Goal: Task Accomplishment & Management: Manage account settings

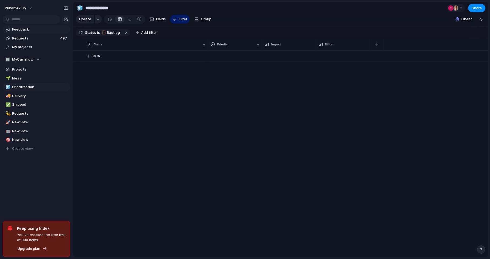
click at [27, 26] on link "Feedback" at bounding box center [37, 29] width 68 height 8
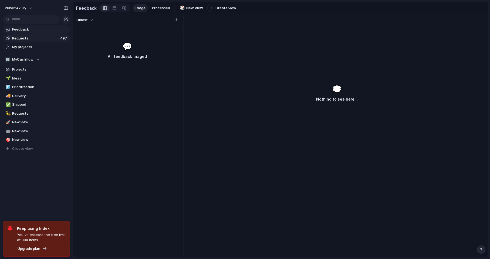
click at [27, 38] on span "Requests" at bounding box center [35, 38] width 46 height 5
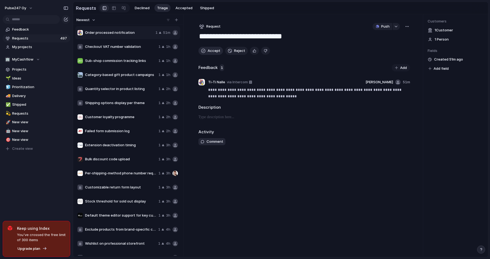
click at [209, 52] on span "Accept" at bounding box center [214, 50] width 13 height 5
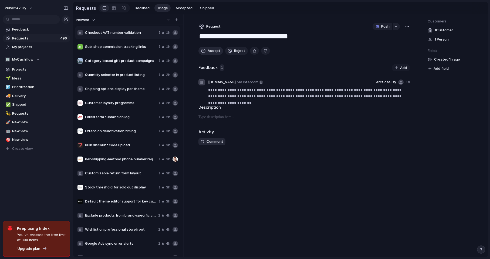
click at [209, 52] on span "Accept" at bounding box center [214, 50] width 13 height 5
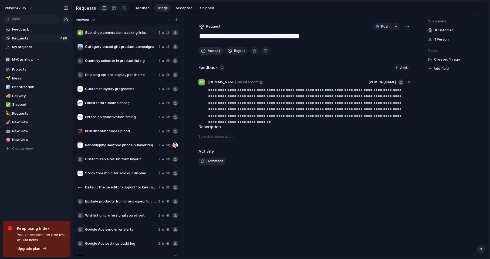
click at [209, 52] on span "Accept" at bounding box center [214, 50] width 13 height 5
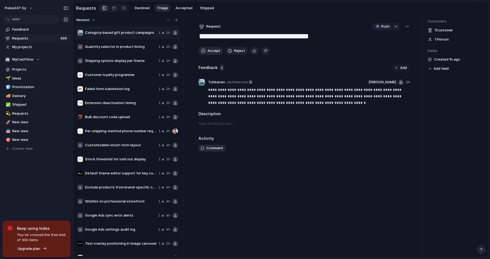
click at [209, 52] on span "Accept" at bounding box center [214, 50] width 13 height 5
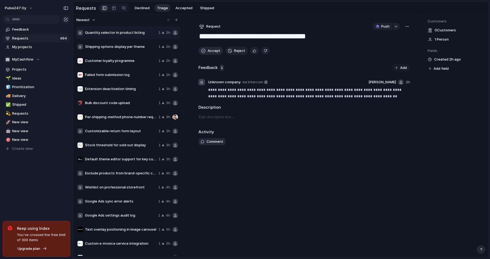
click at [209, 52] on span "Accept" at bounding box center [214, 50] width 13 height 5
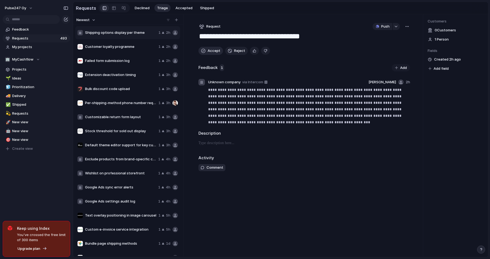
click at [209, 52] on span "Accept" at bounding box center [214, 50] width 13 height 5
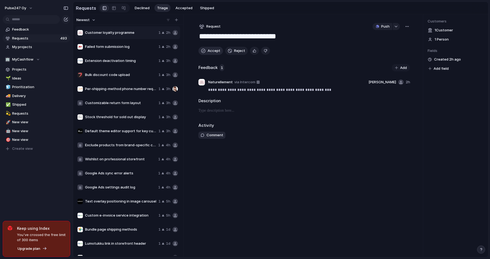
click at [209, 52] on span "Accept" at bounding box center [214, 50] width 13 height 5
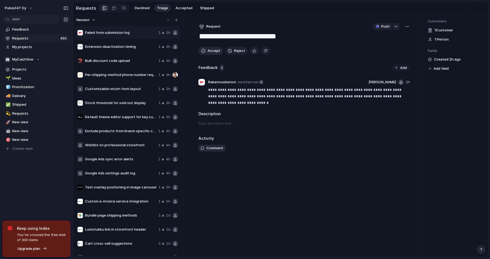
click at [209, 52] on span "Accept" at bounding box center [214, 50] width 13 height 5
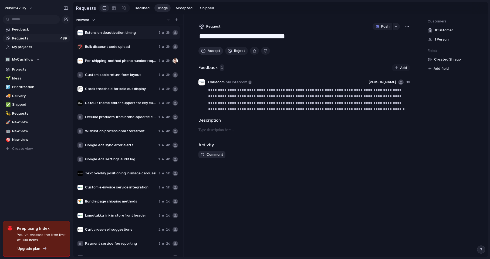
click at [209, 52] on span "Accept" at bounding box center [214, 50] width 13 height 5
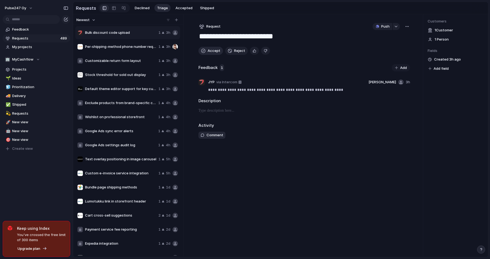
click at [209, 52] on span "Accept" at bounding box center [214, 50] width 13 height 5
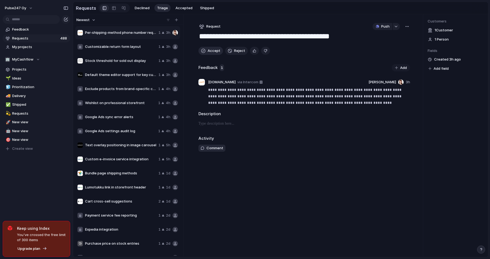
click at [209, 52] on span "Accept" at bounding box center [214, 50] width 13 height 5
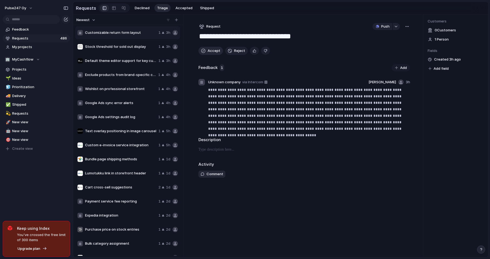
click at [209, 52] on span "Accept" at bounding box center [214, 50] width 13 height 5
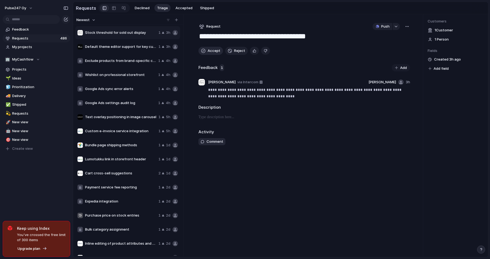
click at [209, 52] on span "Accept" at bounding box center [214, 50] width 13 height 5
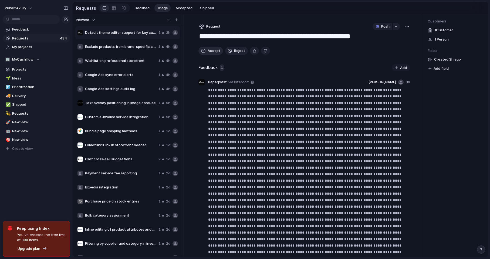
click at [209, 52] on span "Accept" at bounding box center [214, 50] width 13 height 5
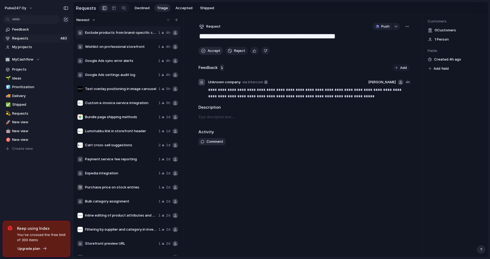
click at [209, 52] on span "Accept" at bounding box center [214, 50] width 13 height 5
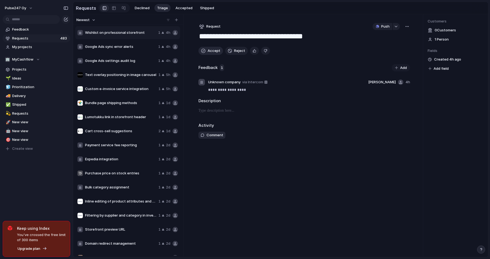
click at [209, 52] on span "Accept" at bounding box center [214, 50] width 13 height 5
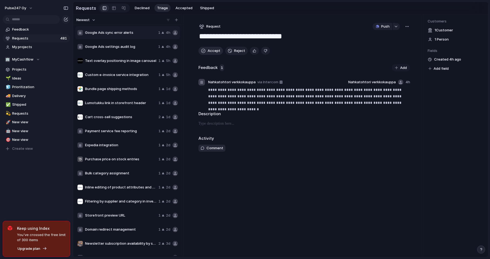
click at [209, 52] on span "Accept" at bounding box center [214, 50] width 13 height 5
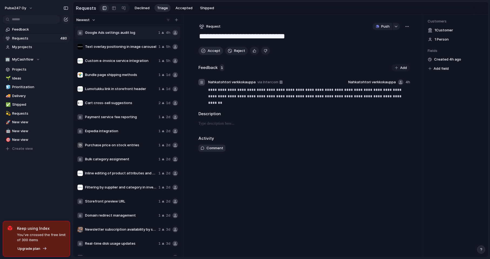
click at [209, 52] on span "Accept" at bounding box center [214, 50] width 13 height 5
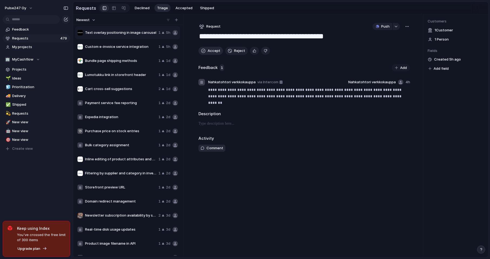
click at [209, 52] on span "Accept" at bounding box center [214, 50] width 13 height 5
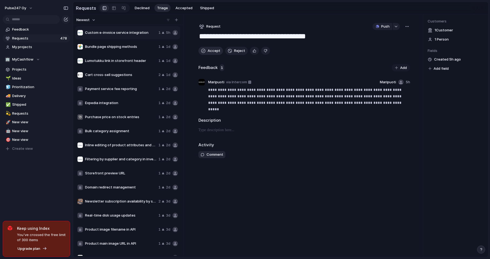
click at [209, 52] on span "Accept" at bounding box center [214, 50] width 13 height 5
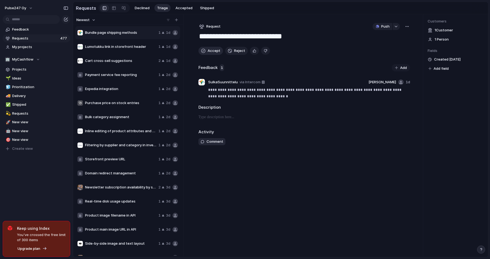
click at [209, 52] on span "Accept" at bounding box center [214, 50] width 13 height 5
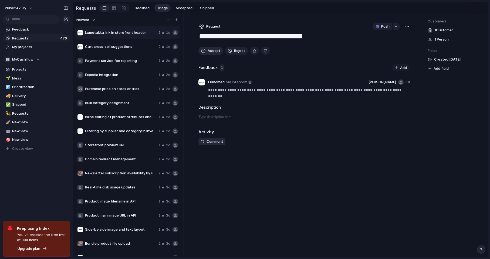
click at [209, 52] on span "Accept" at bounding box center [214, 50] width 13 height 5
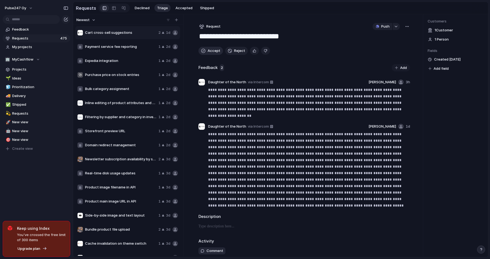
click at [209, 52] on span "Accept" at bounding box center [214, 50] width 13 height 5
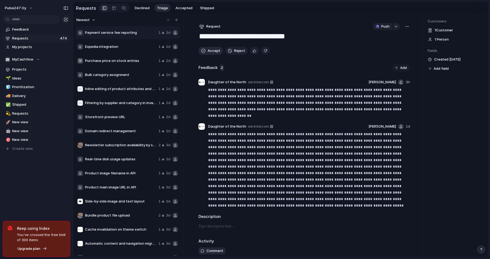
click at [209, 52] on span "Accept" at bounding box center [214, 50] width 13 height 5
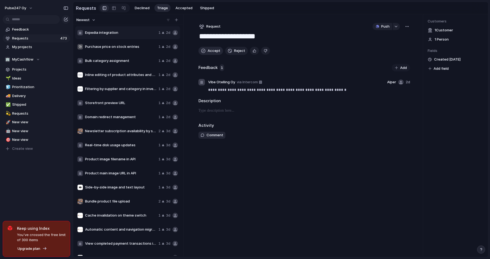
click at [209, 52] on span "Accept" at bounding box center [214, 50] width 13 height 5
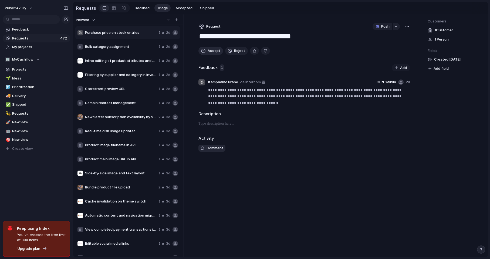
click at [209, 52] on span "Accept" at bounding box center [214, 50] width 13 height 5
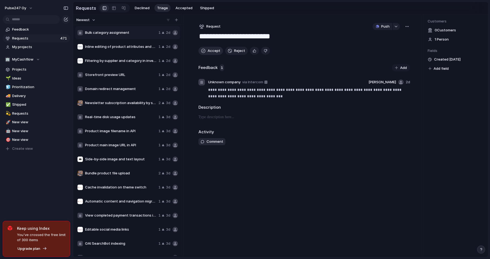
click at [209, 52] on span "Accept" at bounding box center [214, 50] width 13 height 5
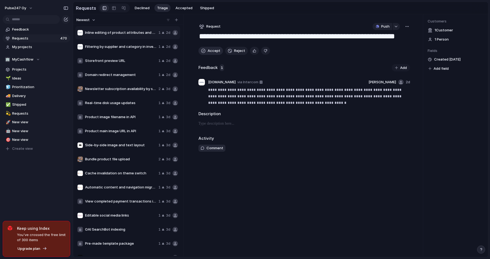
click at [209, 52] on span "Accept" at bounding box center [214, 50] width 13 height 5
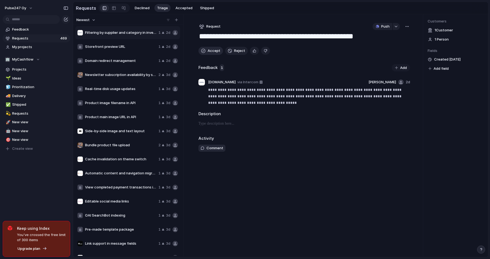
click at [209, 52] on span "Accept" at bounding box center [214, 50] width 13 height 5
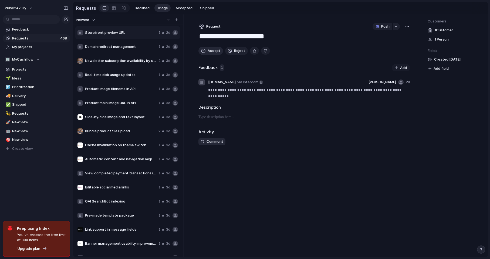
click at [209, 52] on span "Accept" at bounding box center [214, 50] width 13 height 5
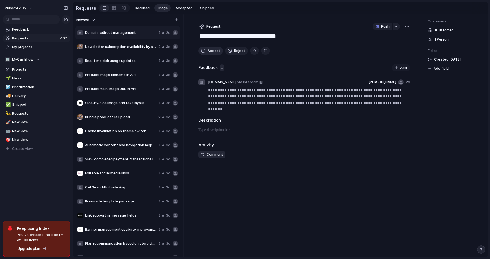
click at [209, 52] on span "Accept" at bounding box center [214, 50] width 13 height 5
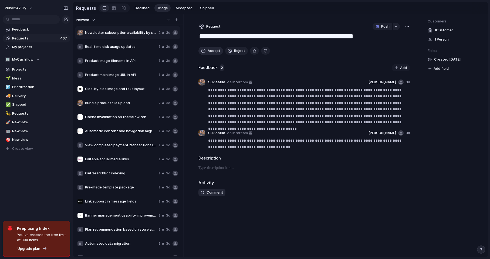
click at [209, 52] on span "Accept" at bounding box center [214, 50] width 13 height 5
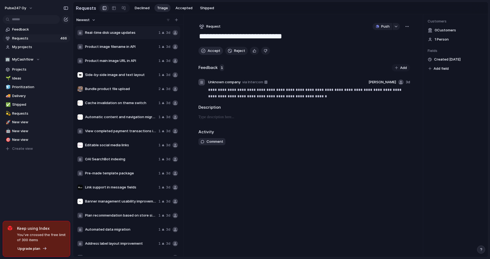
click at [209, 52] on span "Accept" at bounding box center [214, 50] width 13 height 5
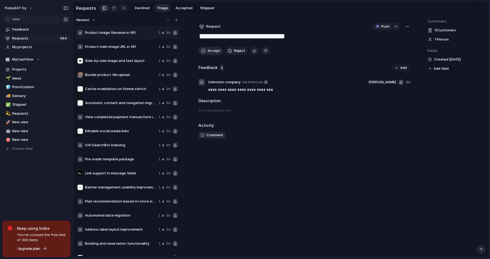
click at [209, 52] on span "Accept" at bounding box center [214, 50] width 13 height 5
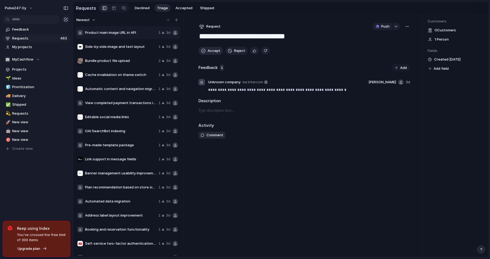
click at [209, 52] on span "Accept" at bounding box center [214, 50] width 13 height 5
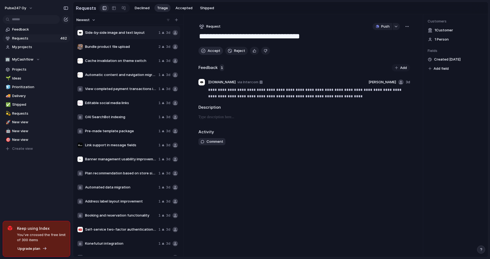
click at [209, 52] on span "Accept" at bounding box center [214, 50] width 13 height 5
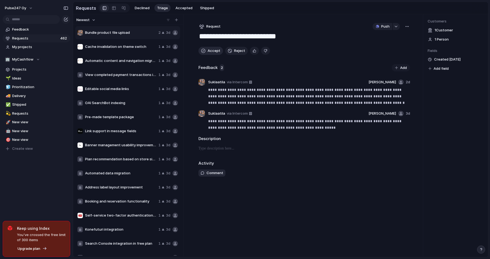
click at [209, 52] on span "Accept" at bounding box center [214, 50] width 13 height 5
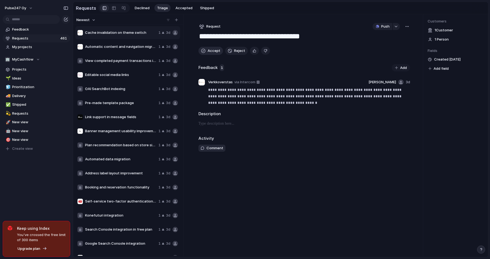
click at [209, 52] on span "Accept" at bounding box center [214, 50] width 13 height 5
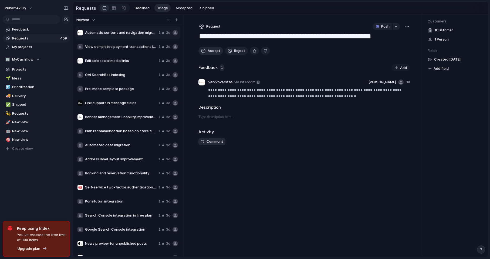
click at [209, 52] on span "Accept" at bounding box center [214, 50] width 13 height 5
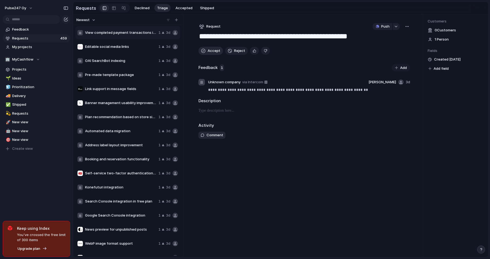
click at [209, 52] on span "Accept" at bounding box center [214, 50] width 13 height 5
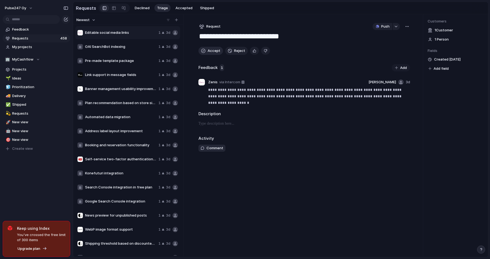
click at [209, 52] on span "Accept" at bounding box center [214, 50] width 13 height 5
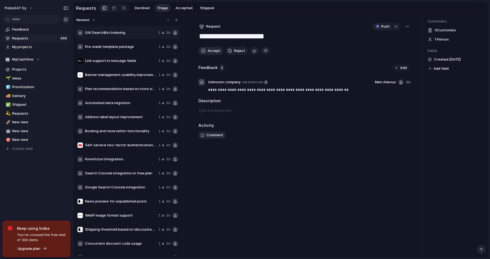
click at [209, 52] on span "Accept" at bounding box center [214, 50] width 13 height 5
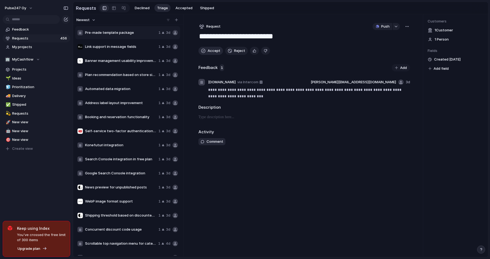
click at [209, 52] on span "Accept" at bounding box center [214, 50] width 13 height 5
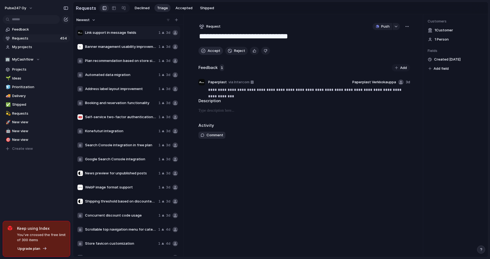
click at [209, 52] on span "Accept" at bounding box center [214, 50] width 13 height 5
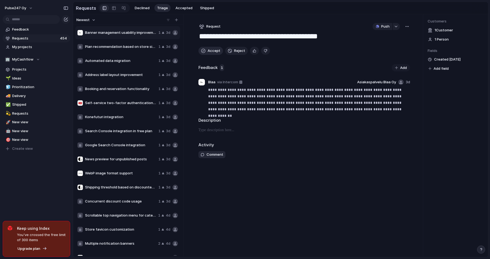
click at [209, 52] on span "Accept" at bounding box center [214, 50] width 13 height 5
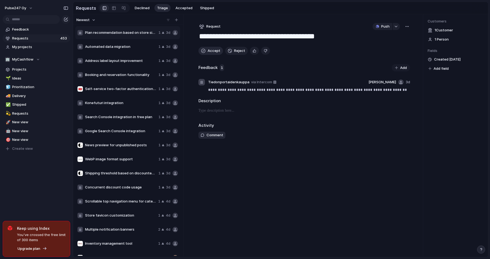
click at [209, 52] on span "Accept" at bounding box center [214, 50] width 13 height 5
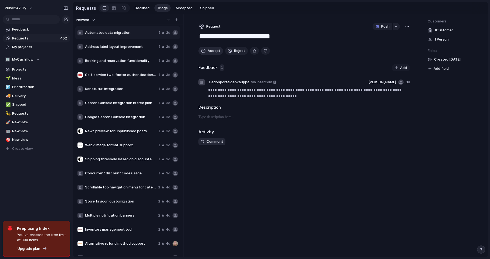
click at [209, 52] on span "Accept" at bounding box center [214, 50] width 13 height 5
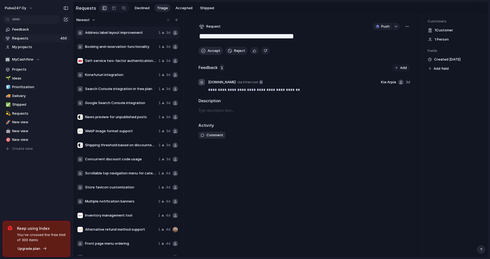
click at [209, 52] on span "Accept" at bounding box center [214, 50] width 13 height 5
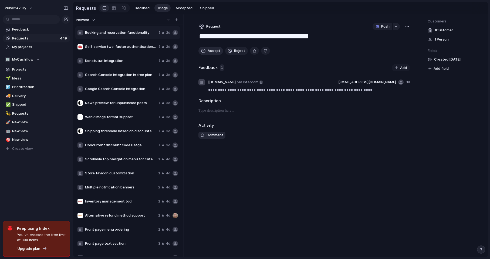
click at [209, 52] on span "Accept" at bounding box center [214, 50] width 13 height 5
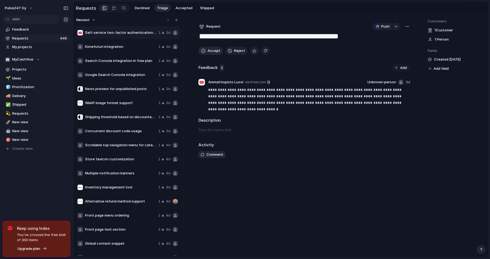
click at [209, 52] on span "Accept" at bounding box center [214, 50] width 13 height 5
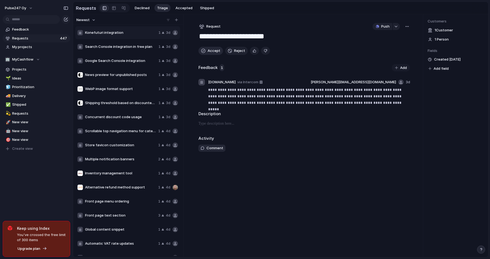
click at [209, 52] on span "Accept" at bounding box center [214, 50] width 13 height 5
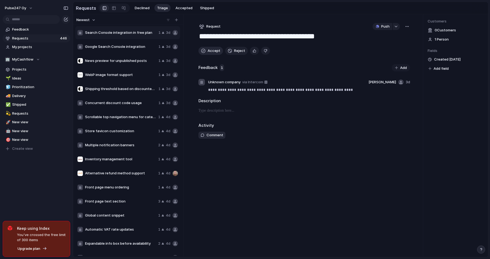
click at [209, 52] on span "Accept" at bounding box center [214, 50] width 13 height 5
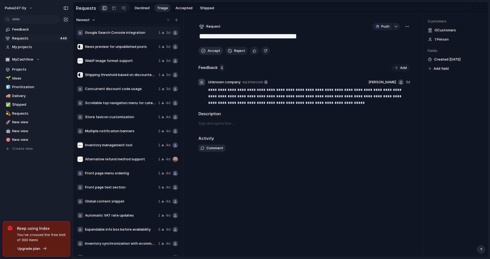
click at [209, 52] on span "Accept" at bounding box center [214, 50] width 13 height 5
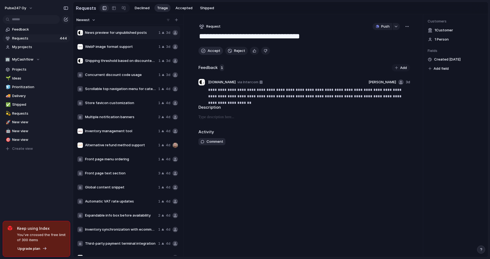
click at [209, 52] on span "Accept" at bounding box center [214, 50] width 13 height 5
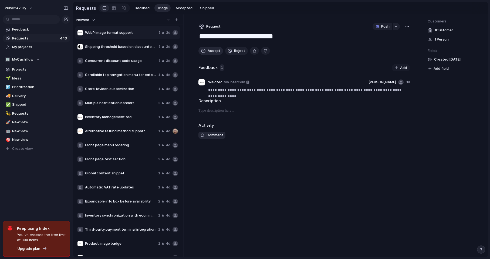
click at [209, 52] on span "Accept" at bounding box center [214, 50] width 13 height 5
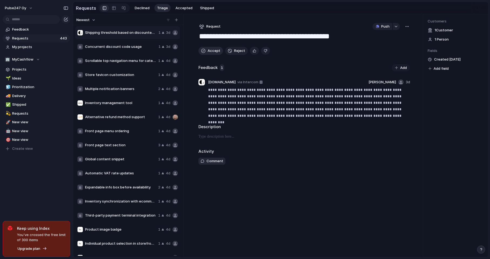
click at [209, 52] on span "Accept" at bounding box center [214, 50] width 13 height 5
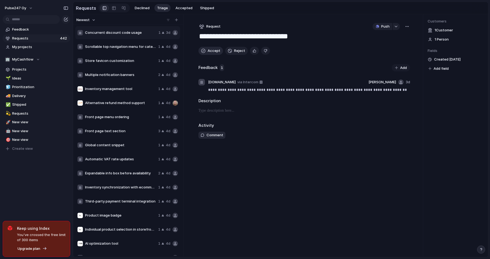
click at [209, 52] on span "Accept" at bounding box center [214, 50] width 13 height 5
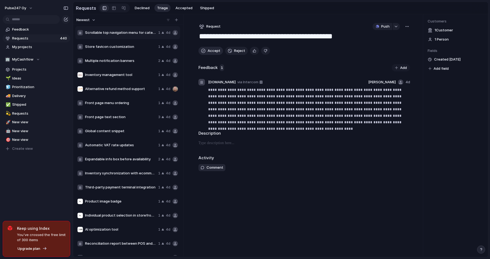
click at [209, 52] on span "Accept" at bounding box center [214, 50] width 13 height 5
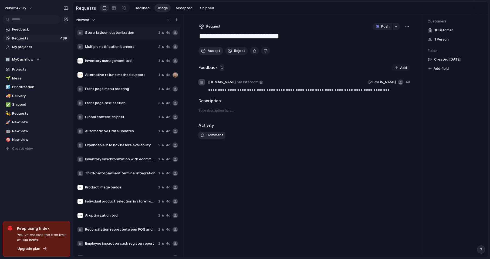
click at [209, 52] on span "Accept" at bounding box center [214, 50] width 13 height 5
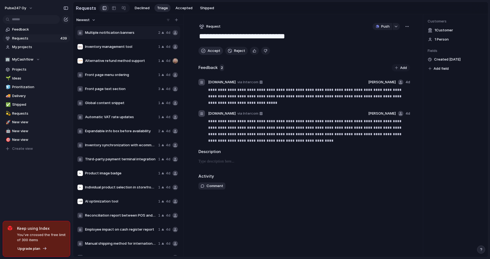
click at [209, 52] on span "Accept" at bounding box center [214, 50] width 13 height 5
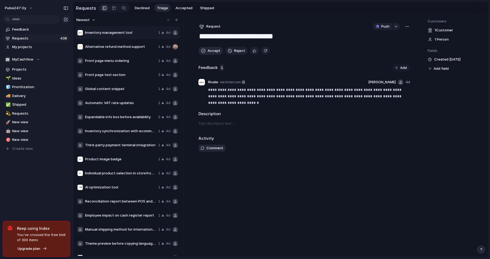
click at [209, 52] on span "Accept" at bounding box center [214, 50] width 13 height 5
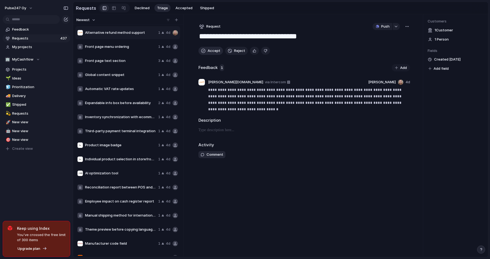
click at [209, 52] on span "Accept" at bounding box center [214, 50] width 13 height 5
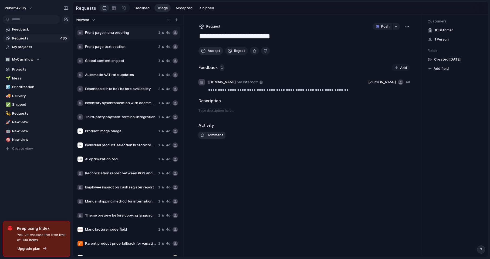
click at [209, 52] on span "Accept" at bounding box center [214, 50] width 13 height 5
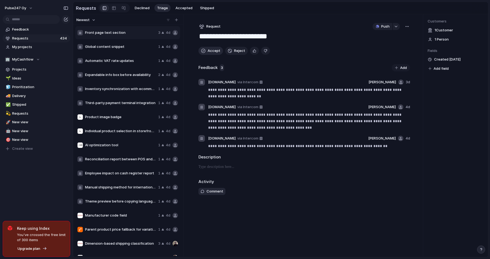
click at [209, 52] on span "Accept" at bounding box center [214, 50] width 13 height 5
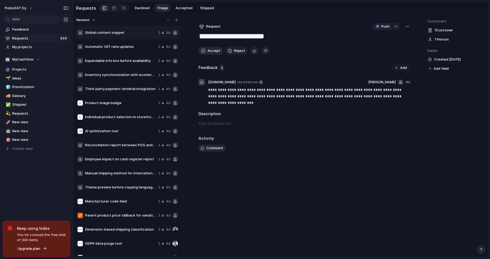
click at [209, 52] on span "Accept" at bounding box center [214, 50] width 13 height 5
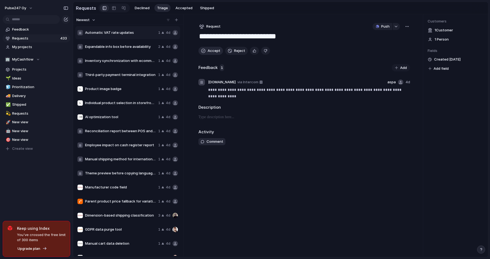
click at [209, 52] on span "Accept" at bounding box center [214, 50] width 13 height 5
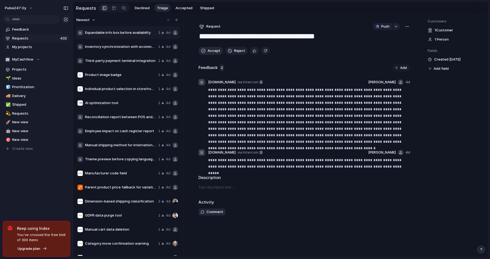
click at [209, 52] on span "Accept" at bounding box center [214, 50] width 13 height 5
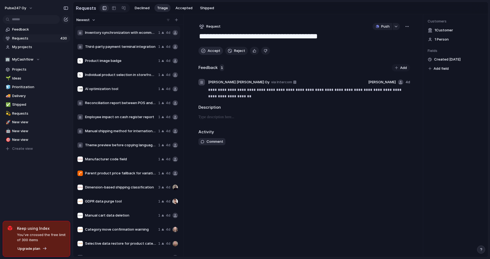
click at [209, 52] on span "Accept" at bounding box center [214, 50] width 13 height 5
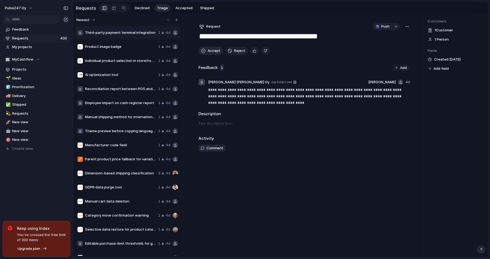
click at [209, 52] on span "Accept" at bounding box center [214, 50] width 13 height 5
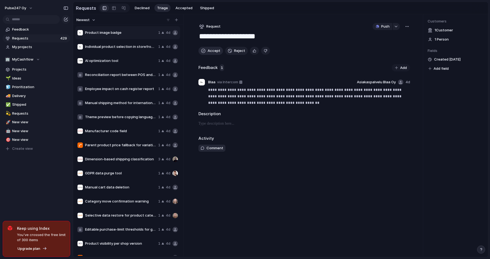
click at [209, 52] on span "Accept" at bounding box center [214, 50] width 13 height 5
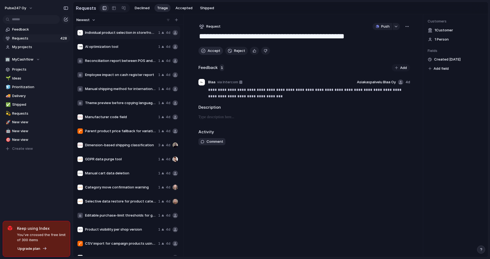
click at [209, 52] on span "Accept" at bounding box center [214, 50] width 13 height 5
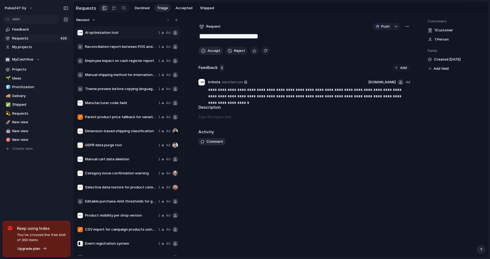
click at [209, 52] on span "Accept" at bounding box center [214, 50] width 13 height 5
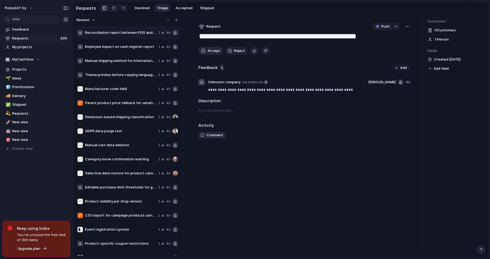
click at [209, 52] on span "Accept" at bounding box center [214, 50] width 13 height 5
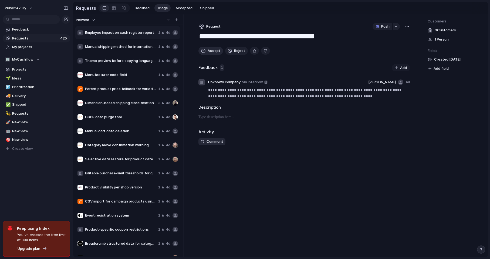
click at [209, 52] on span "Accept" at bounding box center [214, 50] width 13 height 5
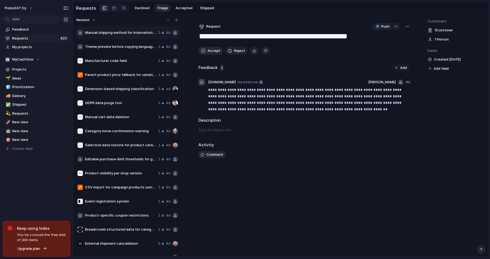
click at [209, 52] on span "Accept" at bounding box center [214, 50] width 13 height 5
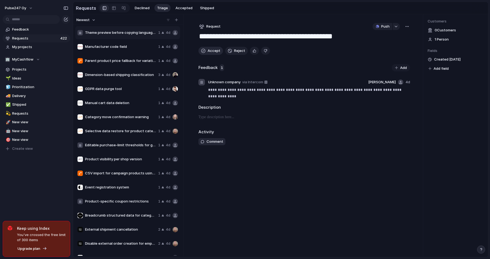
click at [209, 52] on span "Accept" at bounding box center [214, 50] width 13 height 5
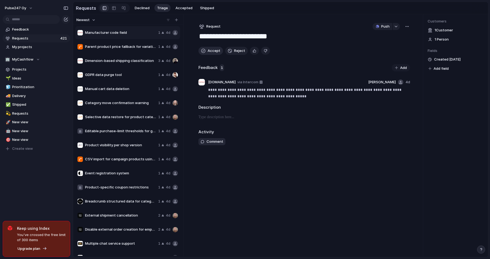
click at [209, 52] on span "Accept" at bounding box center [214, 50] width 13 height 5
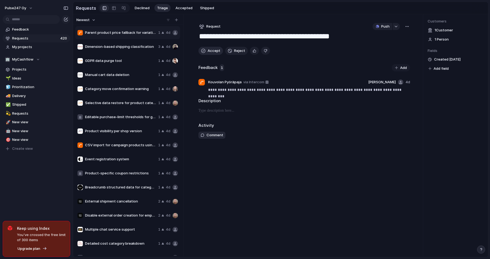
click at [209, 52] on span "Accept" at bounding box center [214, 50] width 13 height 5
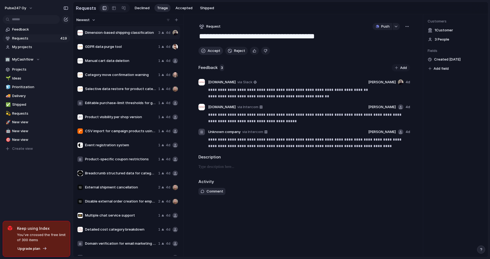
click at [209, 52] on span "Accept" at bounding box center [214, 50] width 13 height 5
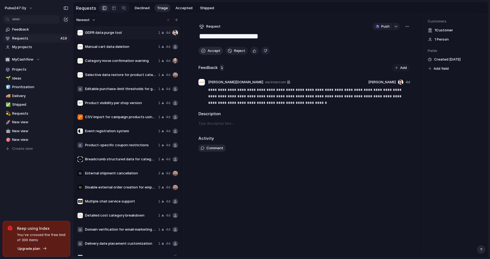
click at [209, 52] on span "Accept" at bounding box center [214, 50] width 13 height 5
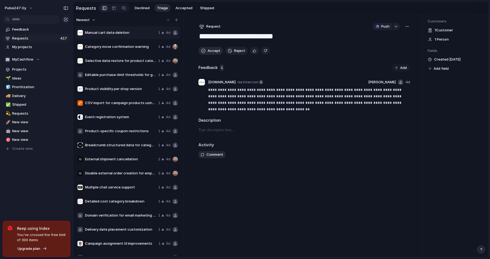
click at [209, 52] on span "Accept" at bounding box center [214, 50] width 13 height 5
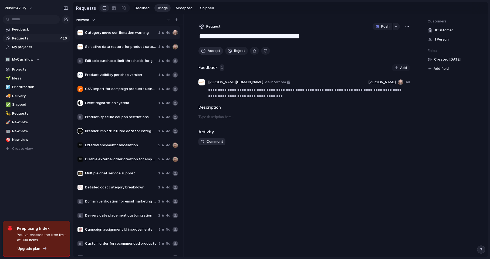
click at [209, 52] on span "Accept" at bounding box center [214, 50] width 13 height 5
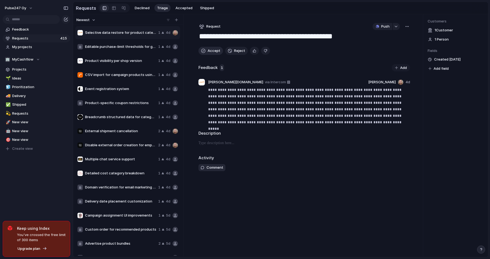
click at [209, 52] on span "Accept" at bounding box center [214, 50] width 13 height 5
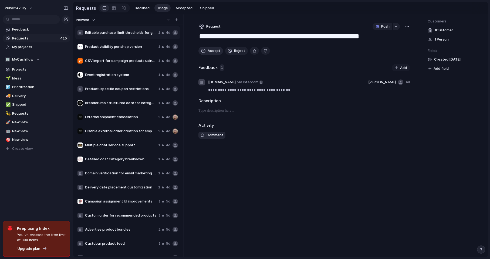
click at [209, 52] on span "Accept" at bounding box center [214, 50] width 13 height 5
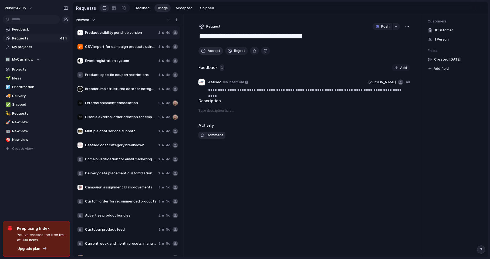
click at [209, 52] on span "Accept" at bounding box center [214, 50] width 13 height 5
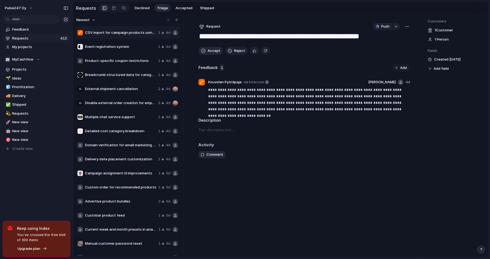
click at [209, 52] on span "Accept" at bounding box center [214, 50] width 13 height 5
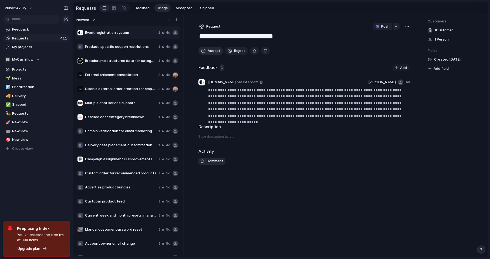
click at [209, 52] on span "Accept" at bounding box center [214, 50] width 13 height 5
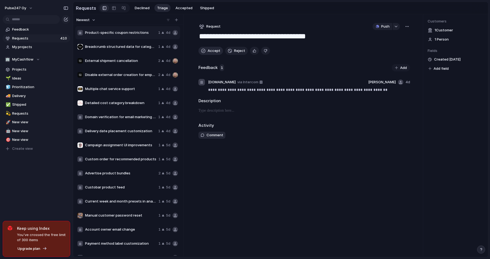
click at [209, 52] on span "Accept" at bounding box center [214, 50] width 13 height 5
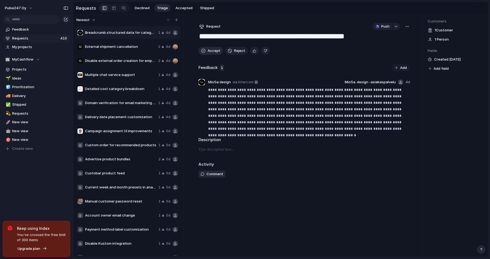
click at [209, 52] on span "Accept" at bounding box center [214, 50] width 13 height 5
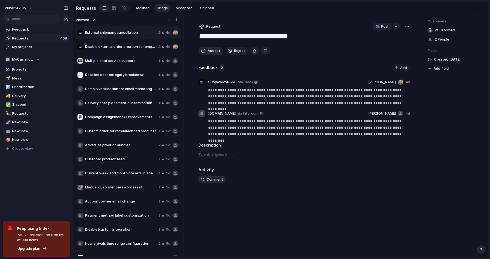
click at [209, 52] on span "Accept" at bounding box center [214, 50] width 13 height 5
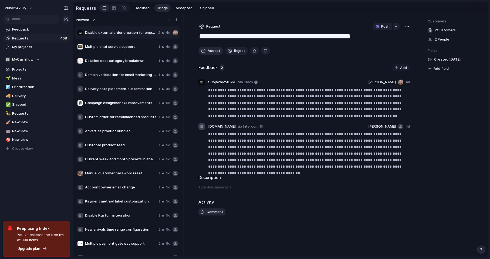
click at [209, 52] on span "Accept" at bounding box center [214, 50] width 13 height 5
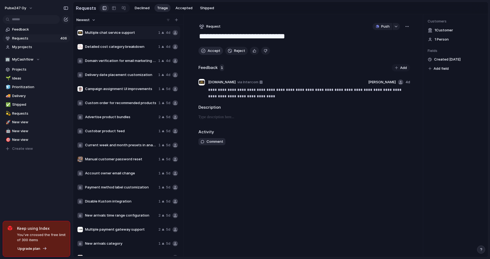
click at [209, 52] on span "Accept" at bounding box center [214, 50] width 13 height 5
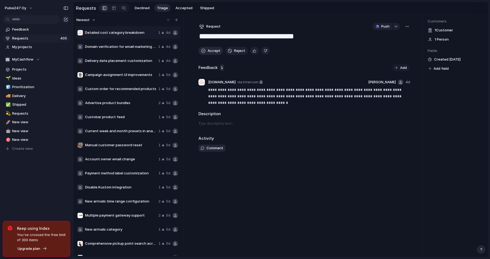
click at [209, 52] on span "Accept" at bounding box center [214, 50] width 13 height 5
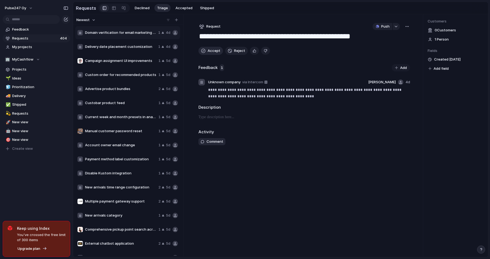
click at [209, 52] on span "Accept" at bounding box center [214, 50] width 13 height 5
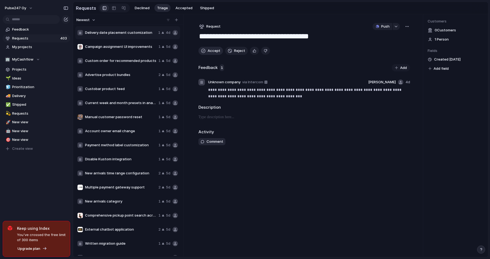
click at [209, 52] on span "Accept" at bounding box center [214, 50] width 13 height 5
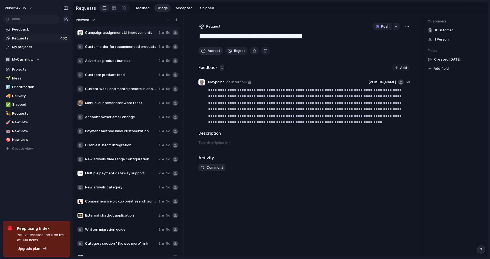
click at [209, 52] on span "Accept" at bounding box center [214, 50] width 13 height 5
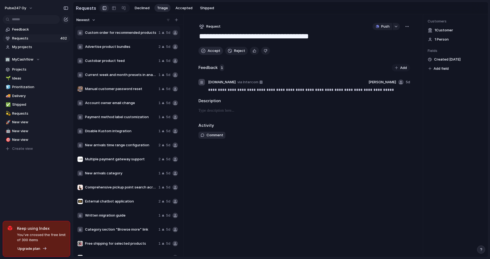
click at [209, 52] on span "Accept" at bounding box center [214, 50] width 13 height 5
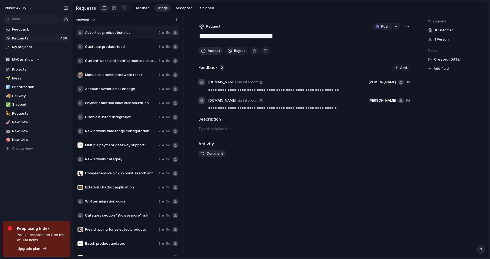
click at [209, 52] on span "Accept" at bounding box center [214, 50] width 13 height 5
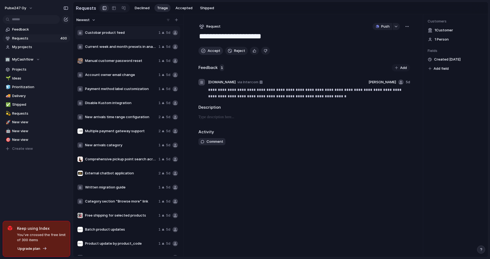
click at [209, 52] on span "Accept" at bounding box center [214, 50] width 13 height 5
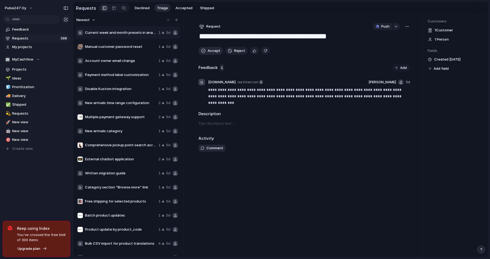
click at [209, 52] on span "Accept" at bounding box center [214, 50] width 13 height 5
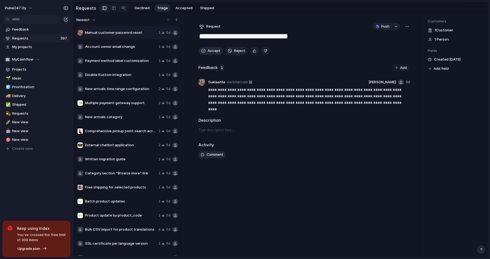
click at [209, 52] on span "Accept" at bounding box center [214, 50] width 13 height 5
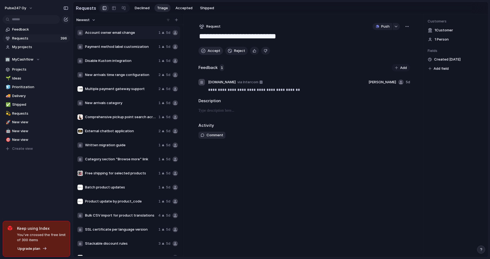
click at [209, 52] on span "Accept" at bounding box center [214, 50] width 13 height 5
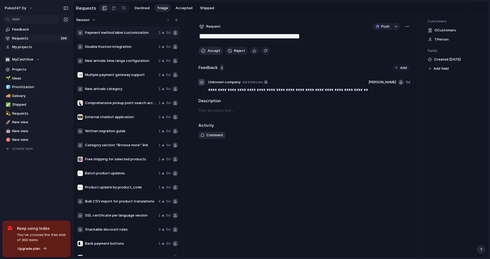
click at [209, 52] on span "Accept" at bounding box center [214, 50] width 13 height 5
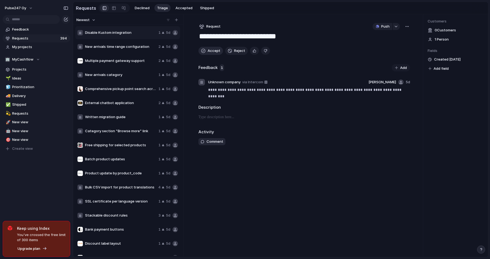
click at [209, 52] on span "Accept" at bounding box center [214, 50] width 13 height 5
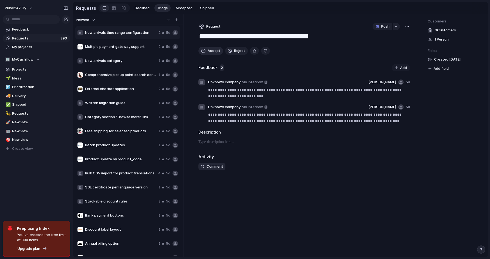
click at [209, 52] on span "Accept" at bounding box center [214, 50] width 13 height 5
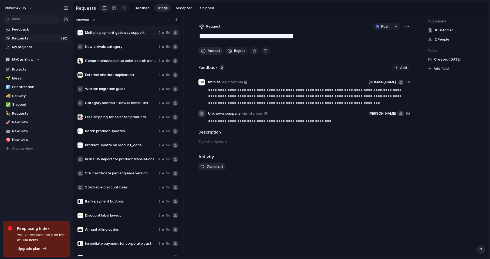
click at [209, 52] on span "Accept" at bounding box center [214, 50] width 13 height 5
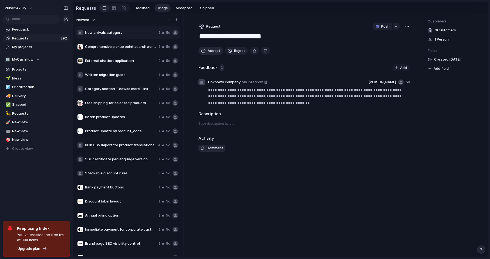
click at [209, 52] on span "Accept" at bounding box center [214, 50] width 13 height 5
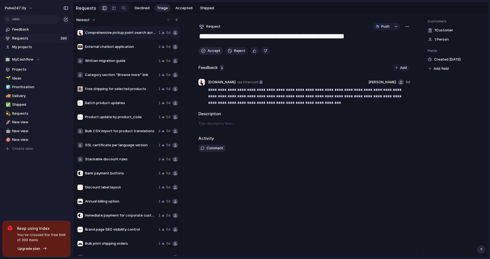
click at [209, 52] on span "Accept" at bounding box center [214, 50] width 13 height 5
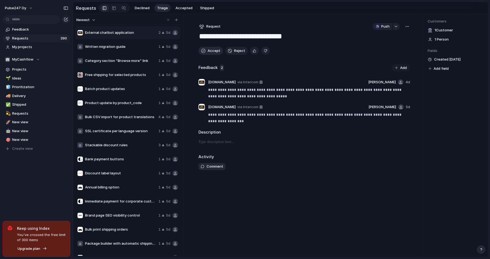
click at [209, 52] on span "Accept" at bounding box center [214, 50] width 13 height 5
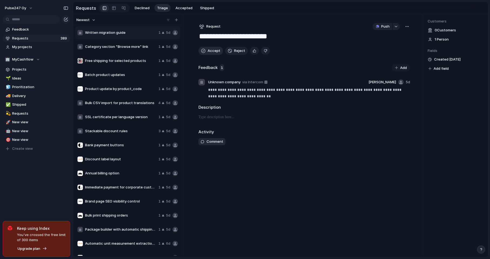
click at [209, 52] on span "Accept" at bounding box center [214, 50] width 13 height 5
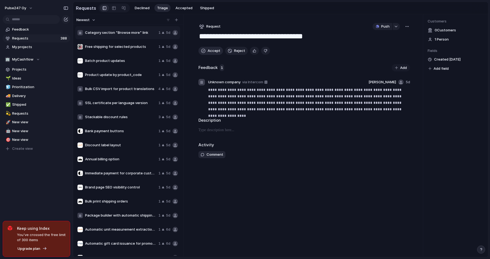
click at [209, 52] on span "Accept" at bounding box center [214, 50] width 13 height 5
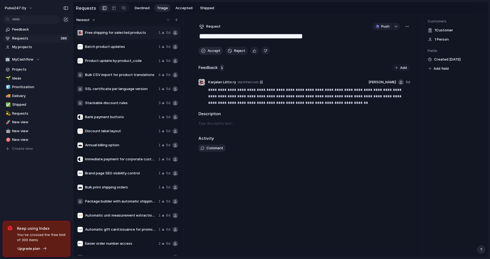
click at [209, 52] on span "Accept" at bounding box center [214, 50] width 13 height 5
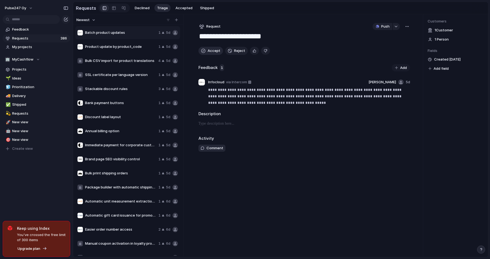
click at [209, 52] on span "Accept" at bounding box center [214, 50] width 13 height 5
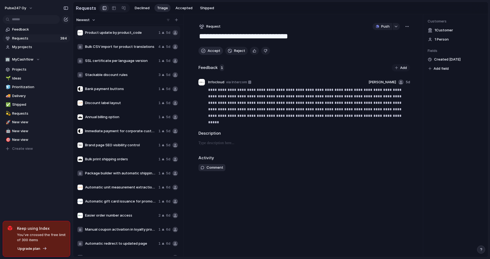
click at [209, 52] on span "Accept" at bounding box center [214, 50] width 13 height 5
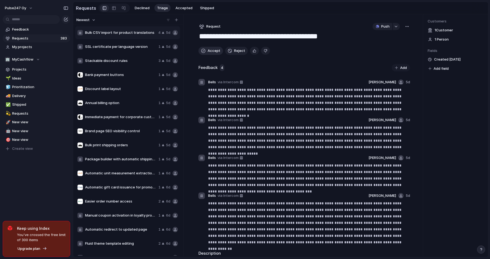
click at [209, 52] on span "Accept" at bounding box center [214, 50] width 13 height 5
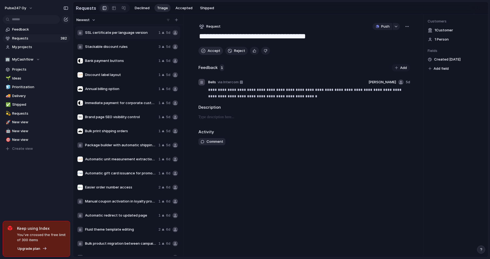
click at [209, 52] on span "Accept" at bounding box center [214, 50] width 13 height 5
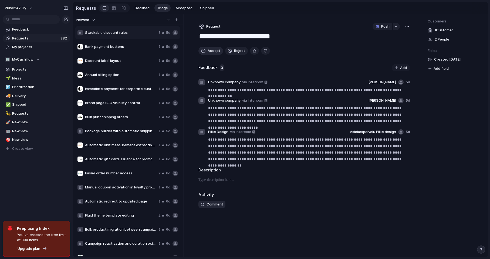
click at [209, 52] on span "Accept" at bounding box center [214, 50] width 13 height 5
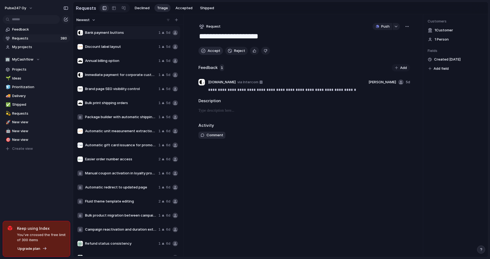
click at [209, 52] on span "Accept" at bounding box center [214, 50] width 13 height 5
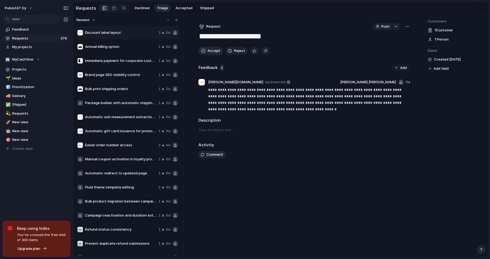
click at [209, 52] on span "Accept" at bounding box center [214, 50] width 13 height 5
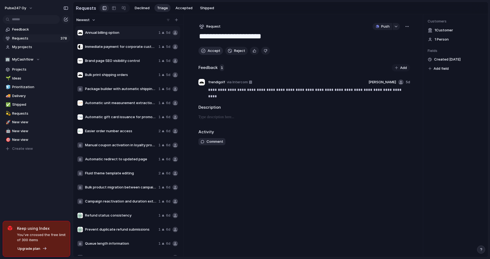
click at [209, 52] on span "Accept" at bounding box center [214, 50] width 13 height 5
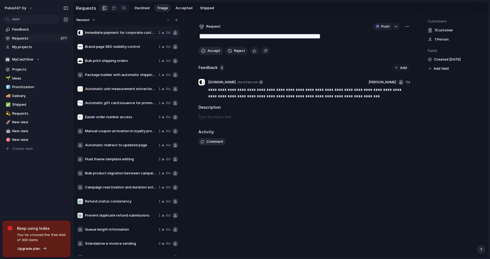
click at [209, 52] on span "Accept" at bounding box center [214, 50] width 13 height 5
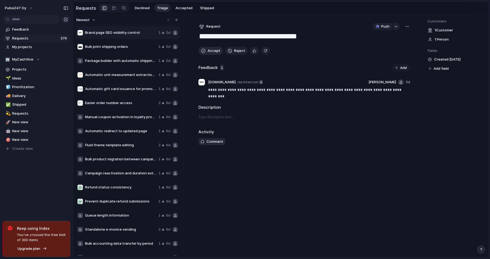
click at [209, 52] on span "Accept" at bounding box center [214, 50] width 13 height 5
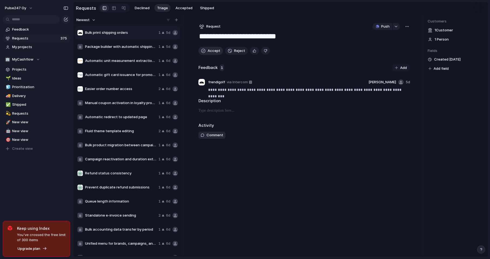
click at [209, 52] on span "Accept" at bounding box center [214, 50] width 13 height 5
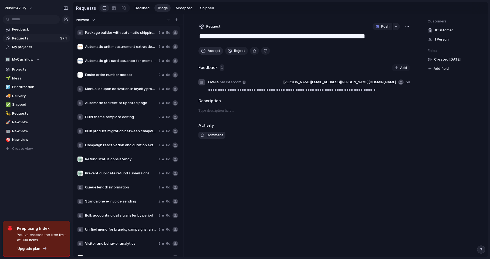
click at [209, 52] on span "Accept" at bounding box center [214, 50] width 13 height 5
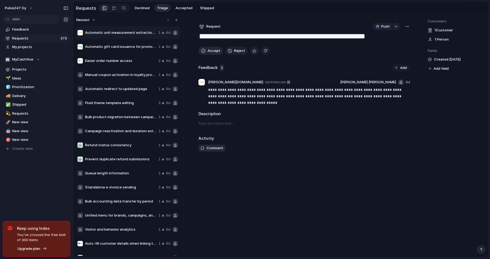
click at [209, 52] on span "Accept" at bounding box center [214, 50] width 13 height 5
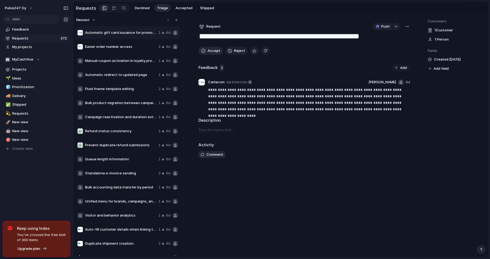
click at [209, 52] on span "Accept" at bounding box center [214, 50] width 13 height 5
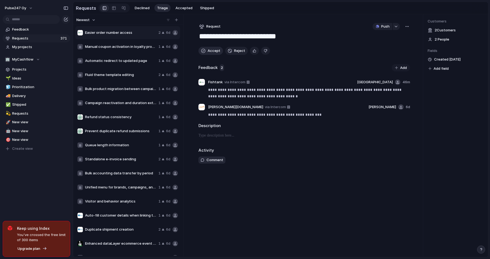
click at [209, 52] on span "Accept" at bounding box center [214, 50] width 13 height 5
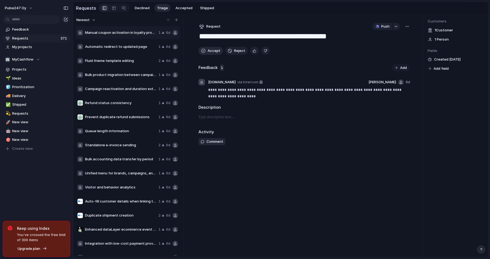
click at [209, 52] on span "Accept" at bounding box center [214, 50] width 13 height 5
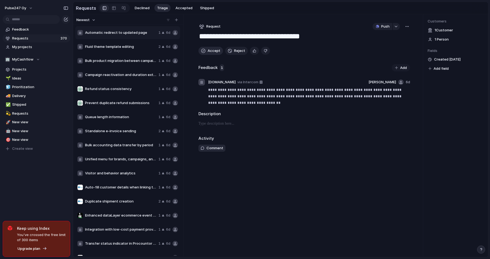
click at [209, 52] on span "Accept" at bounding box center [214, 50] width 13 height 5
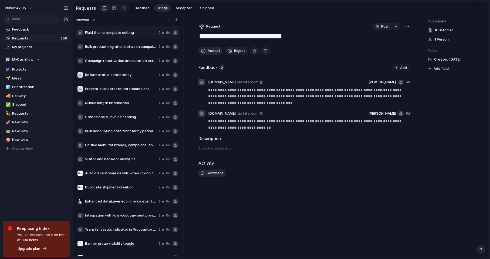
click at [209, 52] on span "Accept" at bounding box center [214, 50] width 13 height 5
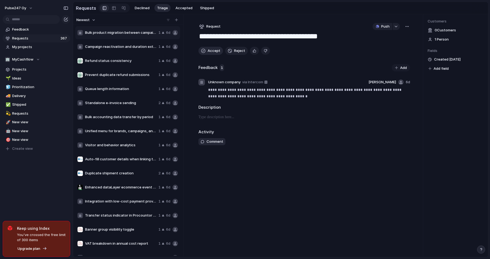
click at [209, 52] on span "Accept" at bounding box center [214, 50] width 13 height 5
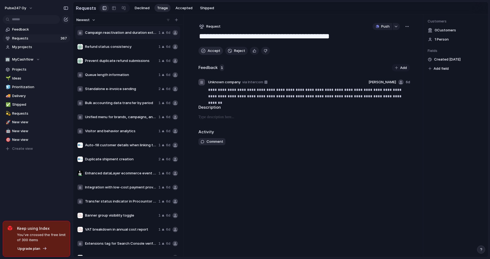
click at [209, 52] on span "Accept" at bounding box center [214, 50] width 13 height 5
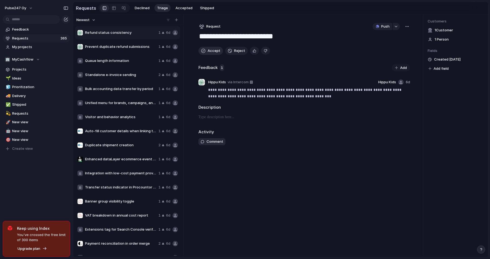
click at [209, 52] on span "Accept" at bounding box center [214, 50] width 13 height 5
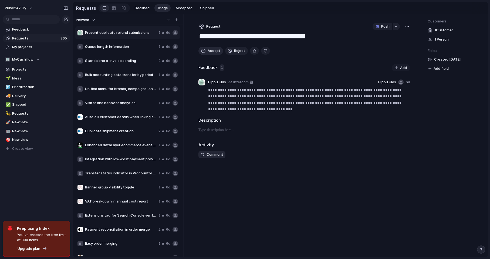
click at [209, 52] on span "Accept" at bounding box center [214, 50] width 13 height 5
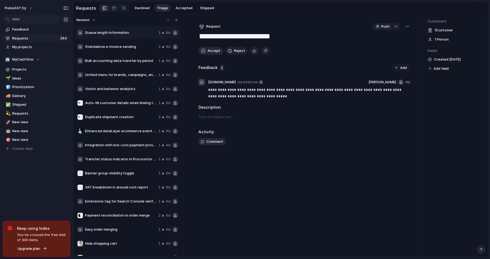
click at [209, 52] on span "Accept" at bounding box center [214, 50] width 13 height 5
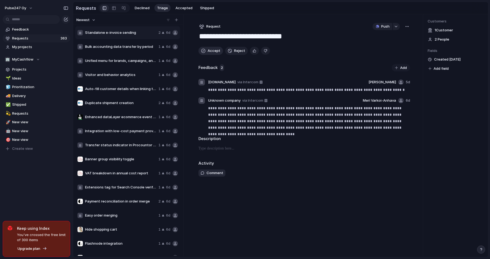
click at [209, 52] on span "Accept" at bounding box center [214, 50] width 13 height 5
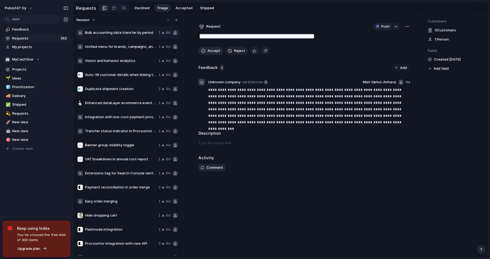
click at [209, 52] on span "Accept" at bounding box center [214, 50] width 13 height 5
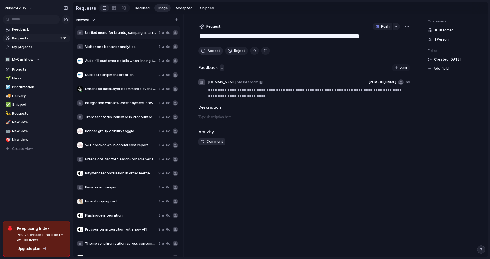
click at [209, 52] on span "Accept" at bounding box center [214, 50] width 13 height 5
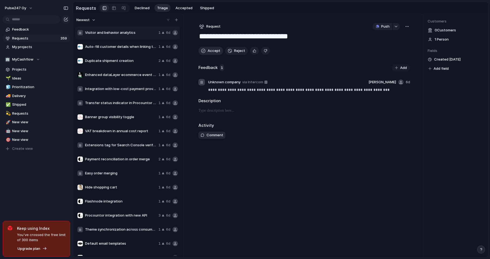
click at [209, 52] on span "Accept" at bounding box center [214, 50] width 13 height 5
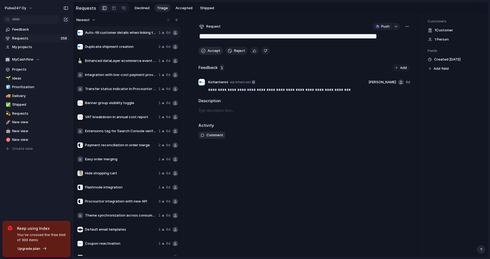
click at [209, 52] on span "Accept" at bounding box center [214, 50] width 13 height 5
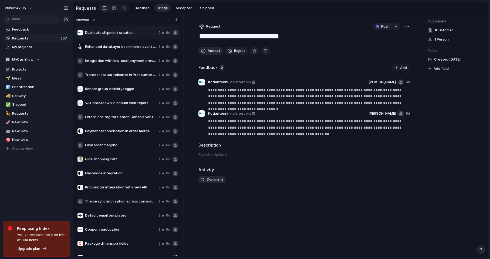
click at [209, 52] on span "Accept" at bounding box center [214, 50] width 13 height 5
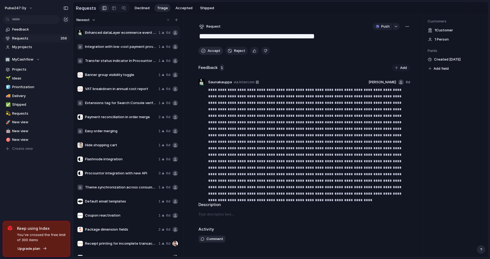
click at [209, 52] on span "Accept" at bounding box center [214, 50] width 13 height 5
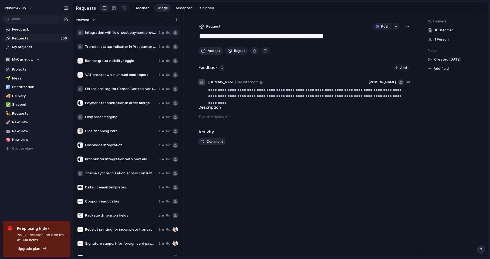
click at [209, 52] on span "Accept" at bounding box center [214, 50] width 13 height 5
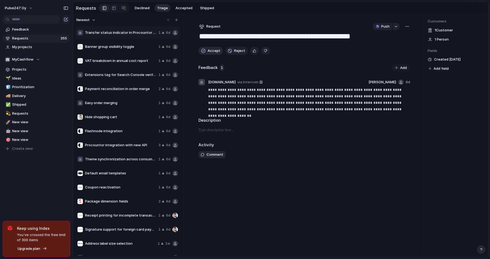
click at [209, 52] on span "Accept" at bounding box center [214, 50] width 13 height 5
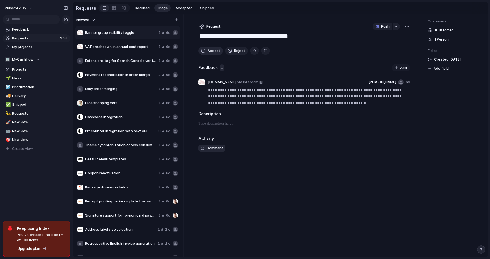
click at [209, 52] on span "Accept" at bounding box center [214, 50] width 13 height 5
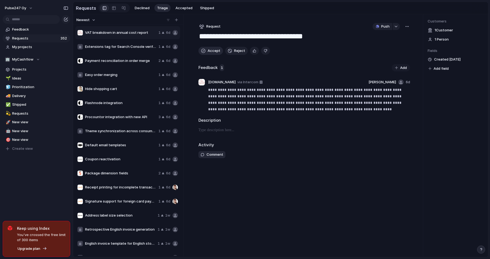
click at [209, 52] on span "Accept" at bounding box center [214, 50] width 13 height 5
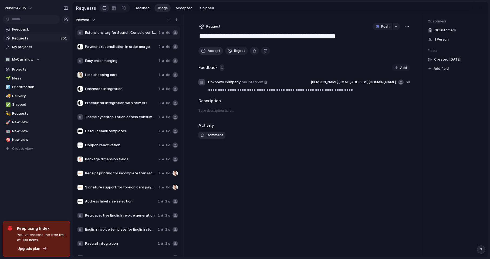
click at [209, 52] on span "Accept" at bounding box center [214, 50] width 13 height 5
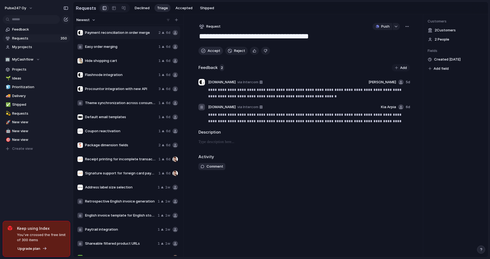
click at [209, 52] on span "Accept" at bounding box center [214, 50] width 13 height 5
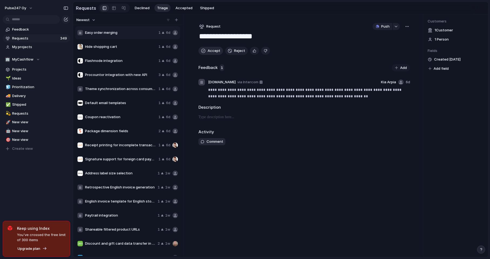
click at [209, 52] on span "Accept" at bounding box center [214, 50] width 13 height 5
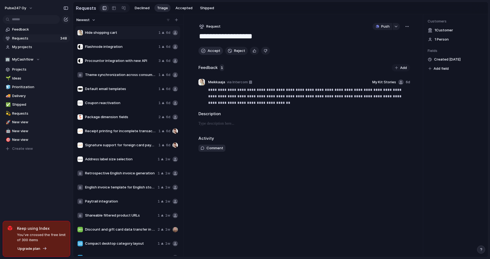
click at [209, 52] on span "Accept" at bounding box center [214, 50] width 13 height 5
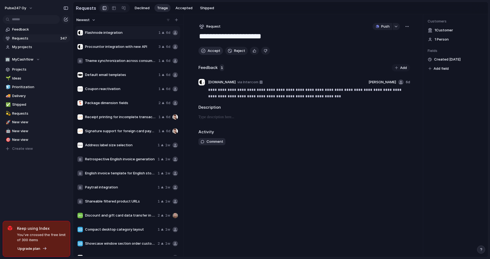
click at [209, 52] on span "Accept" at bounding box center [214, 50] width 13 height 5
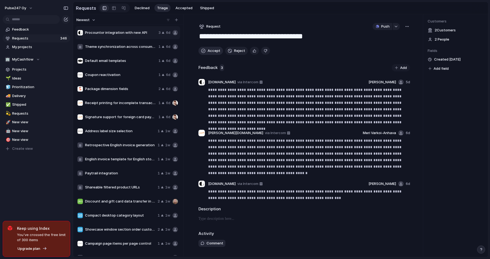
click at [209, 52] on span "Accept" at bounding box center [214, 50] width 13 height 5
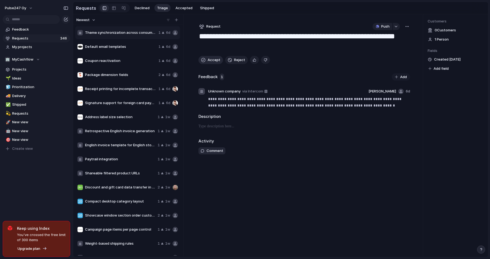
click at [209, 52] on div "**********" at bounding box center [304, 135] width 229 height 243
click at [210, 58] on span "Accept" at bounding box center [214, 59] width 13 height 5
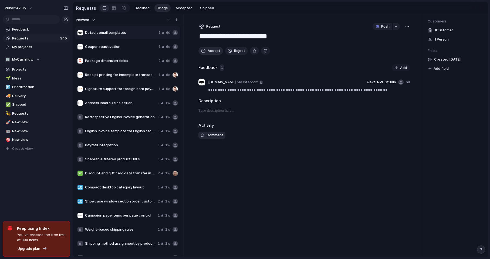
click at [209, 48] on button "Accept" at bounding box center [211, 51] width 25 height 8
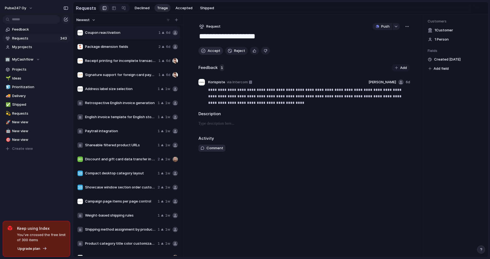
click at [209, 48] on button "Accept" at bounding box center [211, 51] width 25 height 8
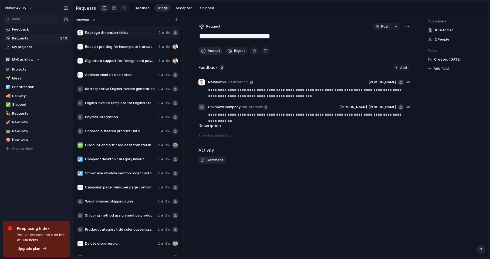
click at [209, 48] on button "Accept" at bounding box center [211, 51] width 25 height 8
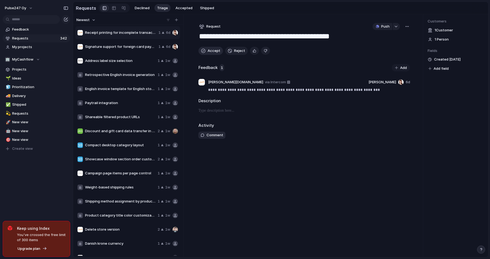
click at [209, 48] on button "Accept" at bounding box center [211, 51] width 25 height 8
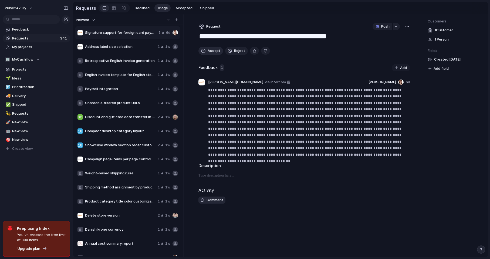
click at [209, 48] on button "Accept" at bounding box center [211, 51] width 25 height 8
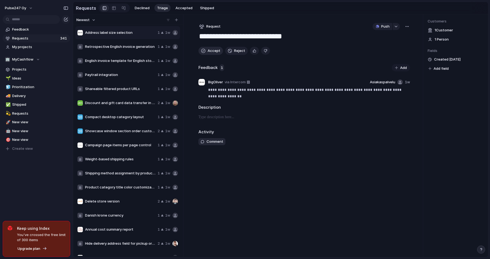
click at [209, 48] on button "Accept" at bounding box center [211, 51] width 25 height 8
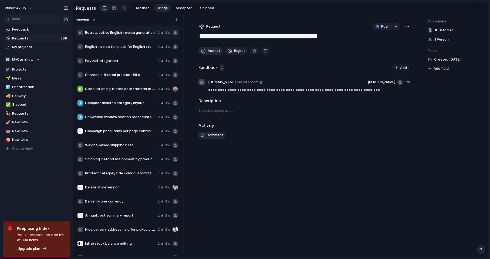
click at [209, 48] on button "Accept" at bounding box center [211, 51] width 25 height 8
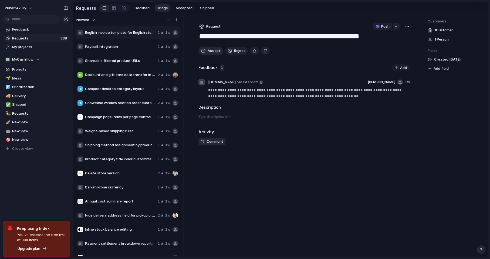
click at [209, 48] on button "Accept" at bounding box center [211, 51] width 25 height 8
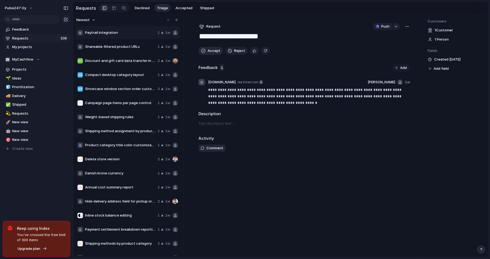
click at [209, 48] on button "Accept" at bounding box center [211, 51] width 25 height 8
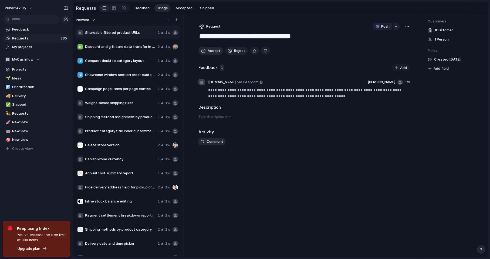
click at [209, 48] on button "Accept" at bounding box center [211, 51] width 25 height 8
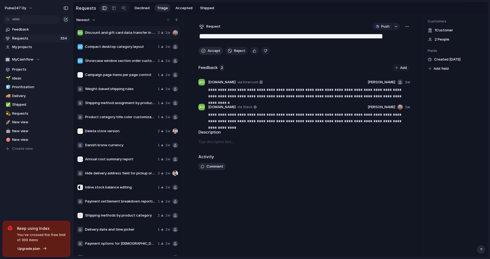
click at [209, 48] on button "Accept" at bounding box center [211, 51] width 25 height 8
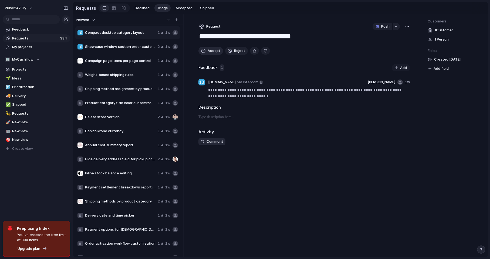
click at [209, 48] on button "Accept" at bounding box center [211, 51] width 25 height 8
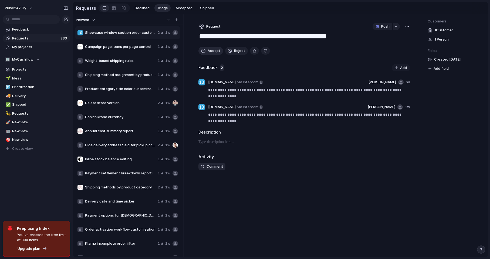
click at [209, 48] on button "Accept" at bounding box center [211, 51] width 25 height 8
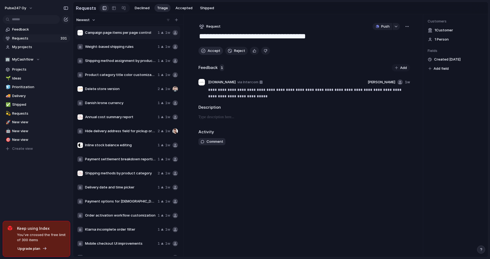
click at [209, 48] on button "Accept" at bounding box center [211, 51] width 25 height 8
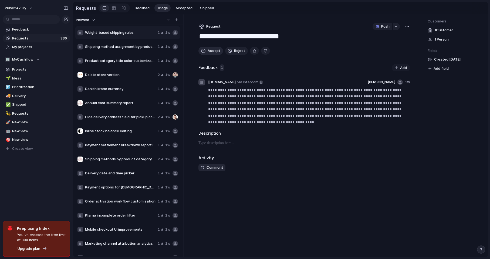
click at [209, 48] on button "Accept" at bounding box center [211, 51] width 25 height 8
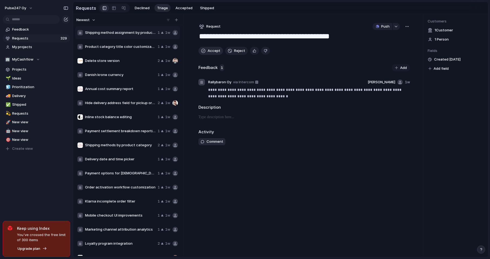
click at [209, 48] on button "Accept" at bounding box center [211, 51] width 25 height 8
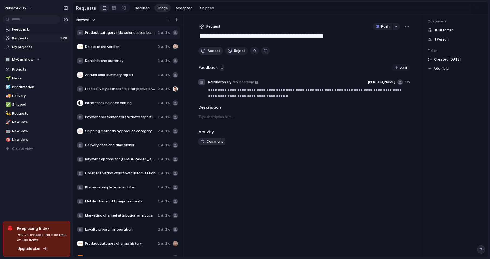
click at [209, 48] on button "Accept" at bounding box center [211, 51] width 25 height 8
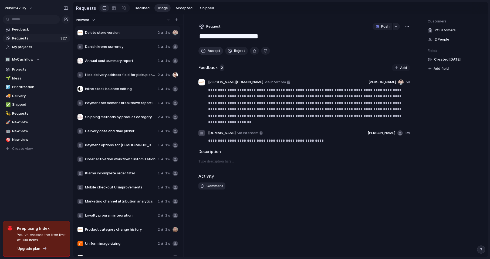
click at [209, 48] on button "Accept" at bounding box center [211, 51] width 25 height 8
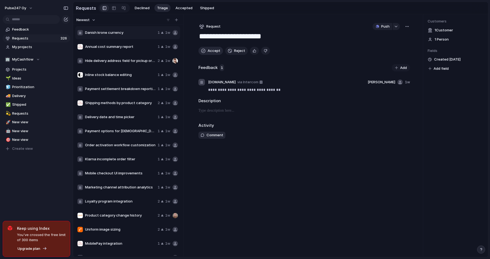
click at [209, 48] on button "Accept" at bounding box center [211, 51] width 25 height 8
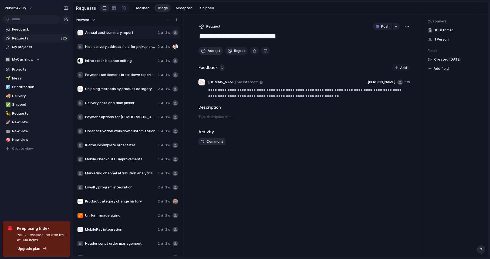
click at [209, 48] on button "Accept" at bounding box center [211, 51] width 25 height 8
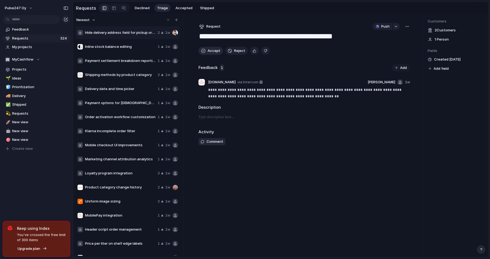
click at [209, 48] on button "Accept" at bounding box center [211, 51] width 25 height 8
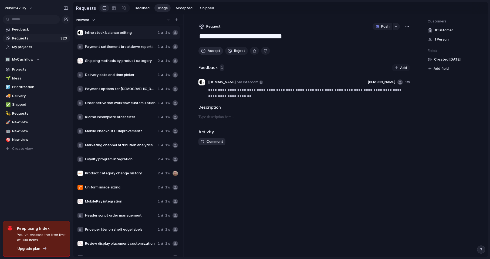
click at [209, 48] on button "Accept" at bounding box center [211, 51] width 25 height 8
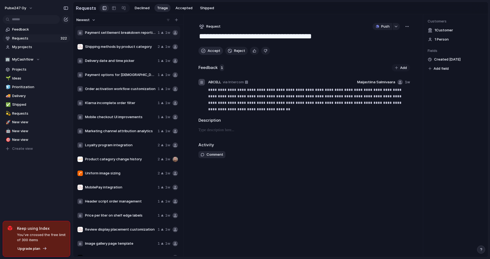
click at [209, 48] on button "Accept" at bounding box center [211, 51] width 25 height 8
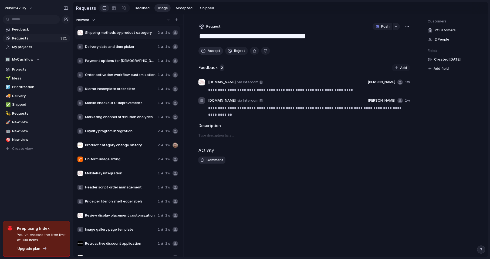
click at [209, 48] on button "Accept" at bounding box center [211, 51] width 25 height 8
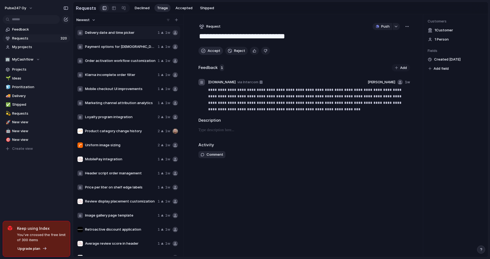
click at [209, 48] on button "Accept" at bounding box center [211, 51] width 25 height 8
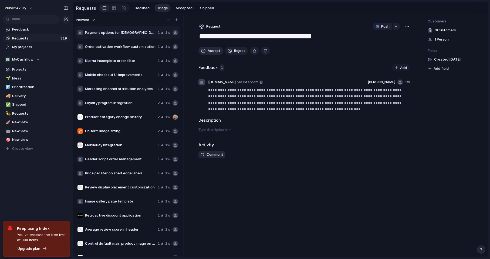
click at [209, 48] on button "Accept" at bounding box center [211, 51] width 25 height 8
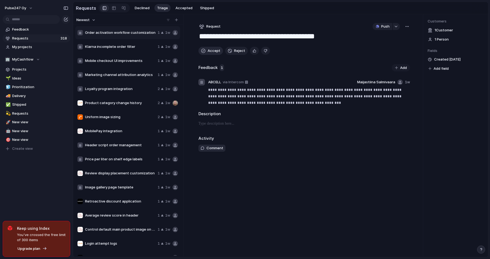
click at [209, 48] on button "Accept" at bounding box center [211, 51] width 25 height 8
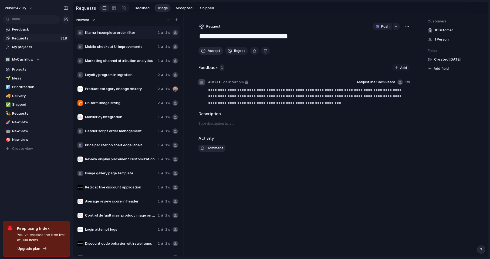
click at [209, 48] on button "Accept" at bounding box center [211, 51] width 25 height 8
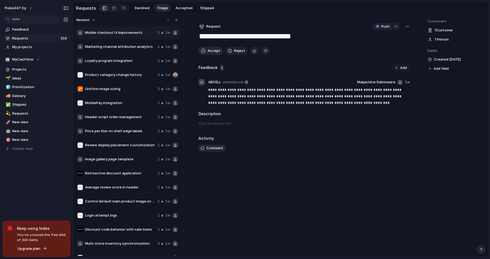
click at [209, 48] on button "Accept" at bounding box center [211, 51] width 25 height 8
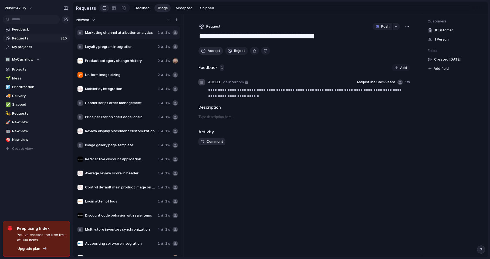
click at [209, 48] on button "Accept" at bounding box center [211, 51] width 25 height 8
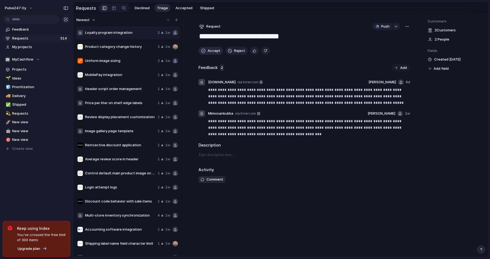
click at [209, 48] on button "Accept" at bounding box center [211, 51] width 25 height 8
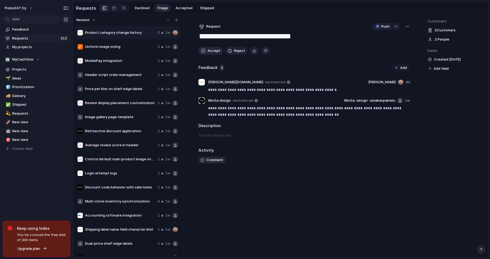
click at [209, 48] on button "Accept" at bounding box center [211, 51] width 25 height 8
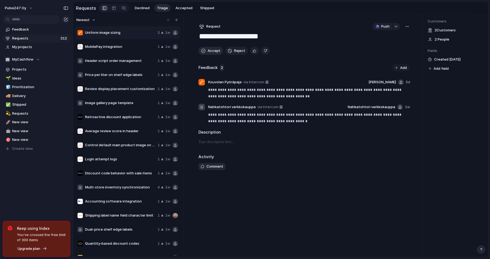
click at [209, 48] on button "Accept" at bounding box center [211, 51] width 25 height 8
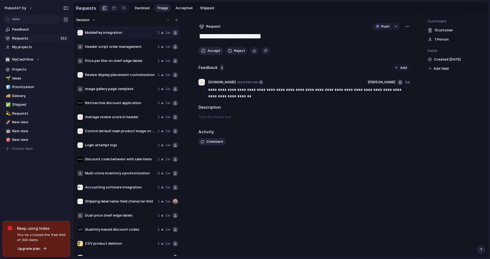
click at [209, 48] on button "Accept" at bounding box center [211, 51] width 25 height 8
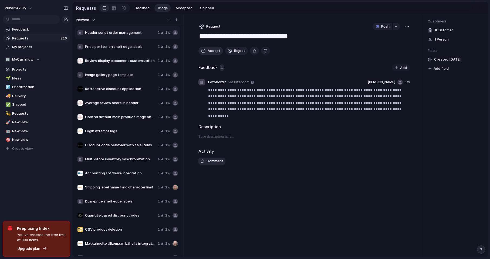
click at [209, 48] on button "Accept" at bounding box center [211, 51] width 25 height 8
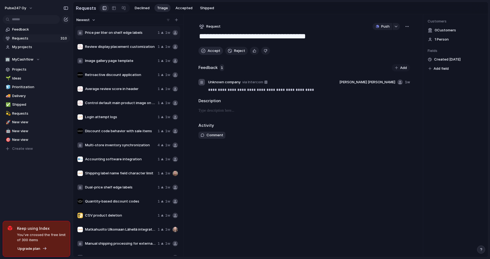
click at [209, 48] on button "Accept" at bounding box center [211, 51] width 25 height 8
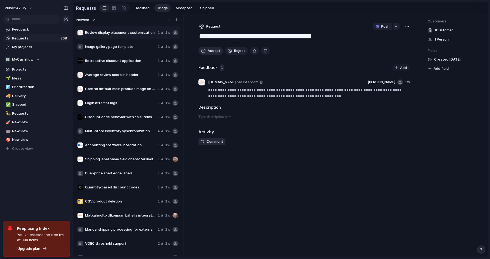
click at [209, 48] on button "Accept" at bounding box center [211, 51] width 25 height 8
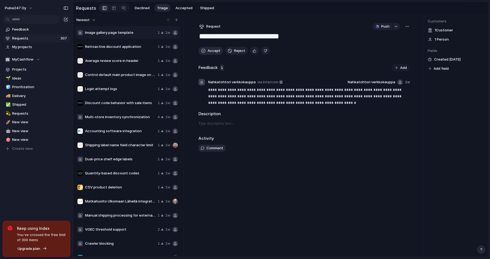
click at [209, 48] on button "Accept" at bounding box center [211, 51] width 25 height 8
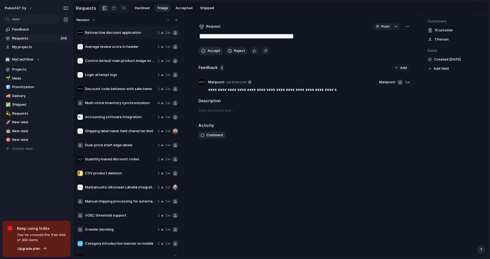
click at [209, 48] on button "Accept" at bounding box center [211, 51] width 25 height 8
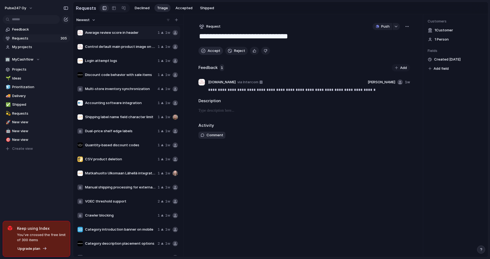
click at [209, 48] on button "Accept" at bounding box center [211, 51] width 25 height 8
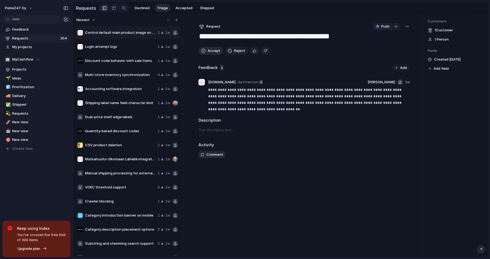
click at [209, 48] on button "Accept" at bounding box center [211, 51] width 25 height 8
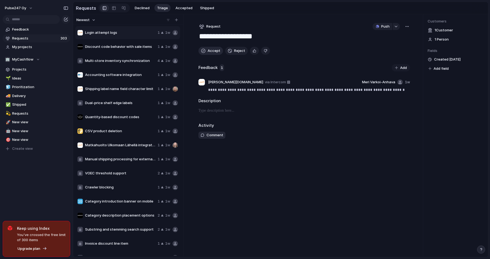
click at [209, 48] on button "Accept" at bounding box center [211, 51] width 25 height 8
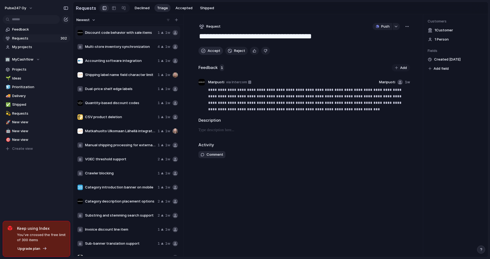
click at [209, 48] on button "Accept" at bounding box center [211, 51] width 25 height 8
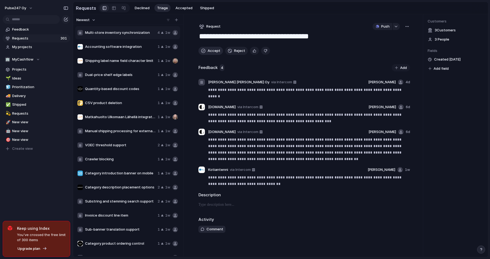
click at [209, 48] on button "Accept" at bounding box center [211, 51] width 25 height 8
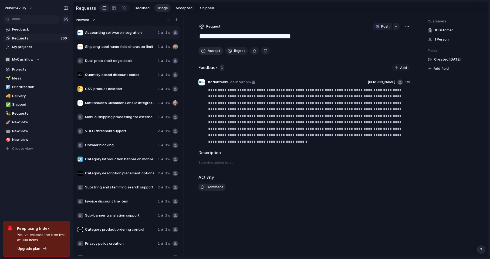
click at [209, 48] on button "Accept" at bounding box center [211, 51] width 25 height 8
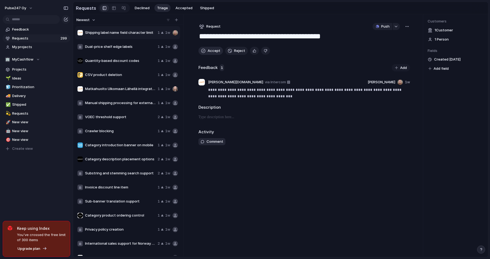
click at [209, 48] on button "Accept" at bounding box center [211, 51] width 25 height 8
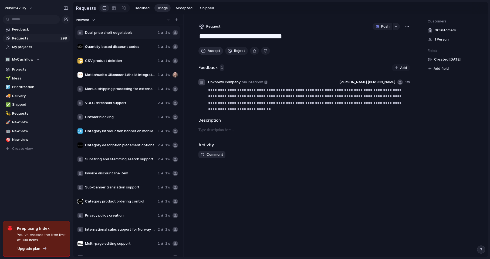
click at [209, 48] on button "Accept" at bounding box center [211, 51] width 25 height 8
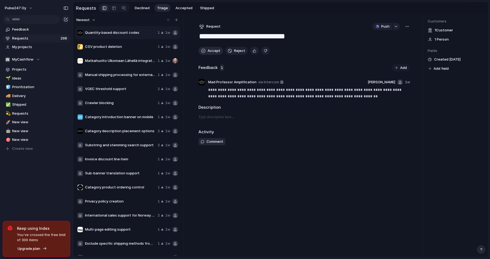
click at [209, 48] on button "Accept" at bounding box center [211, 51] width 25 height 8
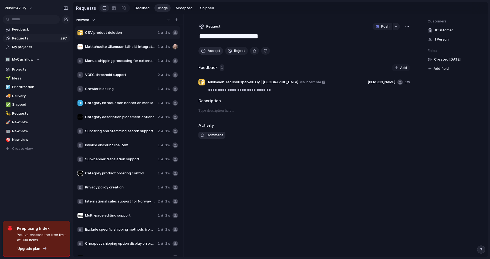
click at [209, 48] on button "Accept" at bounding box center [211, 51] width 25 height 8
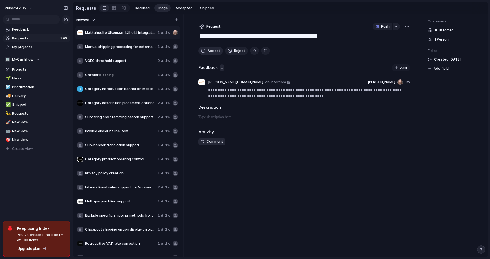
click at [209, 48] on button "Accept" at bounding box center [211, 51] width 25 height 8
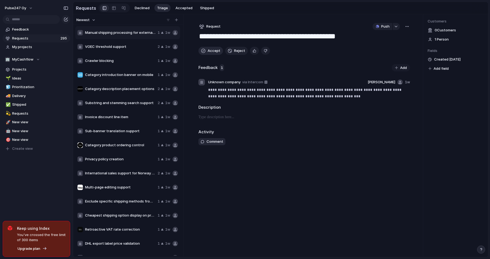
click at [209, 48] on button "Accept" at bounding box center [211, 51] width 25 height 8
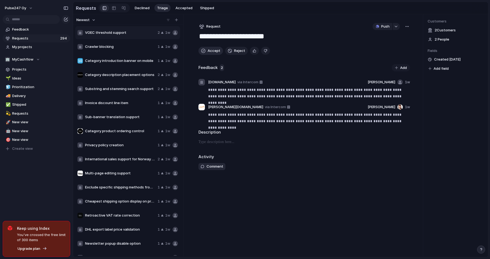
click at [209, 48] on button "Accept" at bounding box center [211, 51] width 25 height 8
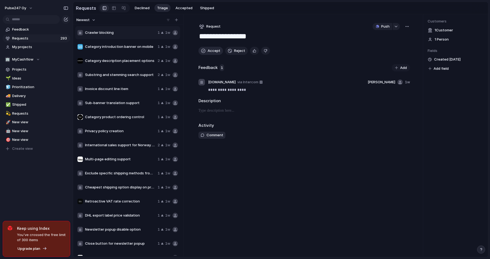
click at [209, 48] on button "Accept" at bounding box center [211, 51] width 25 height 8
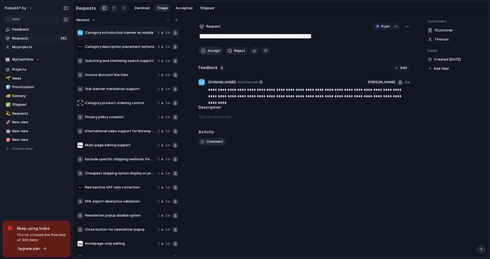
click at [209, 48] on button "Accept" at bounding box center [211, 51] width 25 height 8
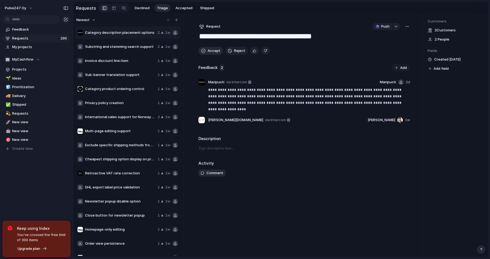
click at [209, 48] on button "Accept" at bounding box center [211, 51] width 25 height 8
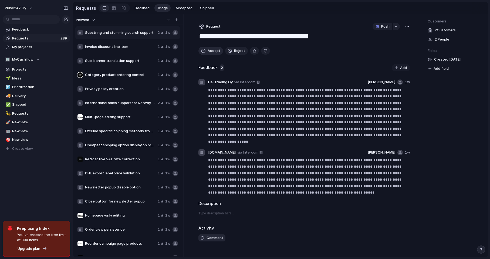
click at [209, 48] on button "Accept" at bounding box center [211, 51] width 25 height 8
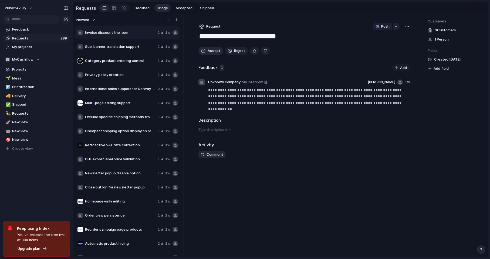
click at [209, 48] on button "Accept" at bounding box center [211, 51] width 25 height 8
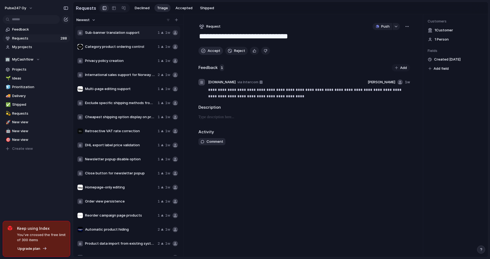
click at [209, 48] on button "Accept" at bounding box center [211, 51] width 25 height 8
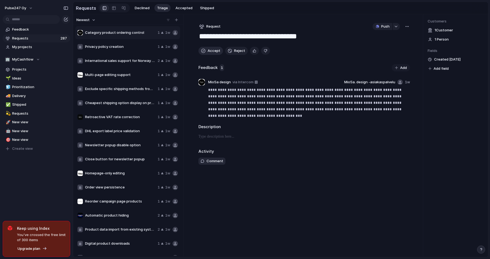
click at [209, 48] on button "Accept" at bounding box center [211, 51] width 25 height 8
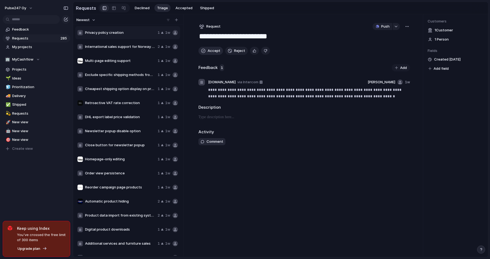
click at [209, 48] on button "Accept" at bounding box center [211, 51] width 25 height 8
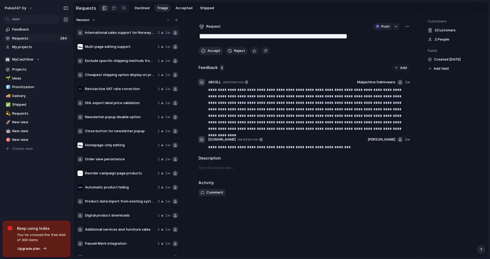
click at [209, 48] on button "Accept" at bounding box center [211, 51] width 25 height 8
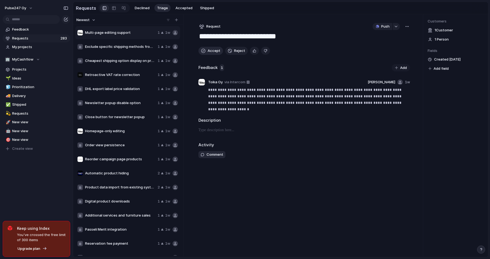
click at [209, 48] on button "Accept" at bounding box center [211, 51] width 25 height 8
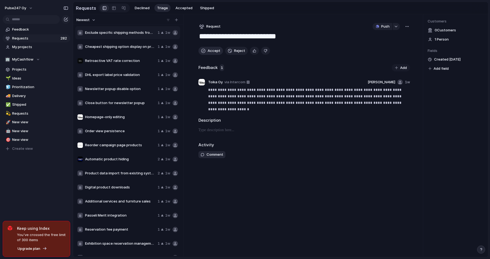
type textarea "**********"
click at [209, 42] on textarea "**********" at bounding box center [305, 37] width 212 height 10
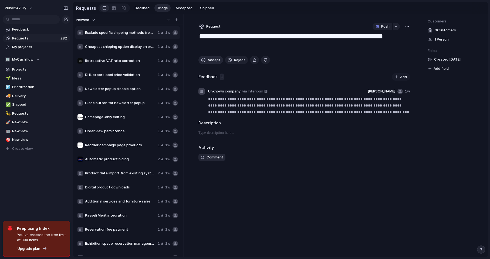
click at [209, 48] on textarea "**********" at bounding box center [305, 41] width 212 height 19
click at [181, 7] on span "Accepted" at bounding box center [184, 7] width 17 height 5
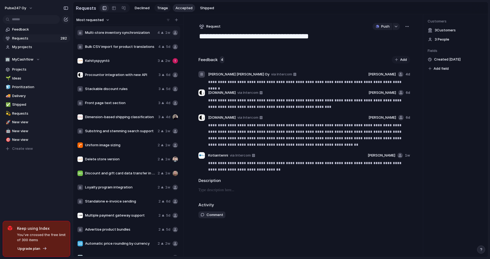
click at [162, 8] on span "Triage" at bounding box center [162, 7] width 11 height 5
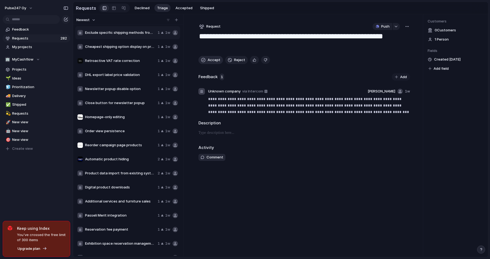
click at [213, 62] on span "Accept" at bounding box center [214, 59] width 13 height 5
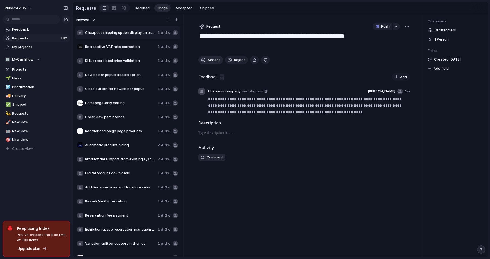
click at [213, 62] on div "**********" at bounding box center [304, 135] width 229 height 243
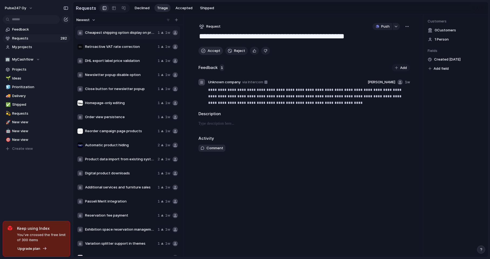
click at [213, 49] on span "Accept" at bounding box center [214, 50] width 13 height 5
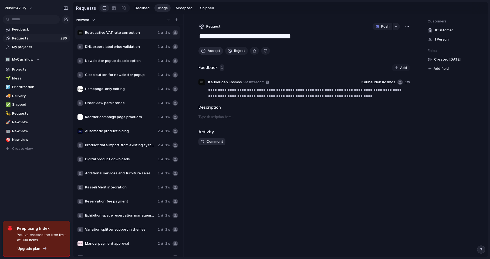
click at [213, 49] on span "Accept" at bounding box center [214, 50] width 13 height 5
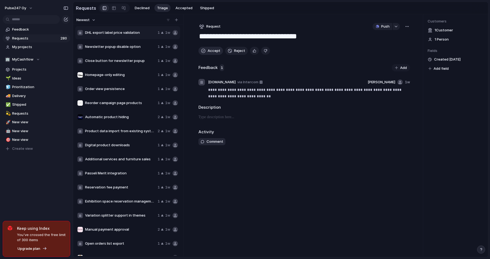
click at [213, 49] on span "Accept" at bounding box center [214, 50] width 13 height 5
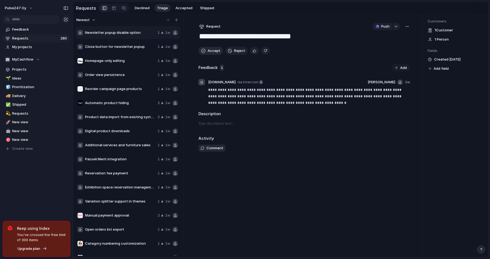
click at [213, 49] on span "Accept" at bounding box center [214, 50] width 13 height 5
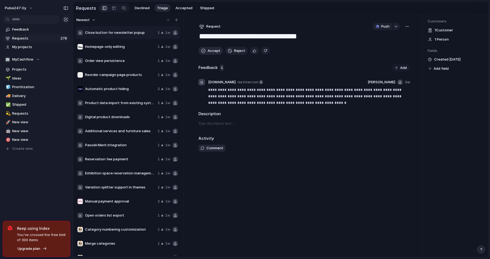
click at [213, 49] on span "Accept" at bounding box center [214, 50] width 13 height 5
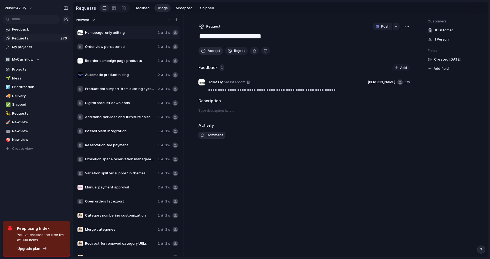
click at [213, 49] on span "Accept" at bounding box center [214, 50] width 13 height 5
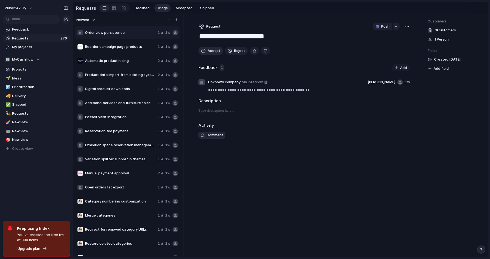
click at [213, 49] on span "Accept" at bounding box center [214, 50] width 13 height 5
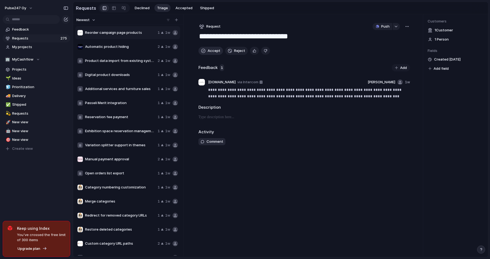
click at [213, 49] on span "Accept" at bounding box center [214, 50] width 13 height 5
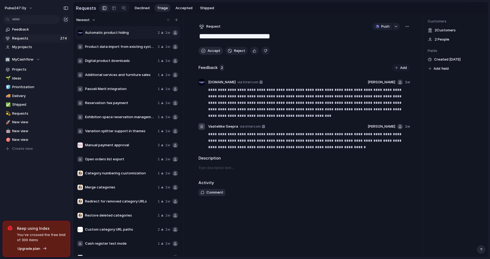
click at [213, 49] on span "Accept" at bounding box center [214, 50] width 13 height 5
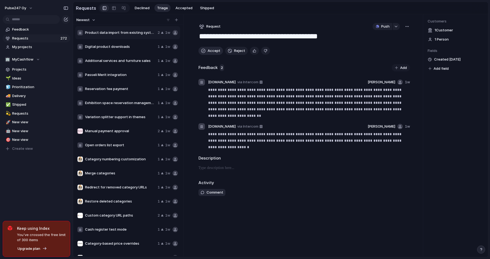
click at [211, 51] on span "Accept" at bounding box center [214, 50] width 13 height 5
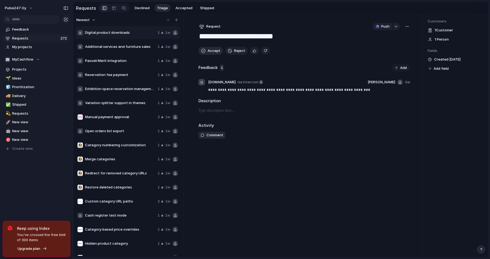
click at [211, 51] on span "Accept" at bounding box center [214, 50] width 13 height 5
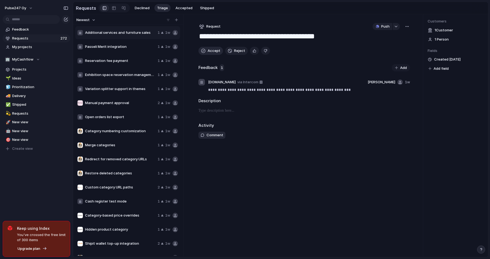
click at [211, 51] on span "Accept" at bounding box center [214, 50] width 13 height 5
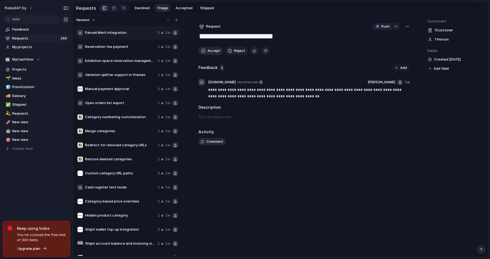
click at [211, 51] on span "Accept" at bounding box center [214, 50] width 13 height 5
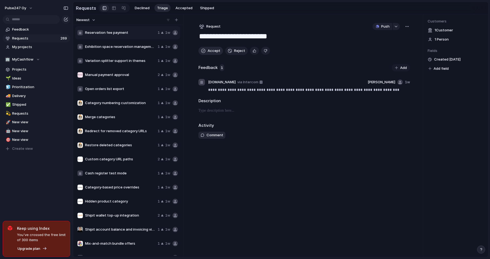
click at [211, 51] on span "Accept" at bounding box center [214, 50] width 13 height 5
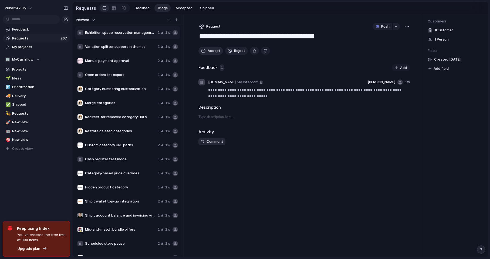
click at [211, 51] on span "Accept" at bounding box center [214, 50] width 13 height 5
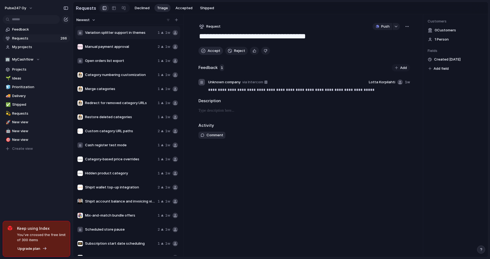
click at [211, 51] on span "Accept" at bounding box center [214, 50] width 13 height 5
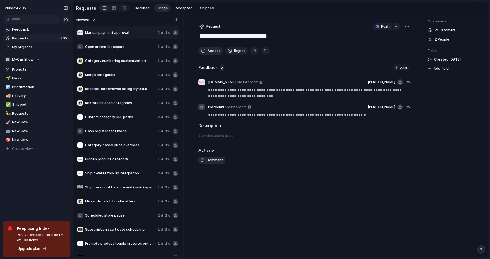
click at [211, 51] on span "Accept" at bounding box center [214, 50] width 13 height 5
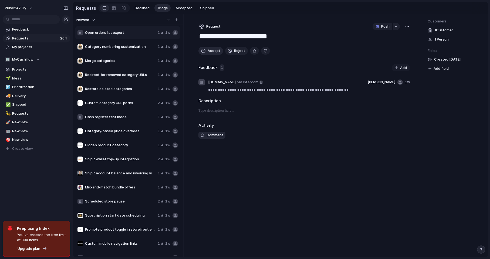
click at [211, 51] on span "Accept" at bounding box center [214, 50] width 13 height 5
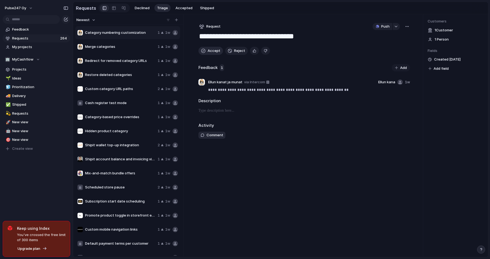
click at [211, 51] on span "Accept" at bounding box center [214, 50] width 13 height 5
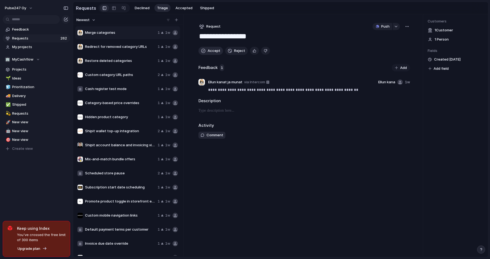
click at [211, 51] on span "Accept" at bounding box center [214, 50] width 13 height 5
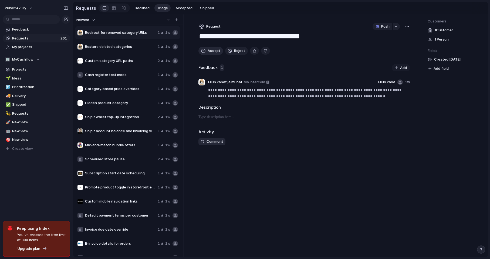
click at [211, 51] on span "Accept" at bounding box center [214, 50] width 13 height 5
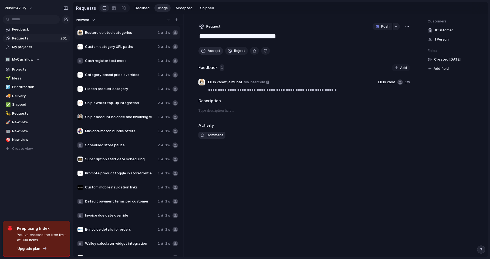
click at [211, 51] on span "Accept" at bounding box center [214, 50] width 13 height 5
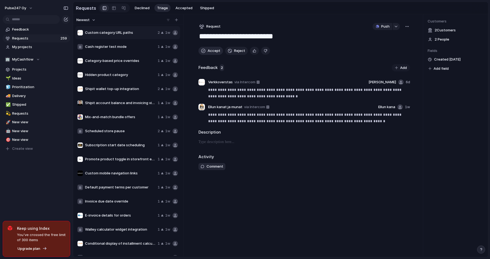
click at [211, 51] on span "Accept" at bounding box center [214, 50] width 13 height 5
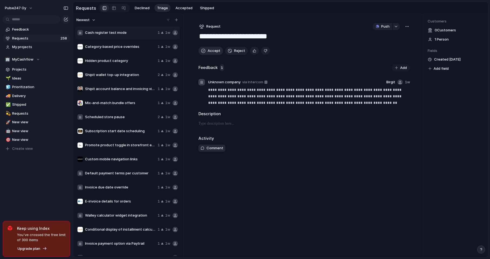
click at [211, 51] on span "Accept" at bounding box center [214, 50] width 13 height 5
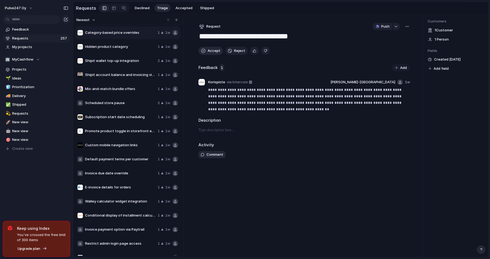
click at [211, 51] on span "Accept" at bounding box center [214, 50] width 13 height 5
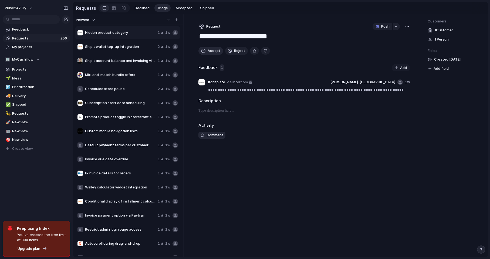
click at [211, 51] on span "Accept" at bounding box center [214, 50] width 13 height 5
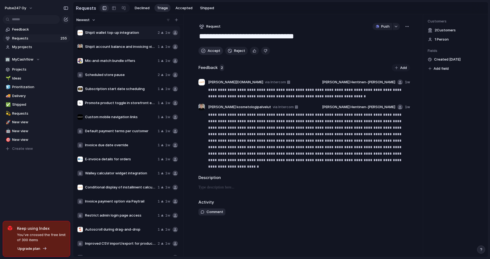
click at [211, 51] on span "Accept" at bounding box center [214, 50] width 13 height 5
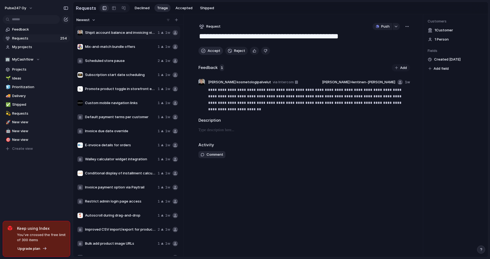
click at [211, 51] on span "Accept" at bounding box center [214, 50] width 13 height 5
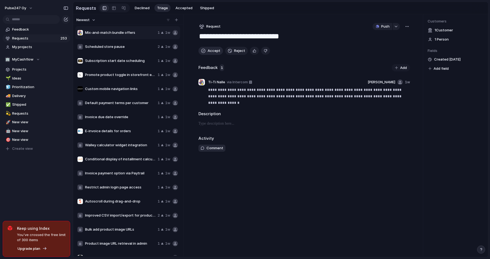
click at [211, 51] on span "Accept" at bounding box center [214, 50] width 13 height 5
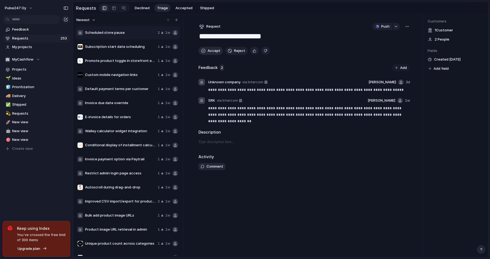
click at [211, 51] on span "Accept" at bounding box center [214, 50] width 13 height 5
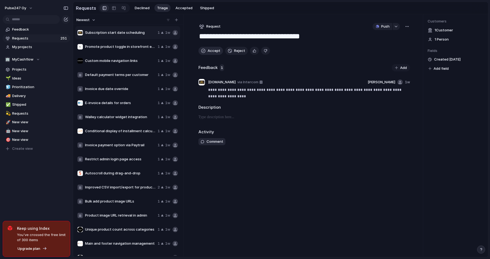
click at [211, 51] on span "Accept" at bounding box center [214, 50] width 13 height 5
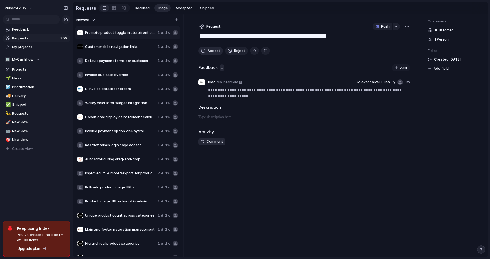
click at [211, 51] on span "Accept" at bounding box center [214, 50] width 13 height 5
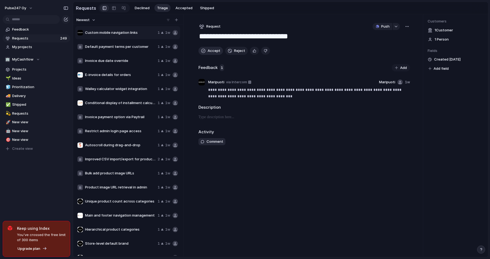
click at [211, 51] on span "Accept" at bounding box center [214, 50] width 13 height 5
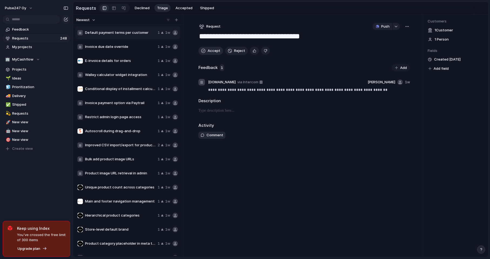
click at [211, 51] on span "Accept" at bounding box center [214, 50] width 13 height 5
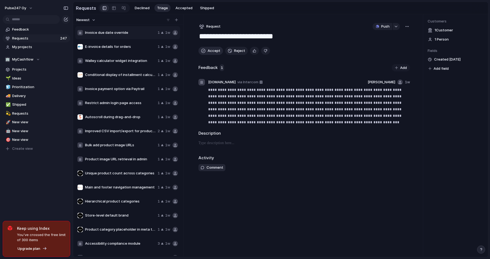
click at [211, 51] on span "Accept" at bounding box center [214, 50] width 13 height 5
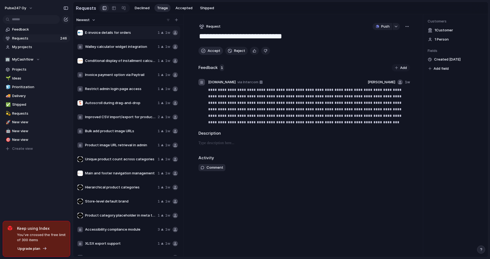
click at [211, 51] on span "Accept" at bounding box center [214, 50] width 13 height 5
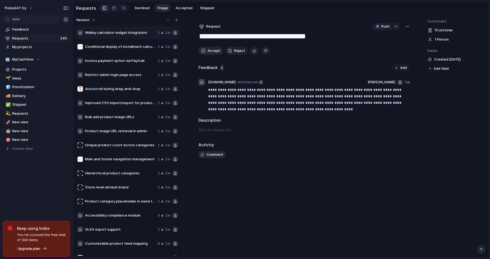
click at [211, 51] on span "Accept" at bounding box center [214, 50] width 13 height 5
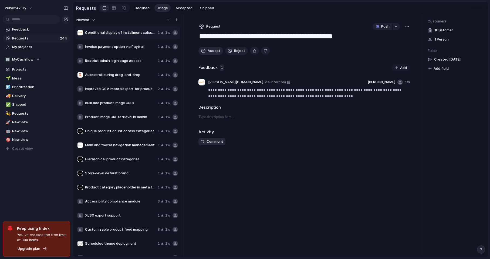
click at [211, 51] on span "Accept" at bounding box center [214, 50] width 13 height 5
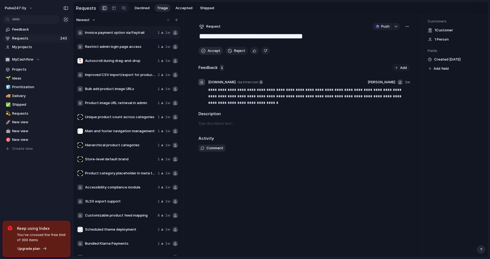
click at [211, 51] on span "Accept" at bounding box center [214, 50] width 13 height 5
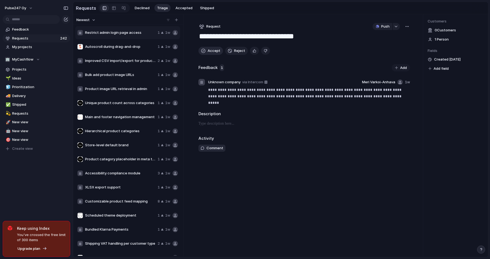
click at [211, 51] on span "Accept" at bounding box center [214, 50] width 13 height 5
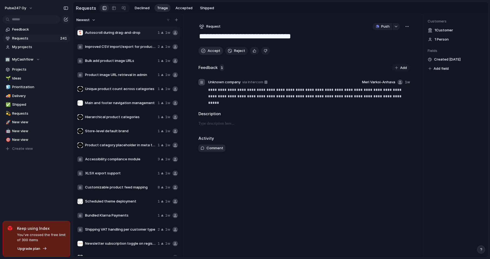
click at [211, 51] on span "Accept" at bounding box center [214, 50] width 13 height 5
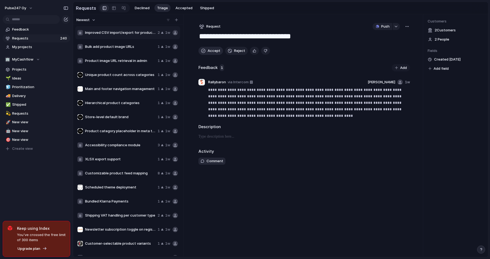
click at [211, 51] on span "Accept" at bounding box center [214, 50] width 13 height 5
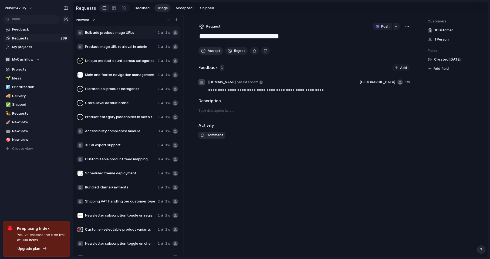
click at [211, 51] on span "Accept" at bounding box center [214, 50] width 13 height 5
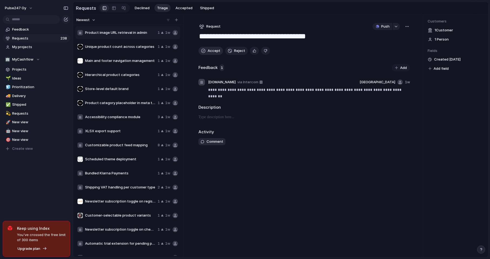
click at [211, 51] on span "Accept" at bounding box center [214, 50] width 13 height 5
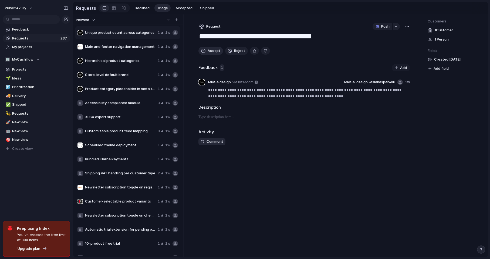
click at [211, 51] on span "Accept" at bounding box center [214, 50] width 13 height 5
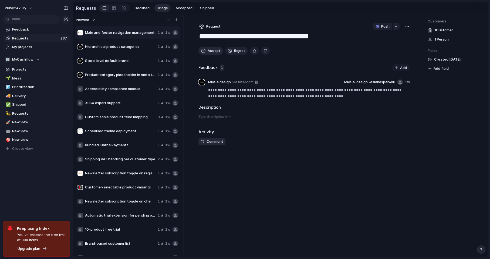
click at [211, 51] on span "Accept" at bounding box center [214, 50] width 13 height 5
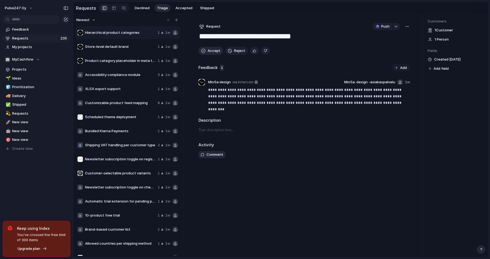
click at [211, 51] on span "Accept" at bounding box center [214, 50] width 13 height 5
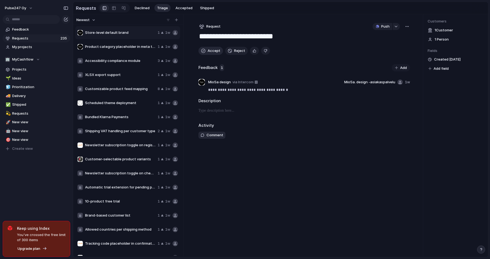
click at [211, 51] on span "Accept" at bounding box center [214, 50] width 13 height 5
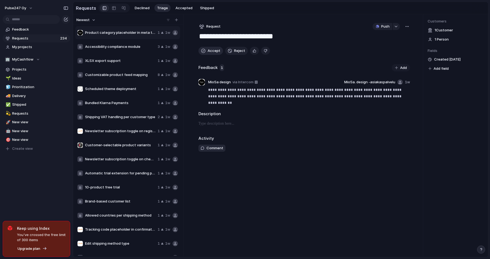
click at [211, 51] on span "Accept" at bounding box center [214, 50] width 13 height 5
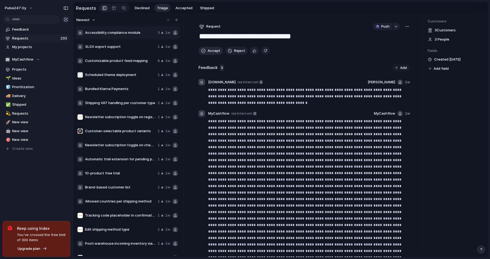
click at [211, 51] on span "Accept" at bounding box center [214, 50] width 13 height 5
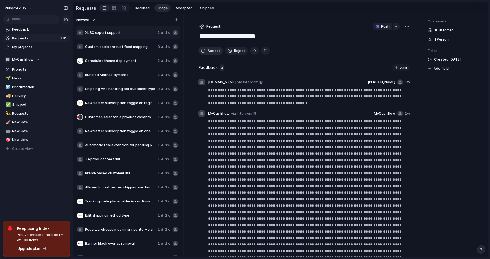
click at [211, 51] on span "Accept" at bounding box center [214, 50] width 13 height 5
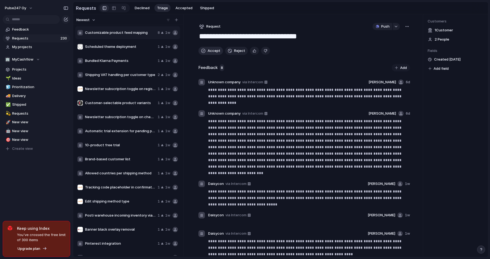
click at [211, 51] on span "Accept" at bounding box center [214, 50] width 13 height 5
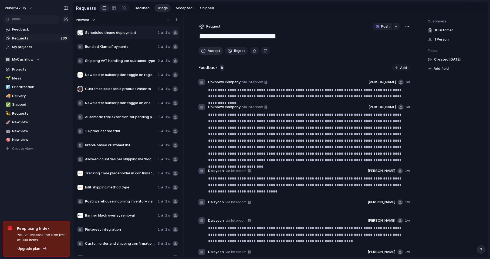
click at [211, 51] on span "Accept" at bounding box center [214, 50] width 13 height 5
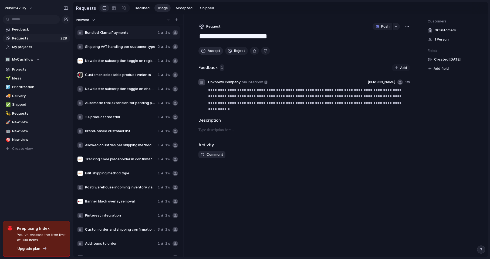
click at [211, 51] on span "Accept" at bounding box center [214, 50] width 13 height 5
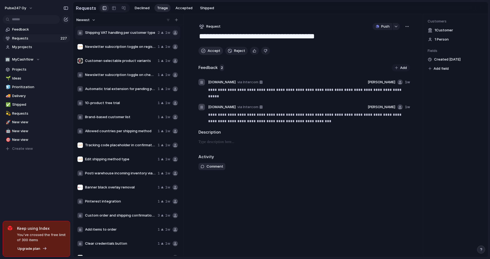
click at [211, 51] on span "Accept" at bounding box center [214, 50] width 13 height 5
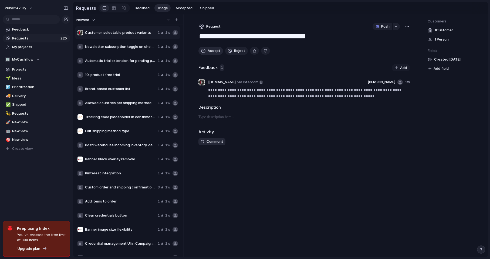
click at [211, 51] on span "Accept" at bounding box center [214, 50] width 13 height 5
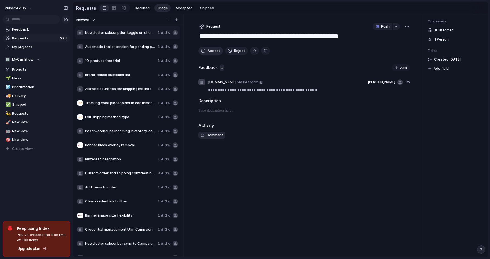
click at [211, 51] on span "Accept" at bounding box center [214, 50] width 13 height 5
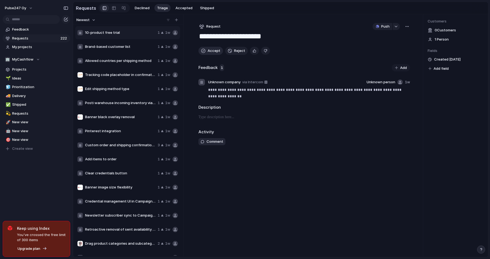
click at [211, 51] on span "Accept" at bounding box center [214, 50] width 13 height 5
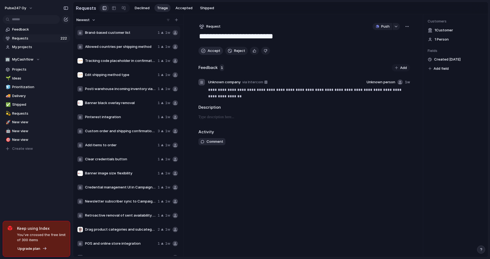
click at [211, 51] on span "Accept" at bounding box center [214, 50] width 13 height 5
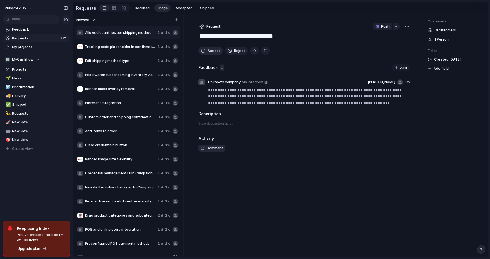
click at [211, 51] on span "Accept" at bounding box center [214, 50] width 13 height 5
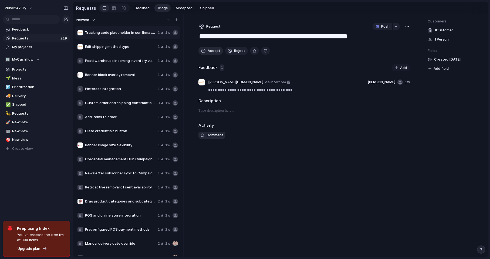
click at [211, 51] on span "Accept" at bounding box center [214, 50] width 13 height 5
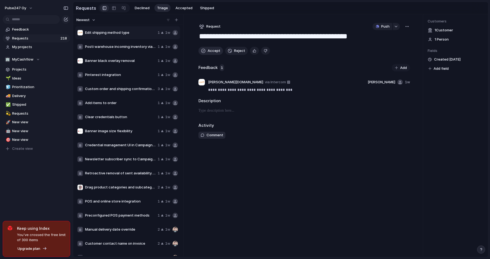
click at [211, 51] on span "Accept" at bounding box center [214, 50] width 13 height 5
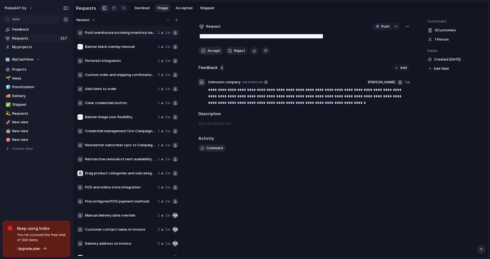
click at [211, 51] on span "Accept" at bounding box center [214, 50] width 13 height 5
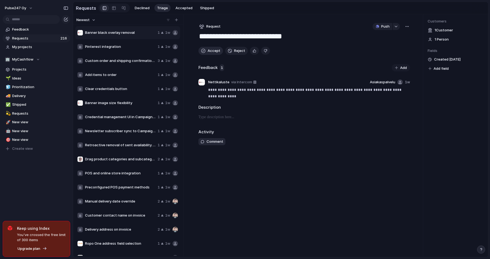
click at [211, 51] on span "Accept" at bounding box center [214, 50] width 13 height 5
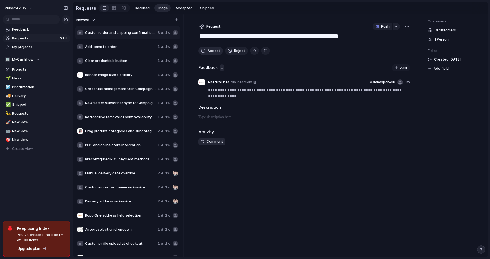
click at [211, 51] on span "Accept" at bounding box center [214, 50] width 13 height 5
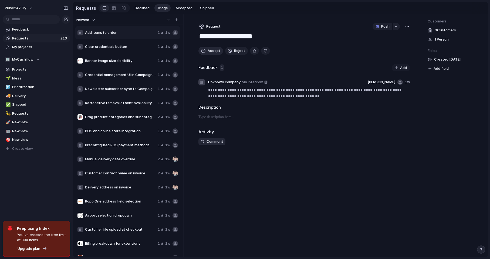
click at [211, 51] on span "Accept" at bounding box center [214, 50] width 13 height 5
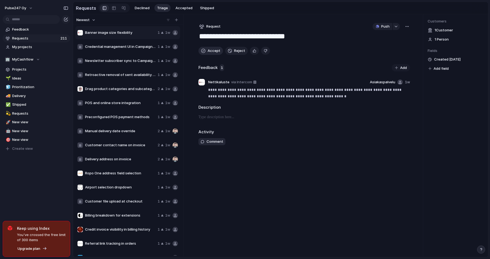
click at [211, 51] on span "Accept" at bounding box center [214, 50] width 13 height 5
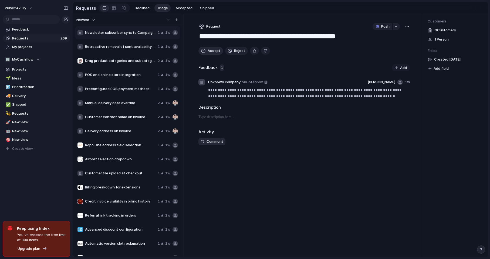
click at [211, 51] on span "Accept" at bounding box center [214, 50] width 13 height 5
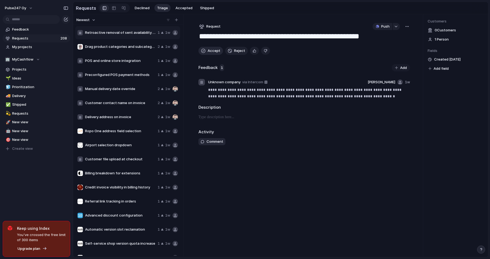
click at [211, 51] on span "Accept" at bounding box center [214, 50] width 13 height 5
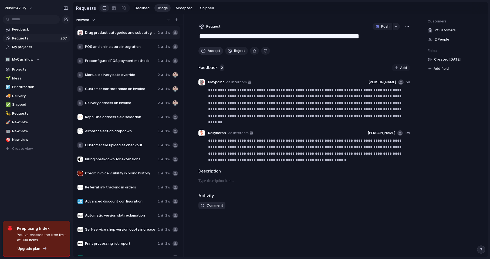
click at [211, 51] on span "Accept" at bounding box center [214, 50] width 13 height 5
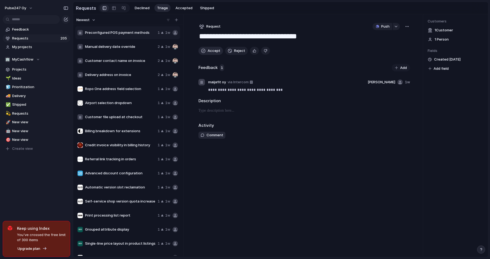
click at [211, 51] on span "Accept" at bounding box center [214, 50] width 13 height 5
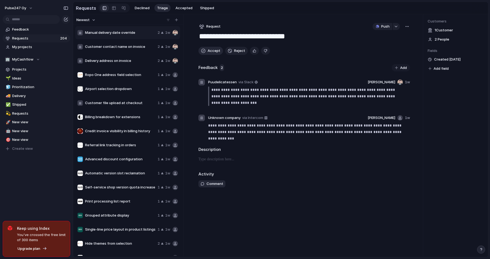
click at [211, 51] on span "Accept" at bounding box center [214, 50] width 13 height 5
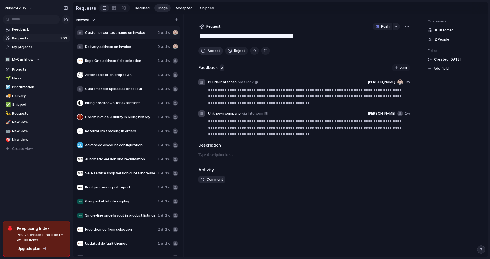
click at [211, 51] on span "Accept" at bounding box center [214, 50] width 13 height 5
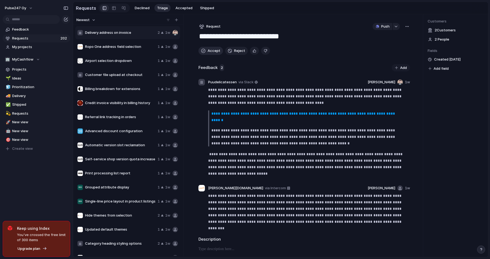
click at [211, 51] on span "Accept" at bounding box center [214, 50] width 13 height 5
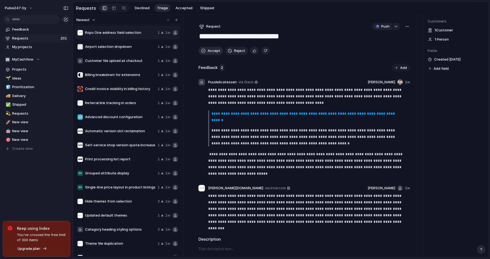
click at [211, 51] on span "Accept" at bounding box center [214, 50] width 13 height 5
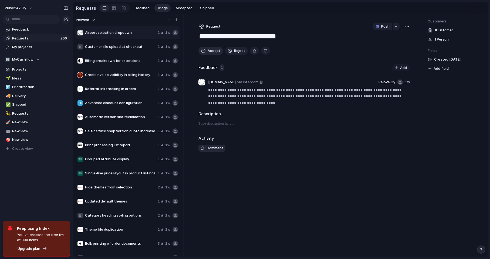
click at [211, 51] on span "Accept" at bounding box center [214, 50] width 13 height 5
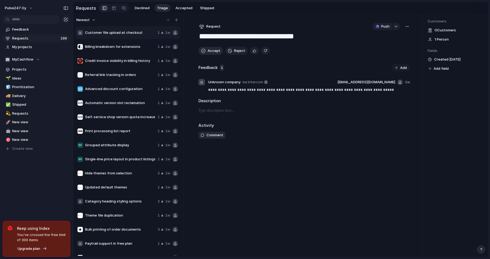
click at [211, 51] on span "Accept" at bounding box center [214, 50] width 13 height 5
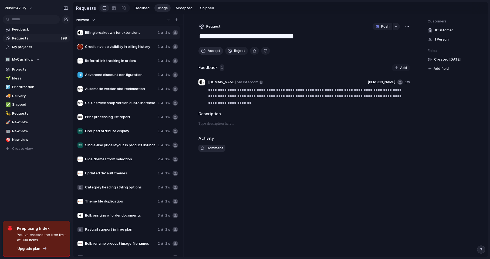
click at [211, 51] on span "Accept" at bounding box center [214, 50] width 13 height 5
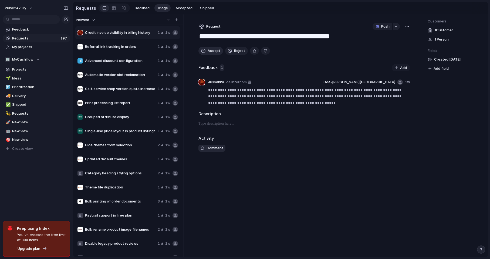
click at [211, 51] on span "Accept" at bounding box center [214, 50] width 13 height 5
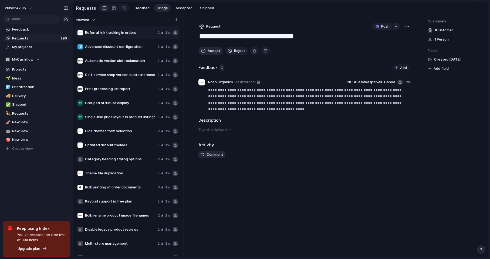
click at [211, 51] on span "Accept" at bounding box center [214, 50] width 13 height 5
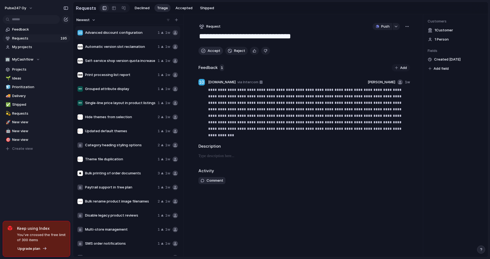
click at [211, 51] on span "Accept" at bounding box center [214, 50] width 13 height 5
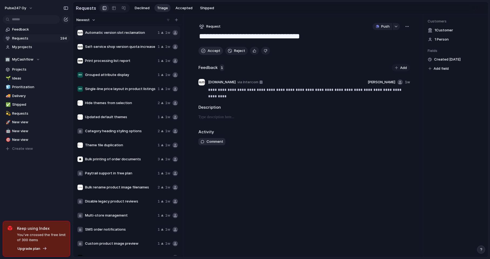
click at [211, 51] on span "Accept" at bounding box center [214, 50] width 13 height 5
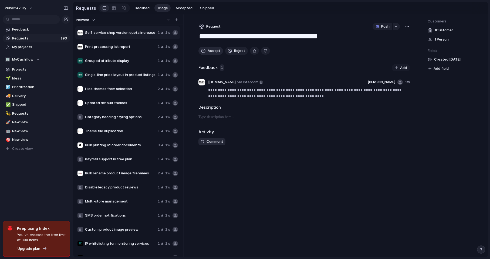
click at [211, 51] on span "Accept" at bounding box center [214, 50] width 13 height 5
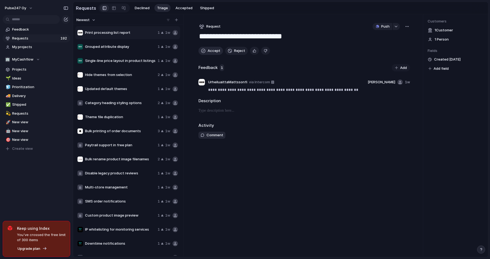
click at [211, 51] on span "Accept" at bounding box center [214, 50] width 13 height 5
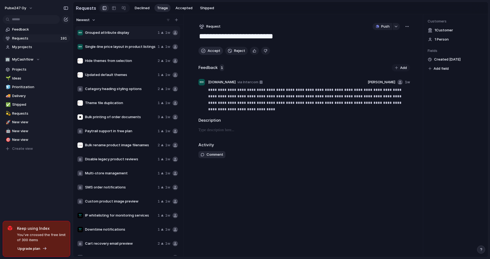
click at [211, 51] on span "Accept" at bounding box center [214, 50] width 13 height 5
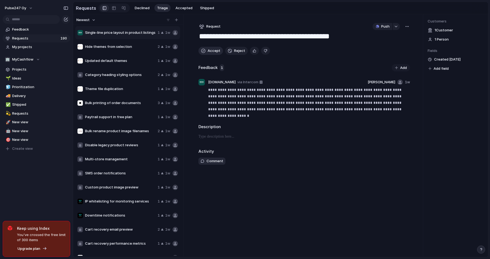
click at [211, 51] on span "Accept" at bounding box center [214, 50] width 13 height 5
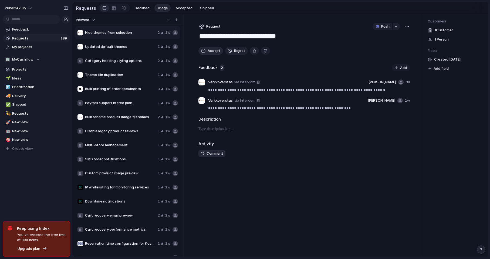
click at [211, 51] on span "Accept" at bounding box center [214, 50] width 13 height 5
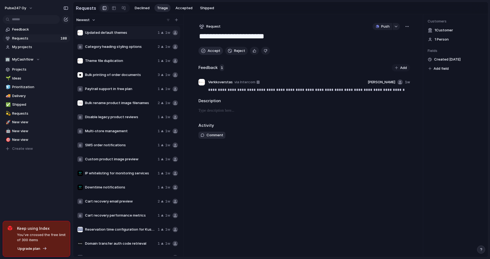
click at [211, 51] on span "Accept" at bounding box center [214, 50] width 13 height 5
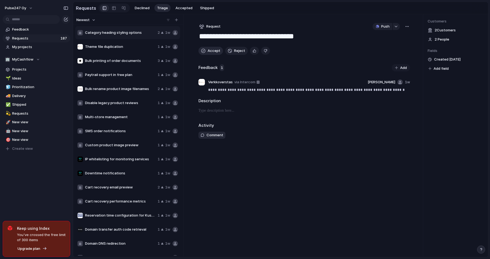
click at [211, 51] on span "Accept" at bounding box center [214, 50] width 13 height 5
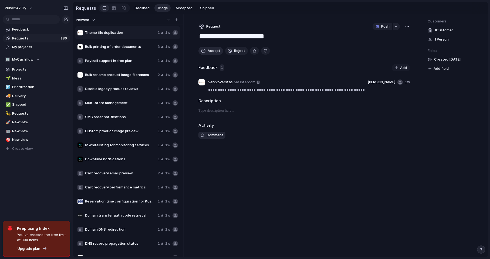
click at [211, 51] on span "Accept" at bounding box center [214, 50] width 13 height 5
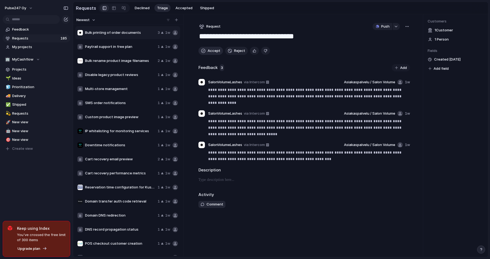
click at [211, 51] on span "Accept" at bounding box center [214, 50] width 13 height 5
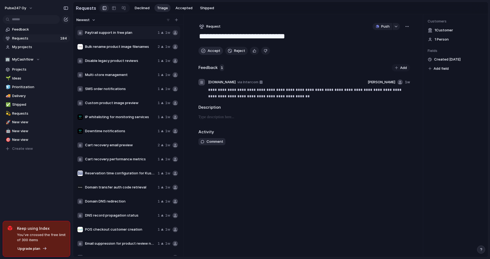
click at [211, 51] on span "Accept" at bounding box center [214, 50] width 13 height 5
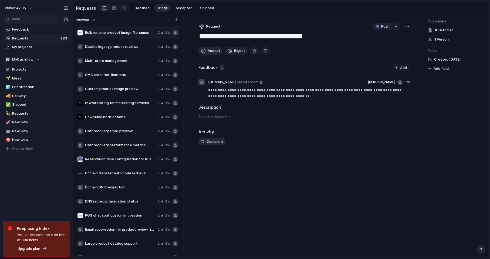
click at [211, 51] on span "Accept" at bounding box center [214, 50] width 13 height 5
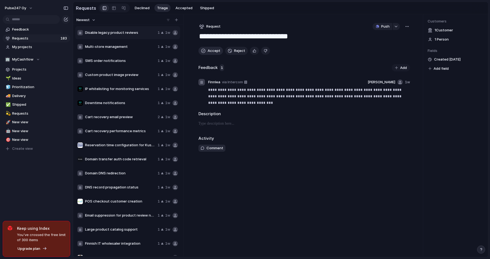
click at [211, 51] on span "Accept" at bounding box center [214, 50] width 13 height 5
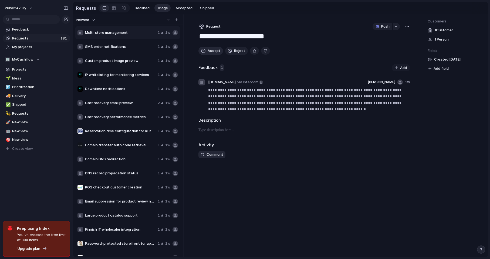
click at [211, 51] on span "Accept" at bounding box center [214, 50] width 13 height 5
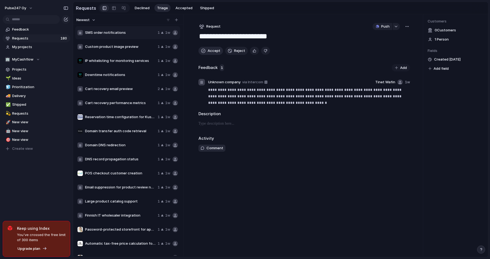
click at [211, 51] on span "Accept" at bounding box center [214, 50] width 13 height 5
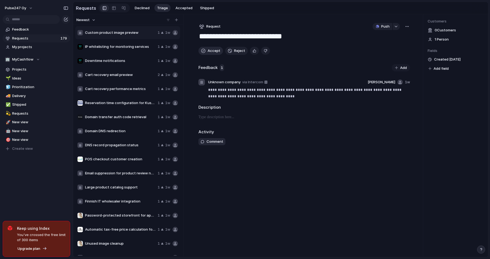
click at [211, 51] on span "Accept" at bounding box center [214, 50] width 13 height 5
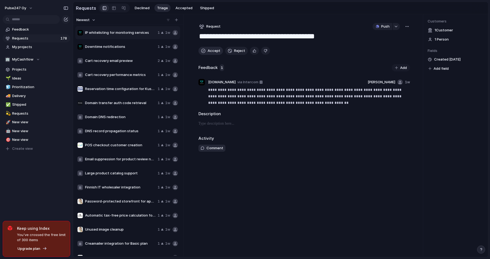
click at [211, 51] on span "Accept" at bounding box center [214, 50] width 13 height 5
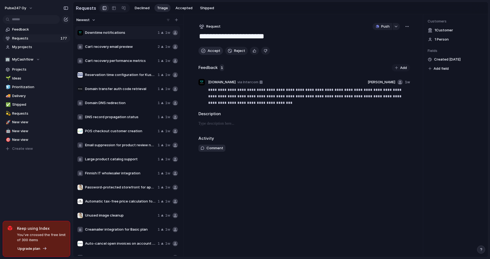
click at [211, 51] on span "Accept" at bounding box center [214, 50] width 13 height 5
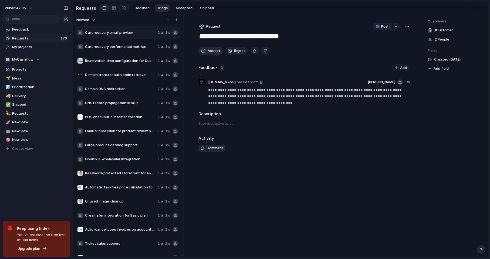
click at [211, 51] on span "Accept" at bounding box center [214, 50] width 13 height 5
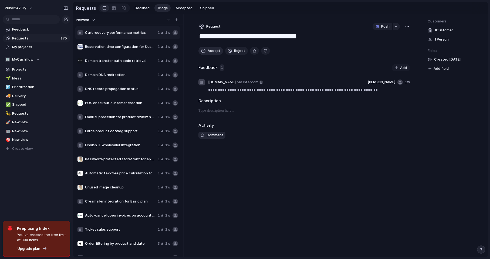
click at [211, 51] on span "Accept" at bounding box center [214, 50] width 13 height 5
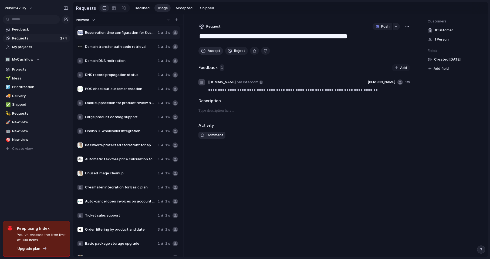
click at [211, 51] on span "Accept" at bounding box center [214, 50] width 13 height 5
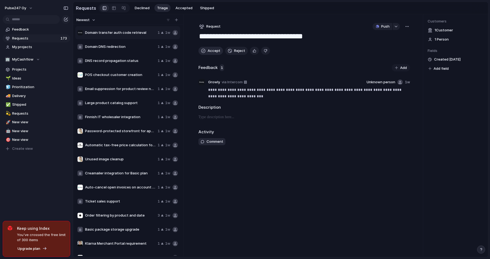
click at [211, 51] on span "Accept" at bounding box center [214, 50] width 13 height 5
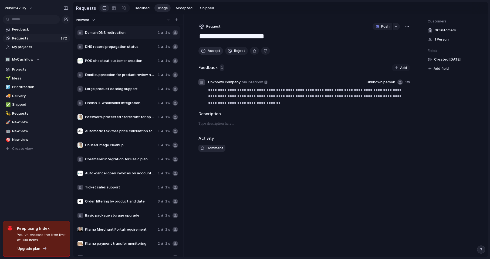
click at [211, 51] on span "Accept" at bounding box center [214, 50] width 13 height 5
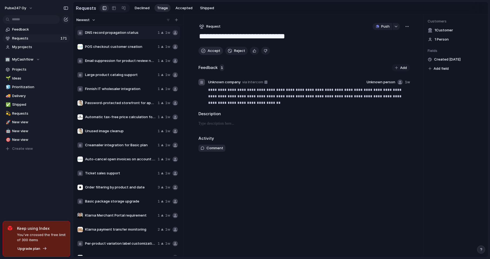
click at [211, 51] on span "Accept" at bounding box center [214, 50] width 13 height 5
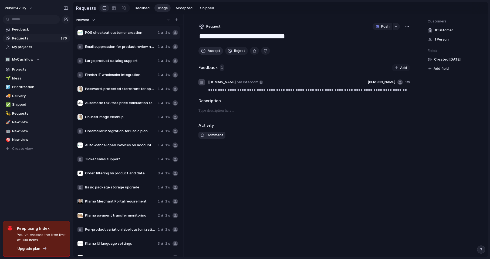
click at [211, 51] on span "Accept" at bounding box center [214, 50] width 13 height 5
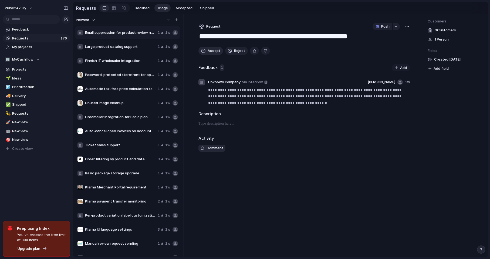
click at [211, 51] on span "Accept" at bounding box center [214, 50] width 13 height 5
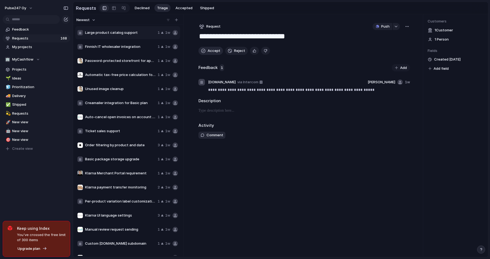
click at [211, 51] on span "Accept" at bounding box center [214, 50] width 13 height 5
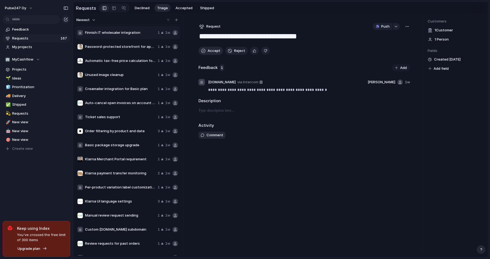
click at [211, 51] on span "Accept" at bounding box center [214, 50] width 13 height 5
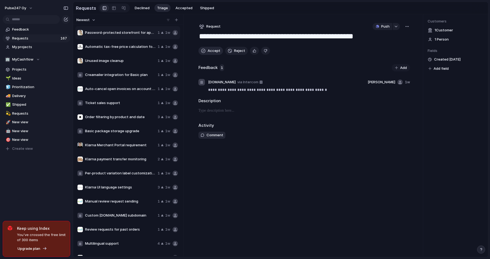
click at [211, 51] on span "Accept" at bounding box center [214, 50] width 13 height 5
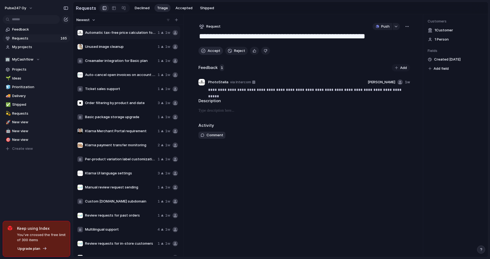
click at [211, 51] on span "Accept" at bounding box center [214, 50] width 13 height 5
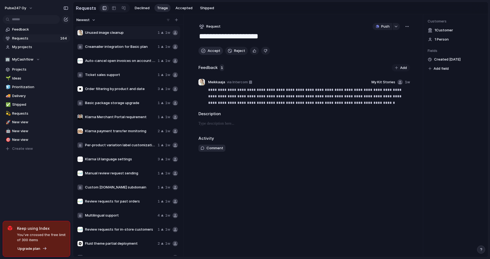
click at [211, 51] on span "Accept" at bounding box center [214, 50] width 13 height 5
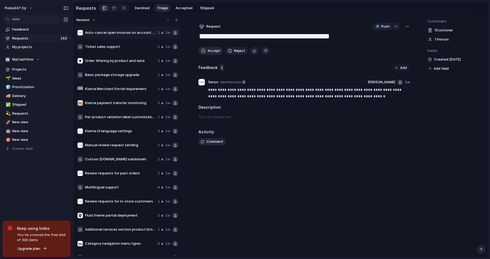
click at [211, 51] on span "Accept" at bounding box center [214, 50] width 13 height 5
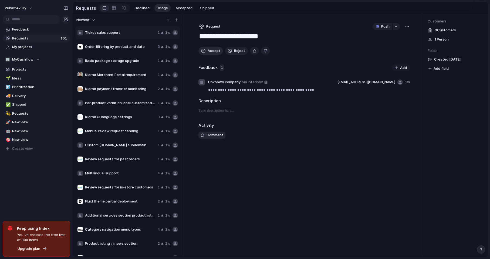
click at [211, 51] on span "Accept" at bounding box center [214, 50] width 13 height 5
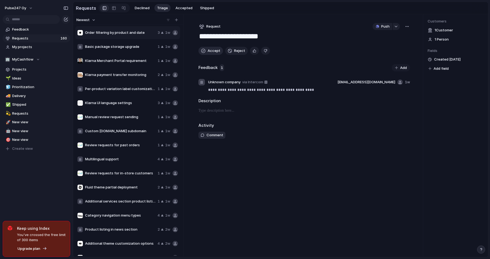
click at [211, 51] on span "Accept" at bounding box center [214, 50] width 13 height 5
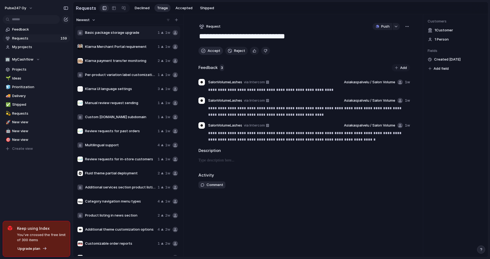
click at [211, 51] on span "Accept" at bounding box center [214, 50] width 13 height 5
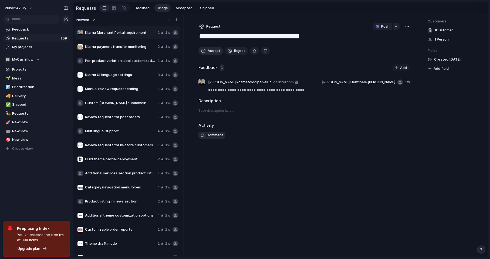
click at [211, 51] on span "Accept" at bounding box center [214, 50] width 13 height 5
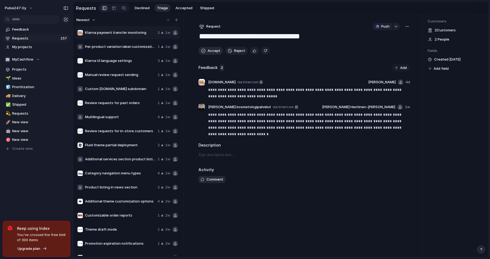
click at [211, 51] on span "Accept" at bounding box center [214, 50] width 13 height 5
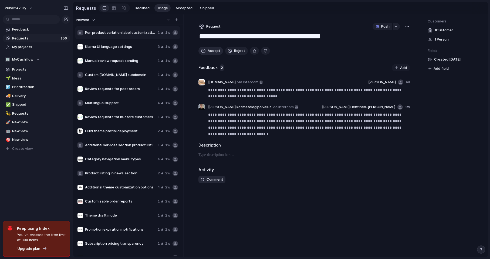
click at [211, 51] on span "Accept" at bounding box center [214, 50] width 13 height 5
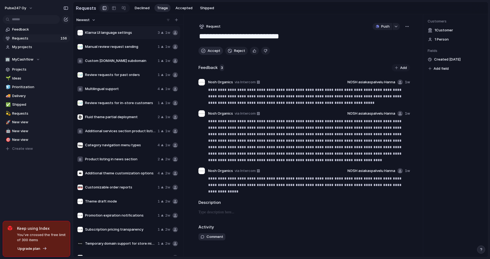
click at [211, 51] on span "Accept" at bounding box center [214, 50] width 13 height 5
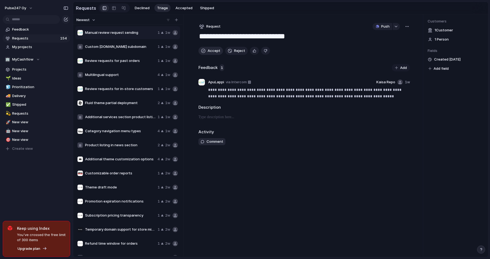
click at [211, 51] on span "Accept" at bounding box center [214, 50] width 13 height 5
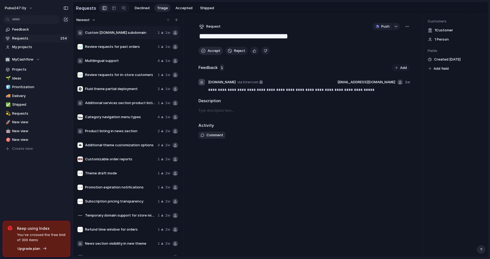
click at [211, 51] on span "Accept" at bounding box center [214, 50] width 13 height 5
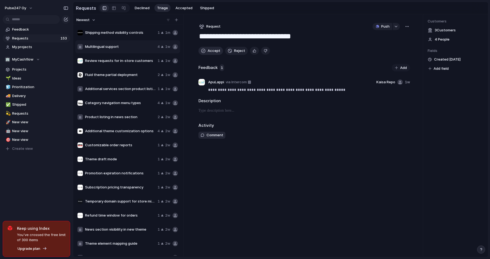
click at [211, 51] on span "Accept" at bounding box center [214, 50] width 13 height 5
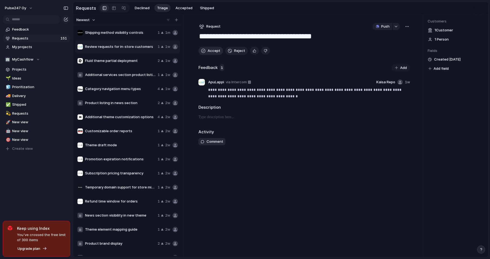
click at [211, 51] on span "Accept" at bounding box center [214, 50] width 13 height 5
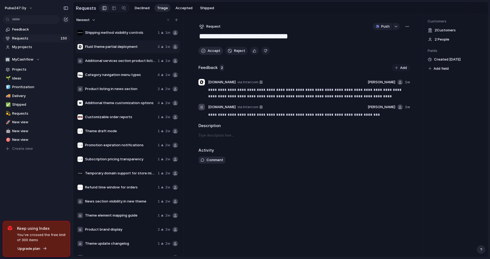
click at [211, 51] on span "Accept" at bounding box center [214, 50] width 13 height 5
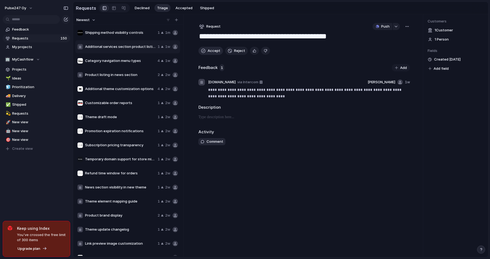
click at [211, 51] on span "Accept" at bounding box center [214, 50] width 13 height 5
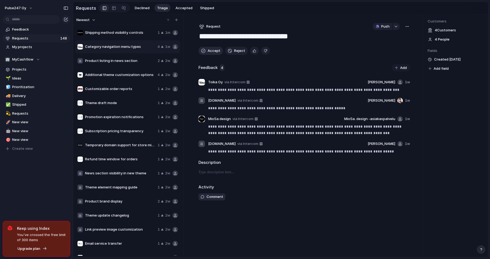
click at [211, 51] on span "Accept" at bounding box center [214, 50] width 13 height 5
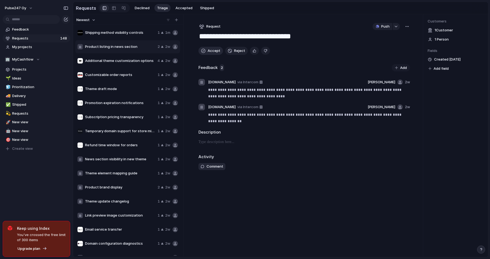
click at [211, 51] on span "Accept" at bounding box center [214, 50] width 13 height 5
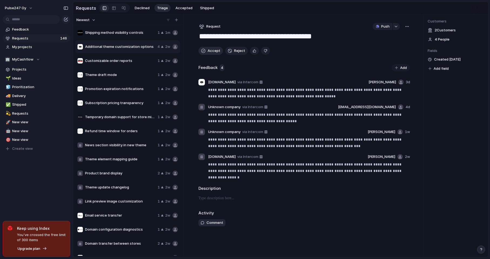
click at [211, 51] on span "Accept" at bounding box center [214, 50] width 13 height 5
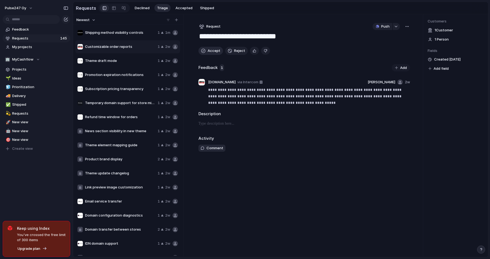
click at [211, 51] on span "Accept" at bounding box center [214, 50] width 13 height 5
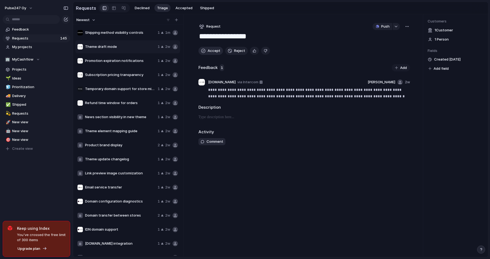
click at [211, 51] on span "Accept" at bounding box center [214, 50] width 13 height 5
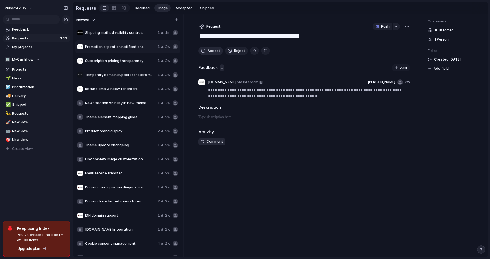
click at [211, 51] on span "Accept" at bounding box center [214, 50] width 13 height 5
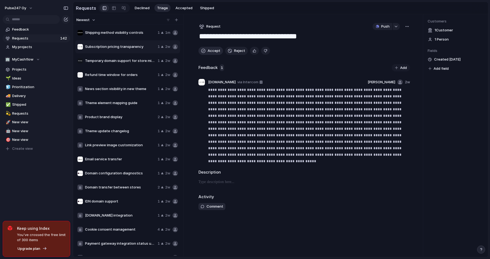
click at [211, 51] on span "Accept" at bounding box center [214, 50] width 13 height 5
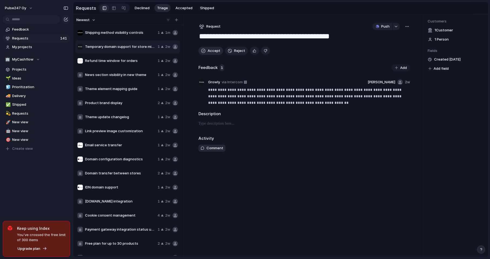
click at [211, 51] on span "Accept" at bounding box center [214, 50] width 13 height 5
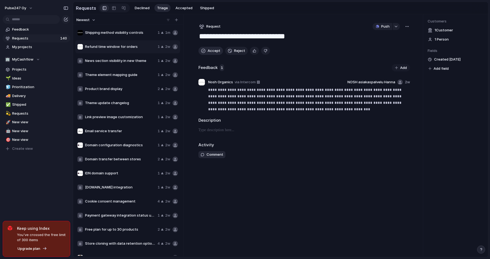
click at [211, 51] on span "Accept" at bounding box center [214, 50] width 13 height 5
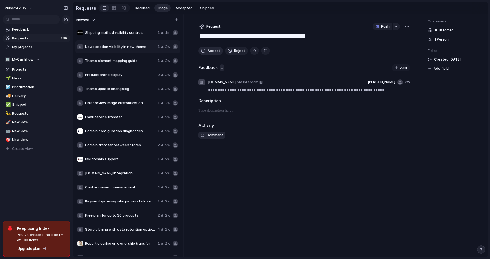
click at [211, 51] on span "Accept" at bounding box center [214, 50] width 13 height 5
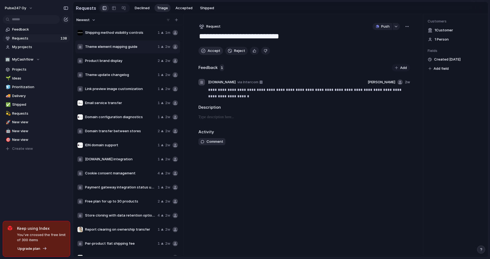
click at [211, 51] on span "Accept" at bounding box center [214, 50] width 13 height 5
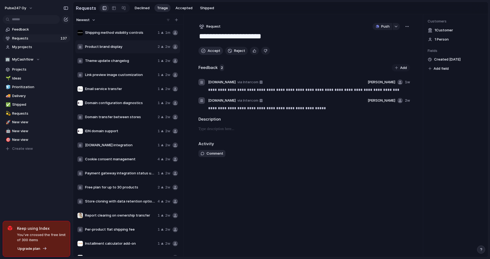
click at [211, 51] on span "Accept" at bounding box center [214, 50] width 13 height 5
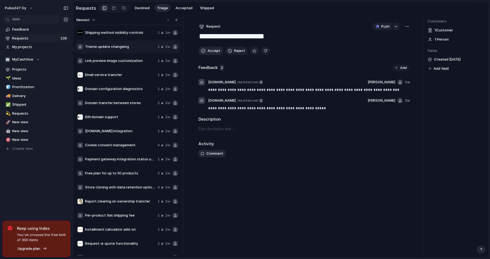
click at [211, 51] on span "Accept" at bounding box center [214, 50] width 13 height 5
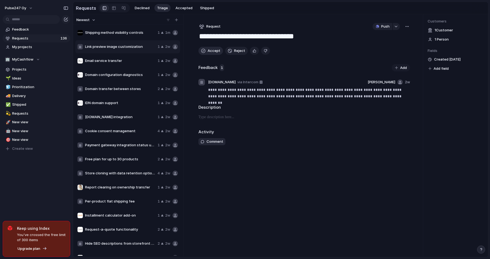
click at [211, 51] on span "Accept" at bounding box center [214, 50] width 13 height 5
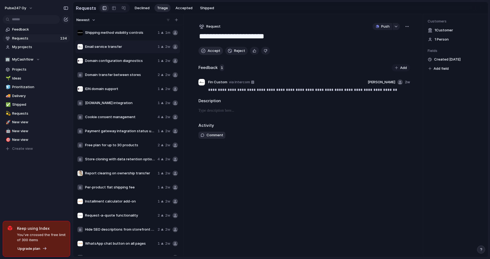
click at [211, 51] on span "Accept" at bounding box center [214, 50] width 13 height 5
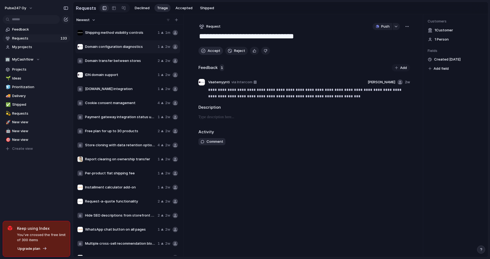
click at [211, 51] on span "Accept" at bounding box center [214, 50] width 13 height 5
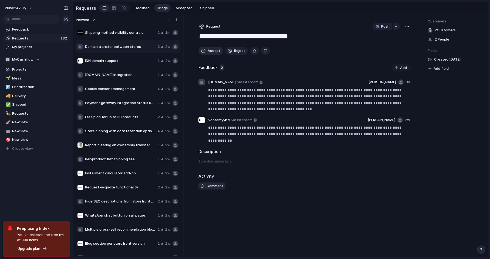
click at [211, 51] on span "Accept" at bounding box center [214, 50] width 13 height 5
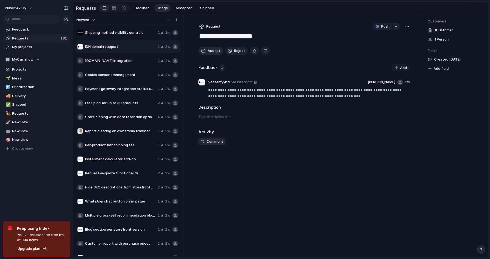
click at [211, 51] on span "Accept" at bounding box center [214, 50] width 13 height 5
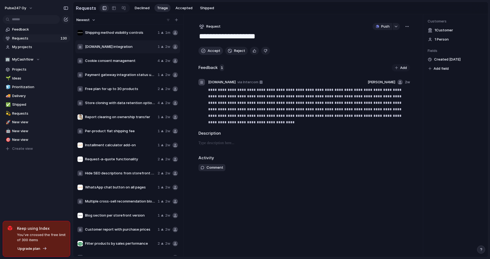
click at [211, 51] on span "Accept" at bounding box center [214, 50] width 13 height 5
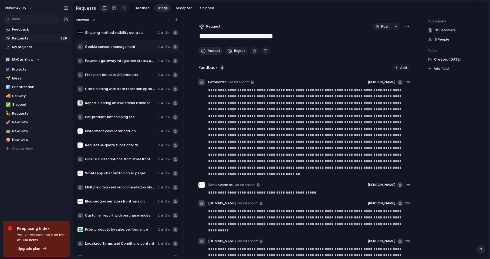
click at [211, 51] on span "Accept" at bounding box center [214, 50] width 13 height 5
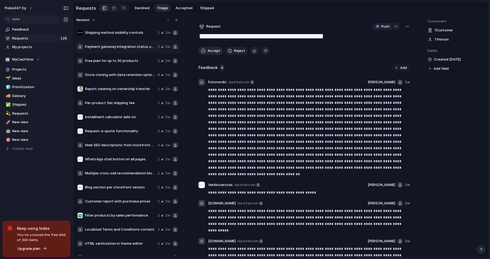
click at [211, 51] on span "Accept" at bounding box center [214, 50] width 13 height 5
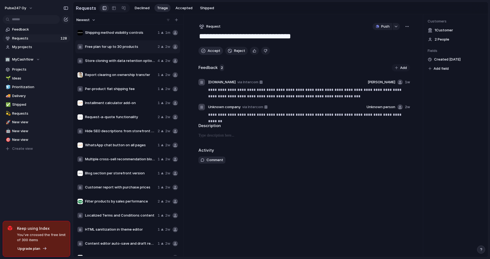
click at [211, 51] on span "Accept" at bounding box center [214, 50] width 13 height 5
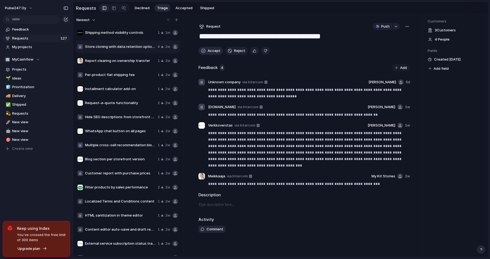
click at [211, 51] on span "Accept" at bounding box center [214, 50] width 13 height 5
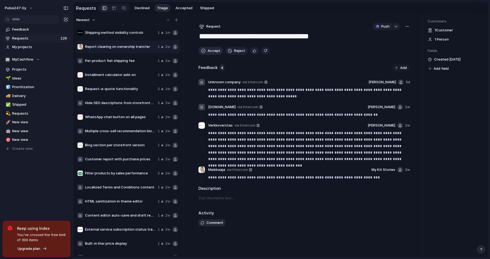
click at [211, 51] on span "Accept" at bounding box center [214, 50] width 13 height 5
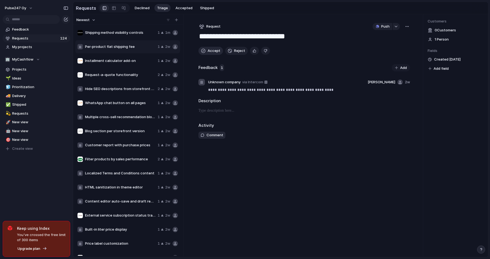
click at [211, 51] on span "Accept" at bounding box center [214, 50] width 13 height 5
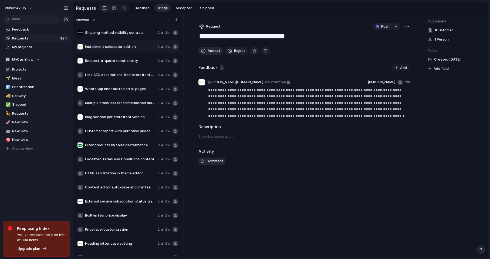
click at [211, 51] on span "Accept" at bounding box center [214, 50] width 13 height 5
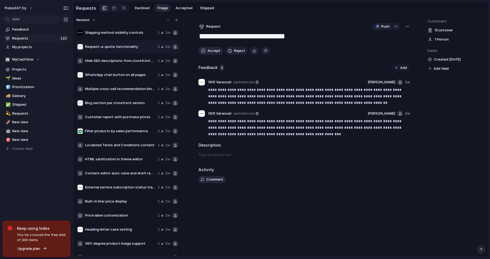
click at [211, 51] on span "Accept" at bounding box center [214, 50] width 13 height 5
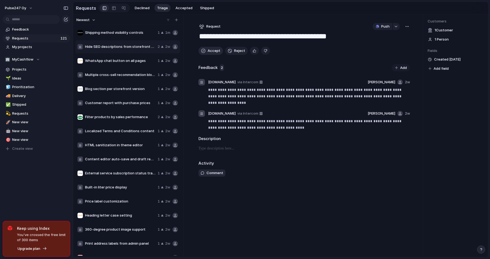
click at [211, 51] on span "Accept" at bounding box center [214, 50] width 13 height 5
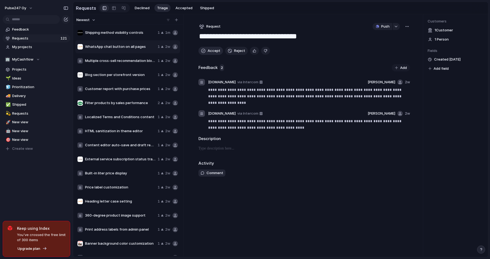
click at [211, 51] on span "Accept" at bounding box center [214, 50] width 13 height 5
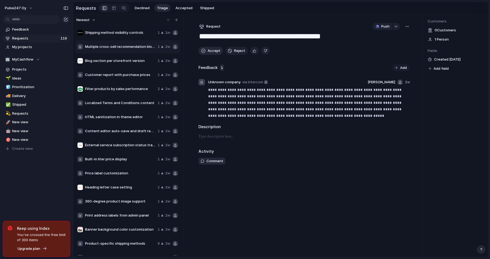
click at [211, 51] on span "Accept" at bounding box center [214, 50] width 13 height 5
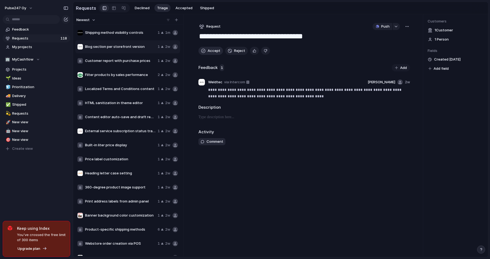
click at [211, 51] on span "Accept" at bounding box center [214, 50] width 13 height 5
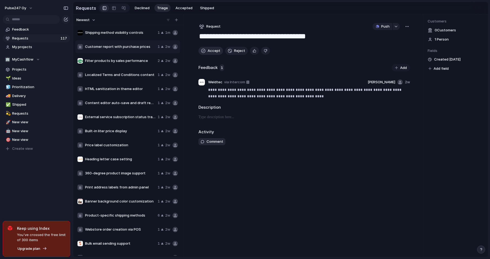
click at [211, 51] on span "Accept" at bounding box center [214, 50] width 13 height 5
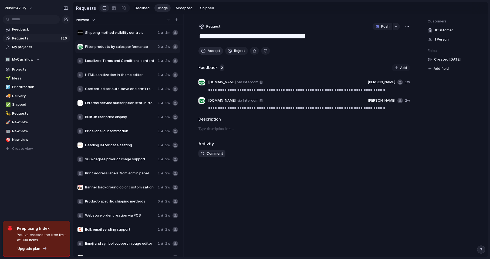
click at [211, 51] on span "Accept" at bounding box center [214, 50] width 13 height 5
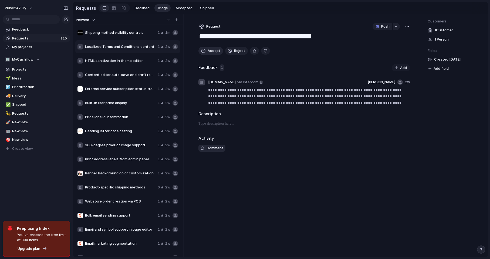
click at [211, 51] on span "Accept" at bounding box center [214, 50] width 13 height 5
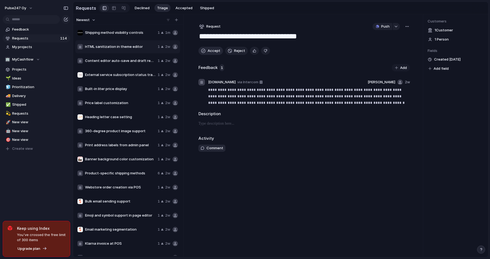
click at [211, 51] on span "Accept" at bounding box center [214, 50] width 13 height 5
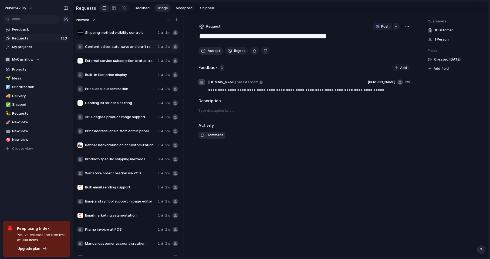
click at [211, 51] on span "Accept" at bounding box center [214, 50] width 13 height 5
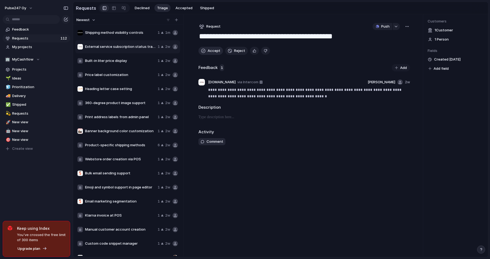
click at [211, 51] on span "Accept" at bounding box center [214, 50] width 13 height 5
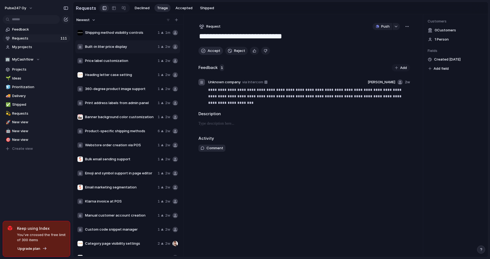
click at [211, 51] on span "Accept" at bounding box center [214, 50] width 13 height 5
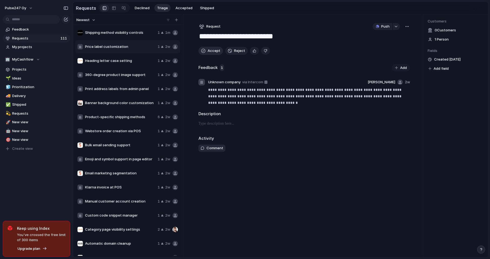
click at [211, 51] on span "Accept" at bounding box center [214, 50] width 13 height 5
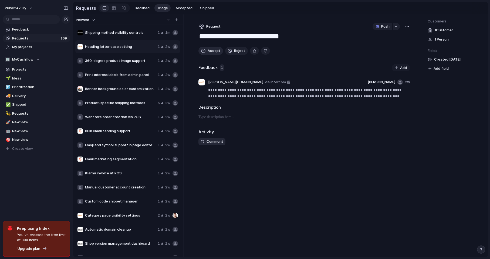
click at [211, 51] on span "Accept" at bounding box center [214, 50] width 13 height 5
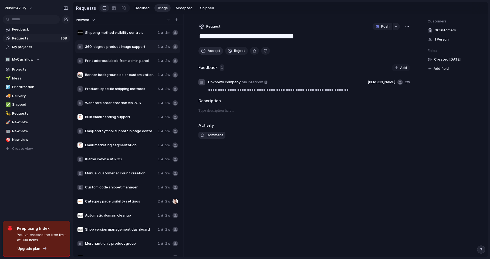
click at [211, 51] on span "Accept" at bounding box center [214, 50] width 13 height 5
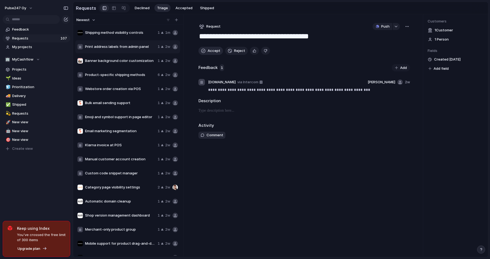
click at [211, 51] on span "Accept" at bounding box center [214, 50] width 13 height 5
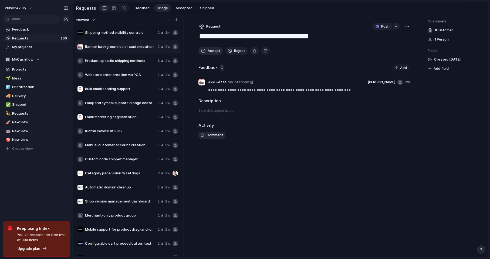
click at [211, 51] on span "Accept" at bounding box center [214, 50] width 13 height 5
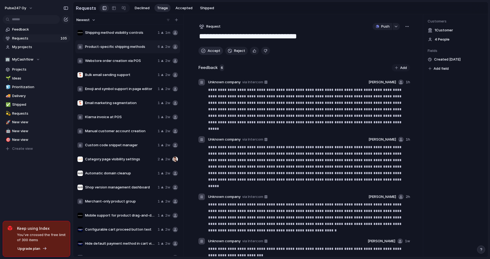
click at [211, 51] on span "Accept" at bounding box center [214, 50] width 13 height 5
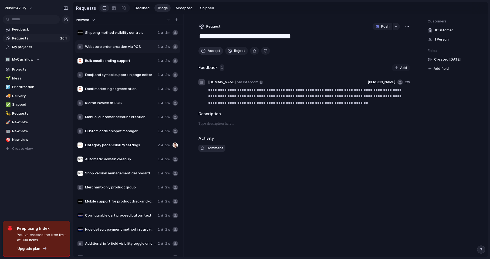
click at [211, 51] on span "Accept" at bounding box center [214, 50] width 13 height 5
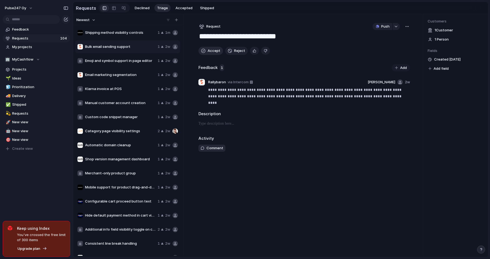
click at [211, 51] on span "Accept" at bounding box center [214, 50] width 13 height 5
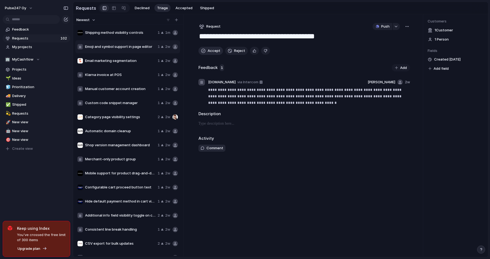
click at [211, 51] on span "Accept" at bounding box center [214, 50] width 13 height 5
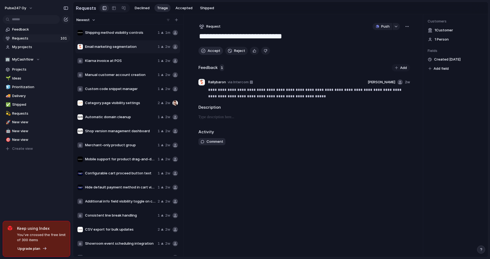
click at [211, 51] on span "Accept" at bounding box center [214, 50] width 13 height 5
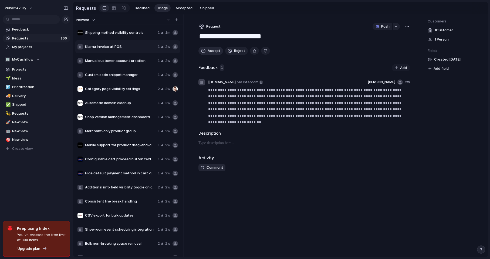
click at [211, 51] on span "Accept" at bounding box center [214, 50] width 13 height 5
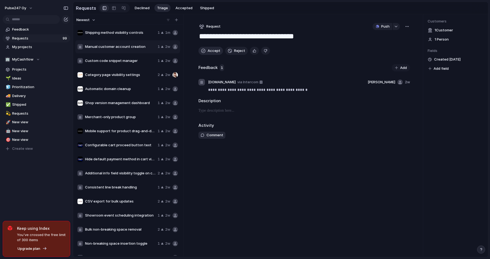
click at [211, 51] on span "Accept" at bounding box center [214, 50] width 13 height 5
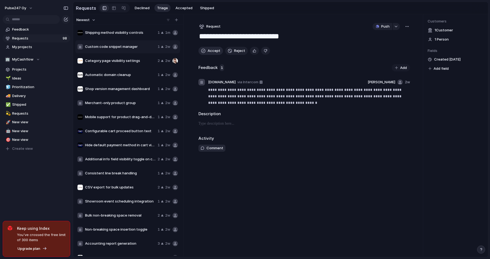
click at [211, 51] on span "Accept" at bounding box center [214, 50] width 13 height 5
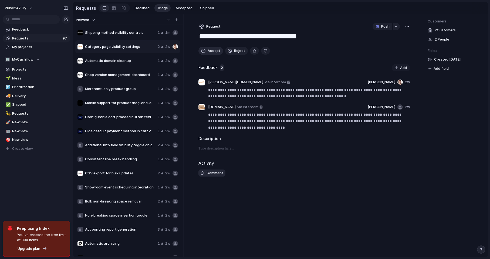
click at [211, 51] on span "Accept" at bounding box center [214, 50] width 13 height 5
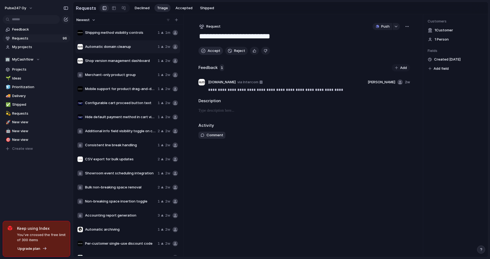
click at [211, 51] on span "Accept" at bounding box center [214, 50] width 13 height 5
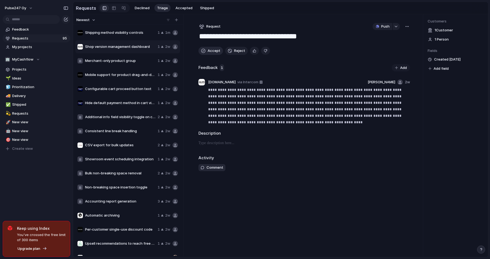
click at [211, 51] on span "Accept" at bounding box center [214, 50] width 13 height 5
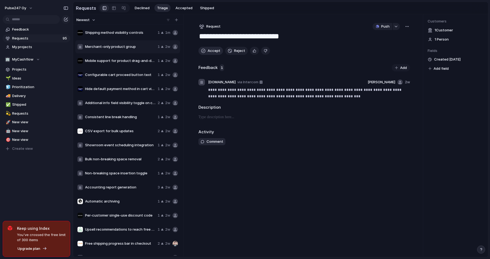
click at [211, 51] on span "Accept" at bounding box center [214, 50] width 13 height 5
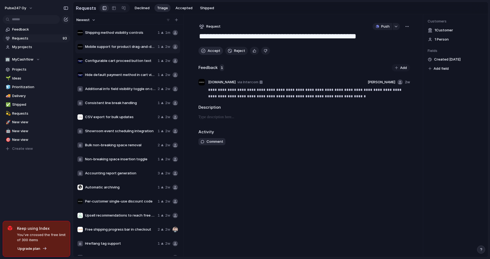
click at [211, 51] on span "Accept" at bounding box center [214, 50] width 13 height 5
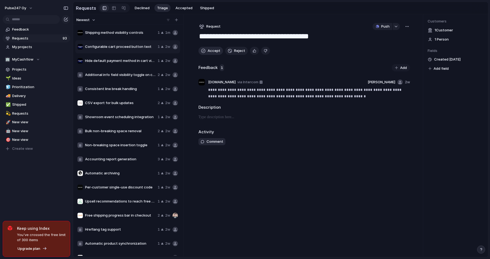
click at [211, 51] on span "Accept" at bounding box center [214, 50] width 13 height 5
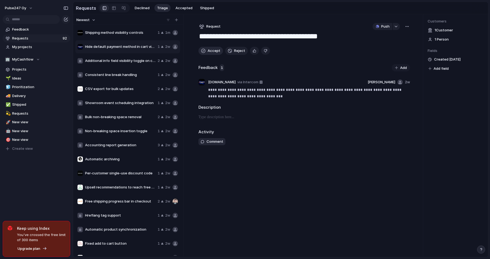
click at [211, 51] on span "Accept" at bounding box center [214, 50] width 13 height 5
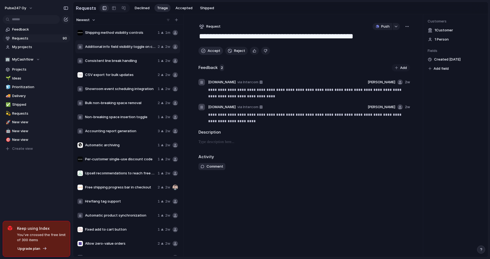
click at [211, 51] on span "Accept" at bounding box center [214, 50] width 13 height 5
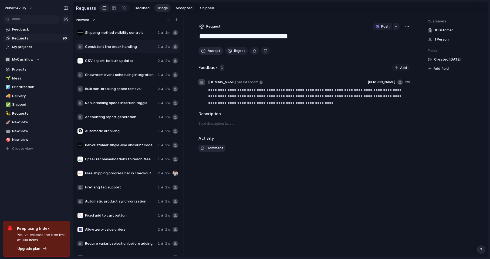
click at [211, 51] on span "Accept" at bounding box center [214, 50] width 13 height 5
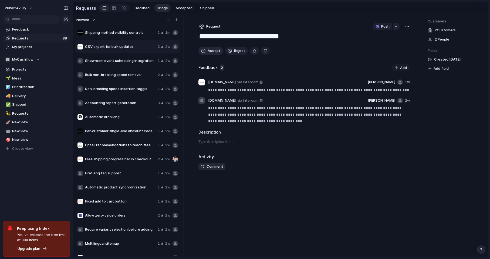
click at [211, 51] on span "Accept" at bounding box center [214, 50] width 13 height 5
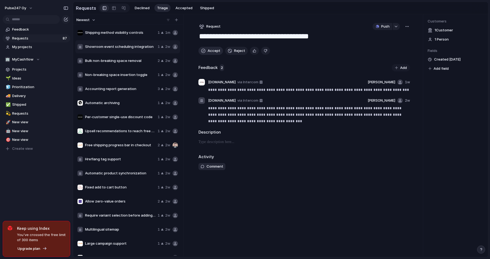
click at [211, 51] on span "Accept" at bounding box center [214, 50] width 13 height 5
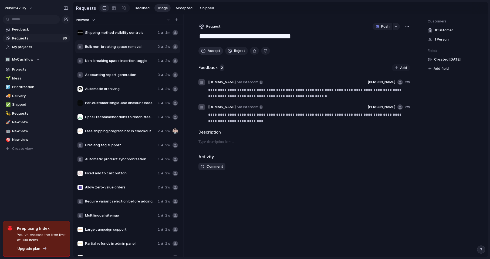
click at [211, 51] on span "Accept" at bounding box center [214, 50] width 13 height 5
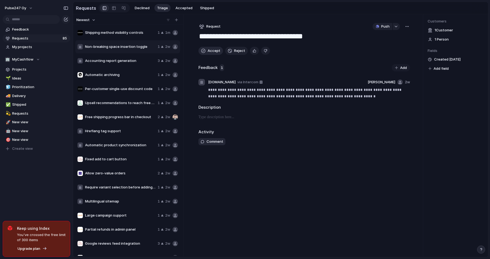
click at [211, 51] on span "Accept" at bounding box center [214, 50] width 13 height 5
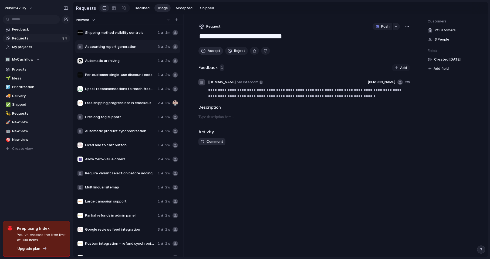
click at [211, 51] on span "Accept" at bounding box center [214, 50] width 13 height 5
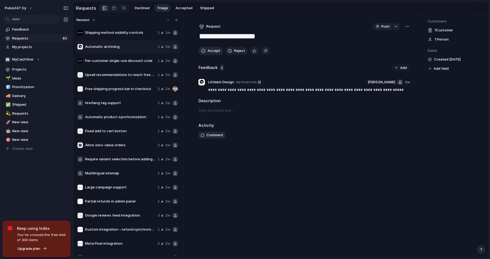
click at [211, 51] on span "Accept" at bounding box center [214, 50] width 13 height 5
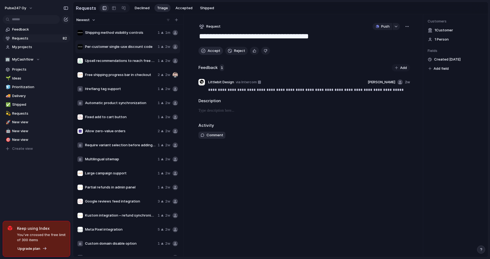
click at [211, 51] on span "Accept" at bounding box center [214, 50] width 13 height 5
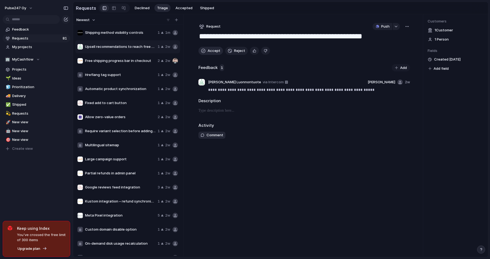
click at [211, 51] on span "Accept" at bounding box center [214, 50] width 13 height 5
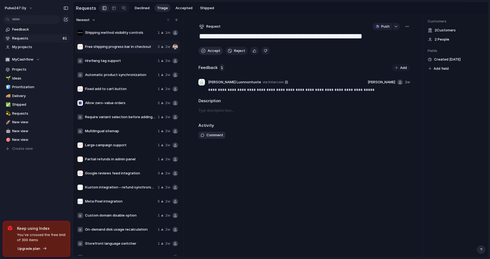
click at [211, 51] on span "Accept" at bounding box center [214, 50] width 13 height 5
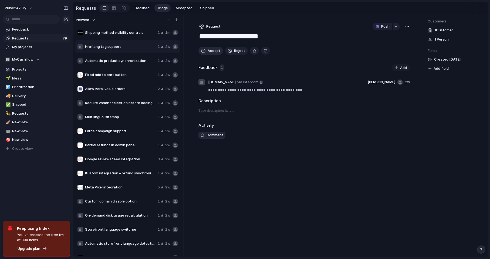
click at [211, 51] on span "Accept" at bounding box center [214, 50] width 13 height 5
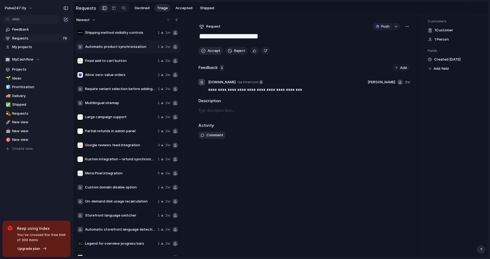
click at [211, 51] on span "Accept" at bounding box center [214, 50] width 13 height 5
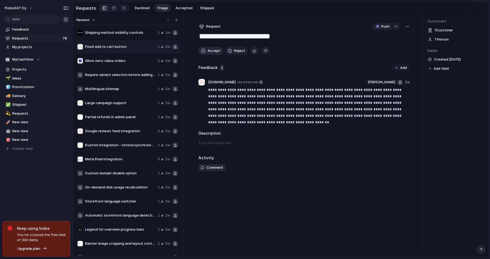
click at [211, 51] on span "Accept" at bounding box center [214, 50] width 13 height 5
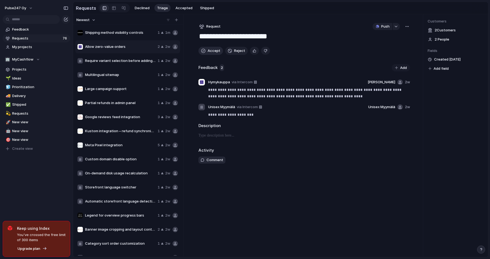
click at [211, 51] on span "Accept" at bounding box center [214, 50] width 13 height 5
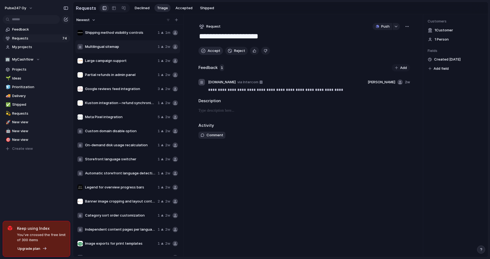
click at [211, 51] on span "Accept" at bounding box center [214, 50] width 13 height 5
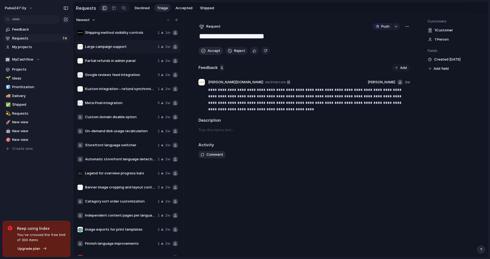
click at [211, 51] on span "Accept" at bounding box center [214, 50] width 13 height 5
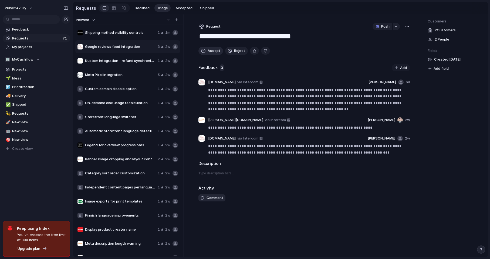
click at [211, 51] on span "Accept" at bounding box center [214, 50] width 13 height 5
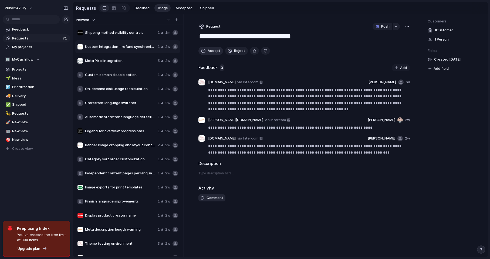
click at [211, 51] on span "Accept" at bounding box center [214, 50] width 13 height 5
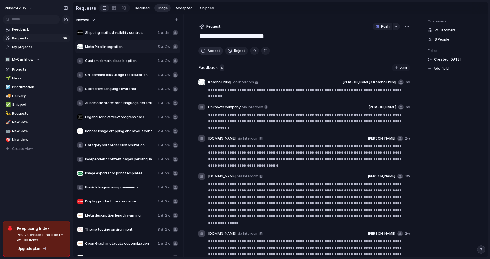
click at [211, 51] on span "Accept" at bounding box center [214, 50] width 13 height 5
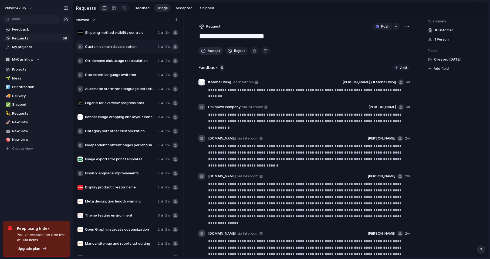
click at [211, 51] on span "Accept" at bounding box center [214, 50] width 13 height 5
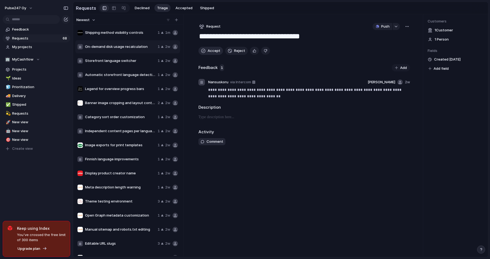
click at [211, 51] on span "Accept" at bounding box center [214, 50] width 13 height 5
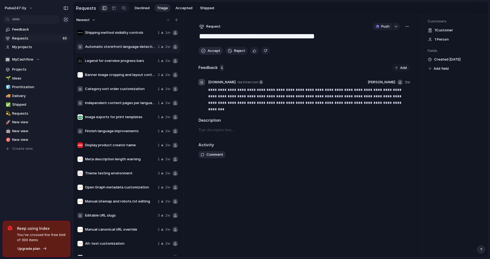
click at [211, 51] on span "Accept" at bounding box center [214, 50] width 13 height 5
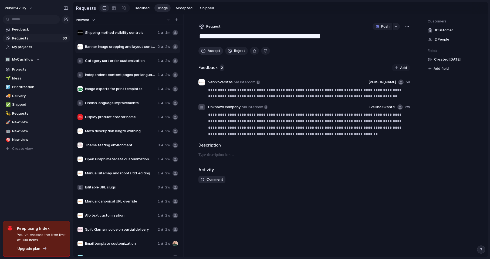
click at [211, 51] on span "Accept" at bounding box center [214, 50] width 13 height 5
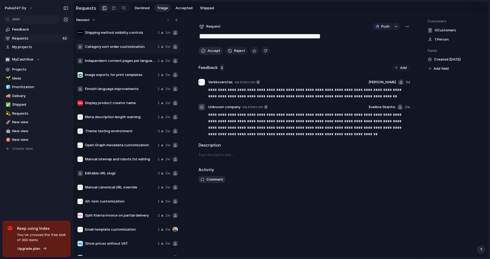
click at [211, 51] on span "Accept" at bounding box center [214, 50] width 13 height 5
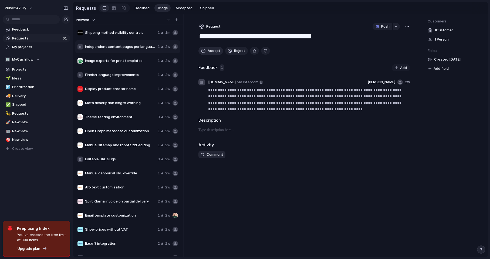
click at [211, 51] on span "Accept" at bounding box center [214, 50] width 13 height 5
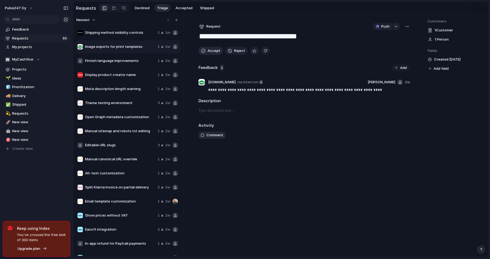
click at [211, 51] on span "Accept" at bounding box center [214, 50] width 13 height 5
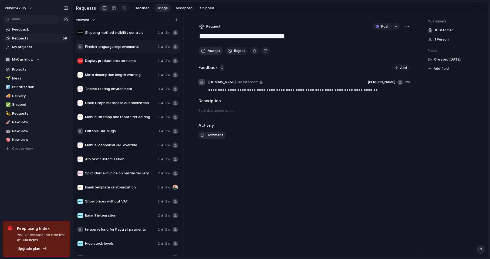
click at [211, 51] on span "Accept" at bounding box center [214, 50] width 13 height 5
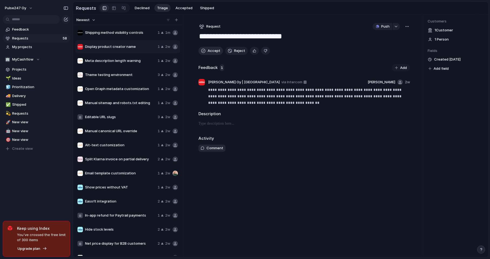
click at [211, 51] on span "Accept" at bounding box center [214, 50] width 13 height 5
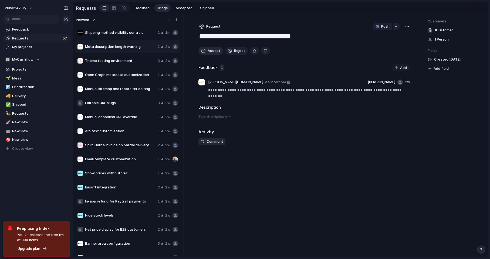
click at [211, 51] on span "Accept" at bounding box center [214, 50] width 13 height 5
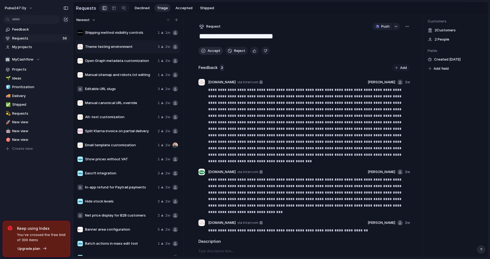
click at [211, 51] on span "Accept" at bounding box center [214, 50] width 13 height 5
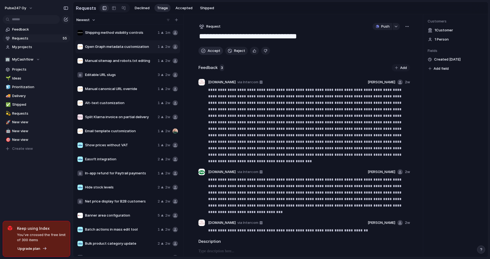
click at [211, 51] on span "Accept" at bounding box center [214, 50] width 13 height 5
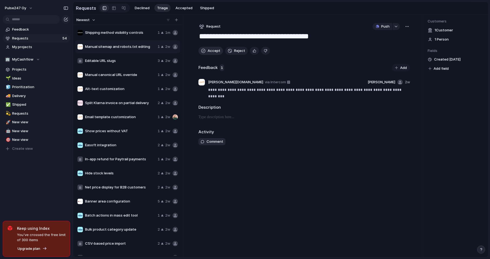
click at [211, 51] on span "Accept" at bounding box center [214, 50] width 13 height 5
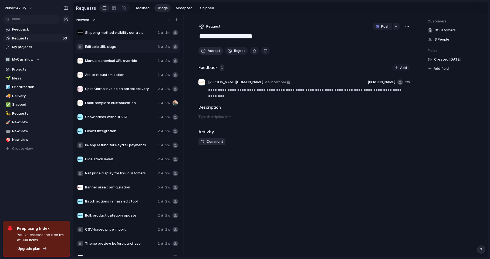
click at [211, 51] on span "Accept" at bounding box center [214, 50] width 13 height 5
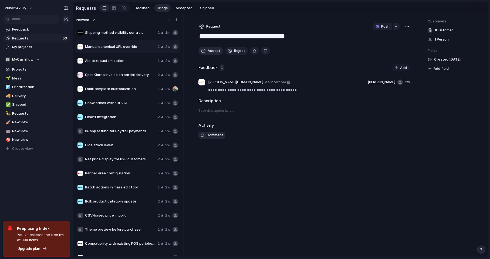
click at [211, 51] on span "Accept" at bounding box center [214, 50] width 13 height 5
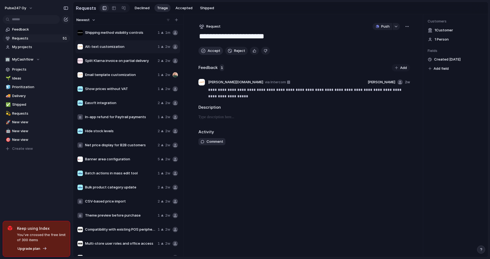
click at [211, 51] on span "Accept" at bounding box center [214, 50] width 13 height 5
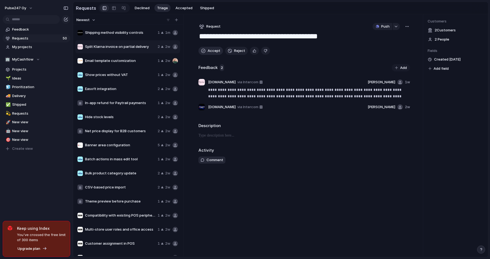
click at [211, 51] on span "Accept" at bounding box center [214, 50] width 13 height 5
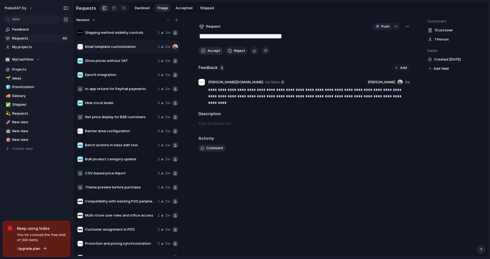
click at [211, 51] on span "Accept" at bounding box center [214, 50] width 13 height 5
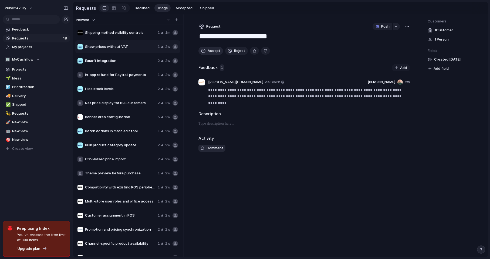
click at [211, 51] on span "Accept" at bounding box center [214, 50] width 13 height 5
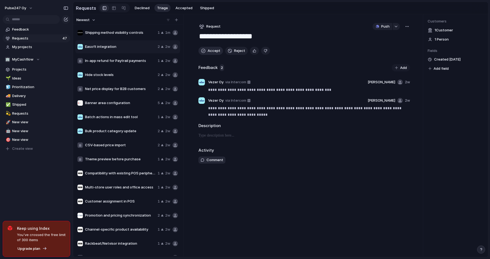
click at [211, 51] on span "Accept" at bounding box center [214, 50] width 13 height 5
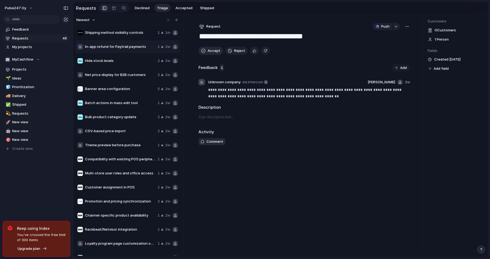
click at [211, 51] on span "Accept" at bounding box center [214, 50] width 13 height 5
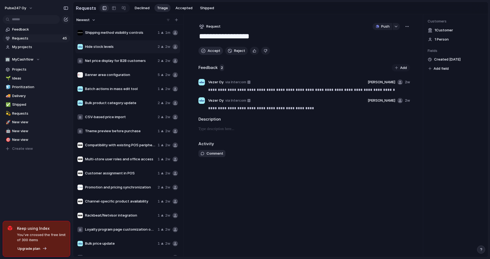
click at [211, 51] on span "Accept" at bounding box center [214, 50] width 13 height 5
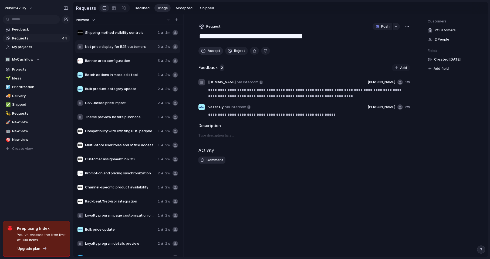
click at [211, 51] on span "Accept" at bounding box center [214, 50] width 13 height 5
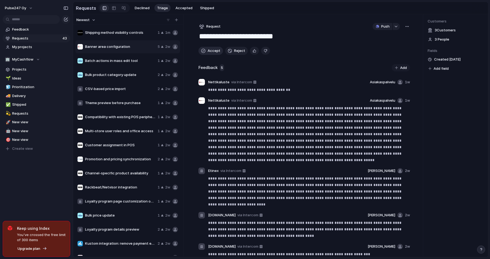
click at [211, 51] on span "Accept" at bounding box center [214, 50] width 13 height 5
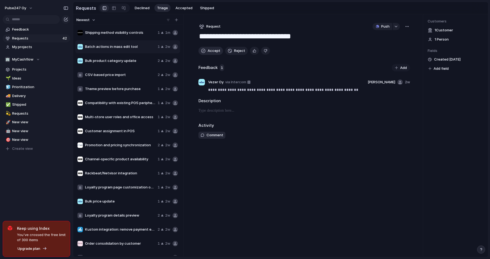
click at [211, 51] on span "Accept" at bounding box center [214, 50] width 13 height 5
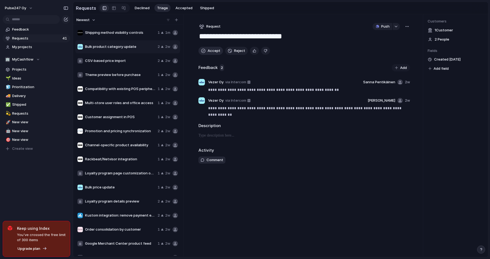
click at [211, 51] on span "Accept" at bounding box center [214, 50] width 13 height 5
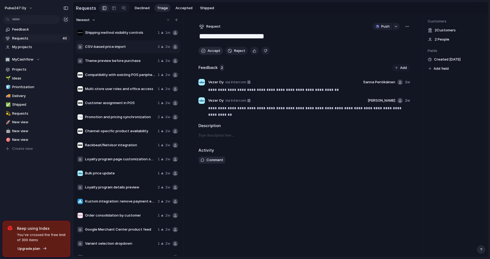
click at [211, 51] on span "Accept" at bounding box center [214, 50] width 13 height 5
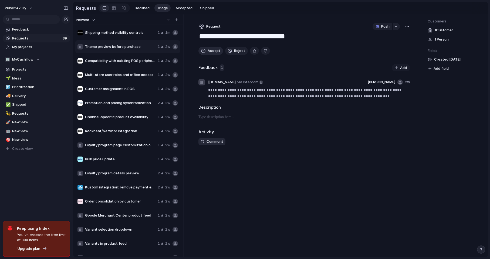
click at [211, 51] on span "Accept" at bounding box center [214, 50] width 13 height 5
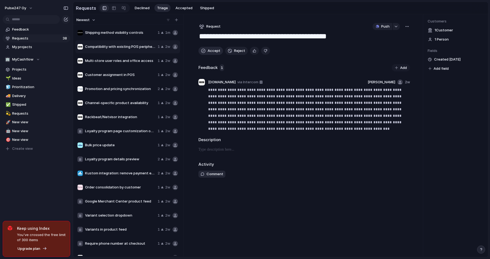
click at [211, 51] on span "Accept" at bounding box center [214, 50] width 13 height 5
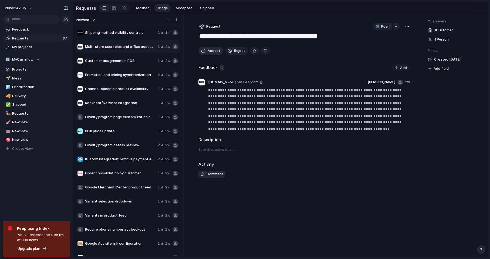
click at [211, 51] on span "Accept" at bounding box center [214, 50] width 13 height 5
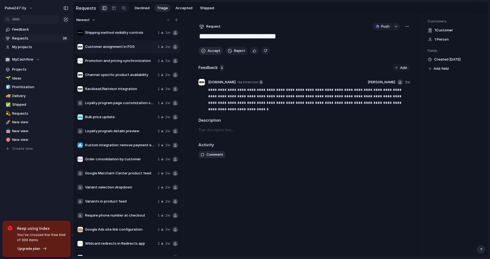
click at [211, 51] on span "Accept" at bounding box center [214, 50] width 13 height 5
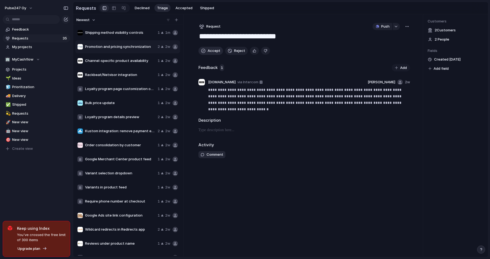
click at [211, 51] on span "Accept" at bounding box center [214, 50] width 13 height 5
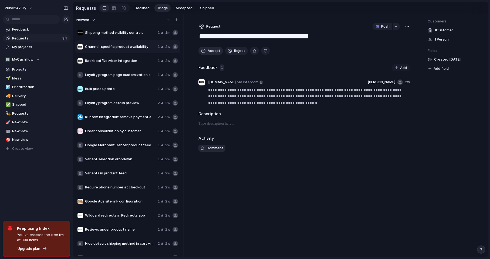
click at [211, 51] on span "Accept" at bounding box center [214, 50] width 13 height 5
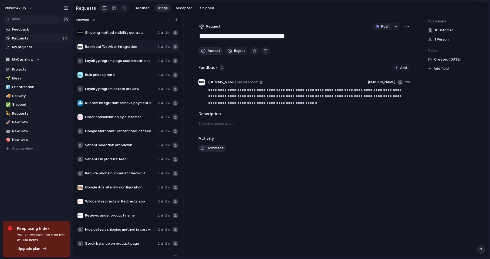
click at [211, 51] on span "Accept" at bounding box center [214, 50] width 13 height 5
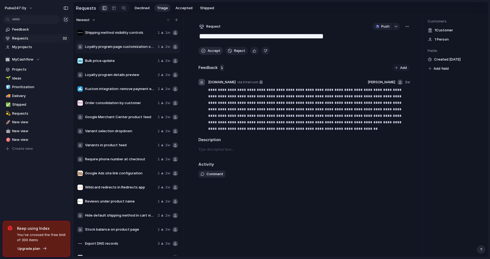
click at [211, 51] on span "Accept" at bounding box center [214, 50] width 13 height 5
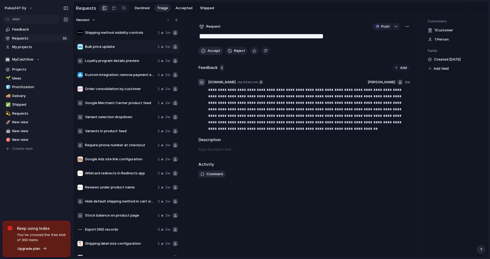
click at [211, 51] on span "Accept" at bounding box center [214, 50] width 13 height 5
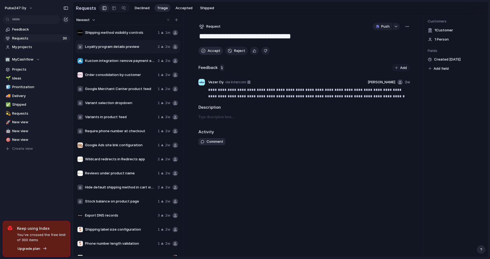
click at [211, 51] on span "Accept" at bounding box center [214, 50] width 13 height 5
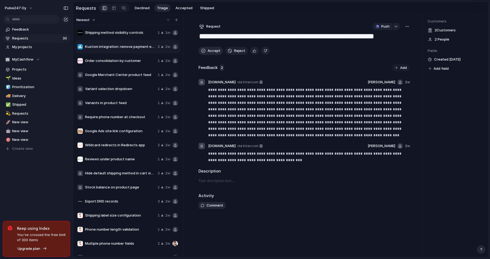
click at [211, 51] on span "Accept" at bounding box center [214, 50] width 13 height 5
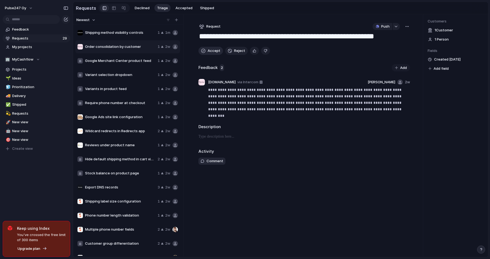
click at [211, 51] on span "Accept" at bounding box center [214, 50] width 13 height 5
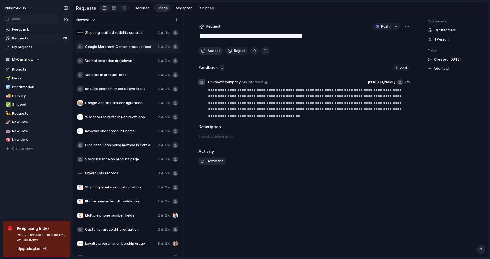
click at [211, 51] on span "Accept" at bounding box center [214, 50] width 13 height 5
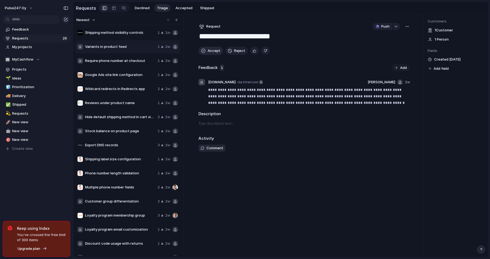
click at [211, 51] on span "Accept" at bounding box center [214, 50] width 13 height 5
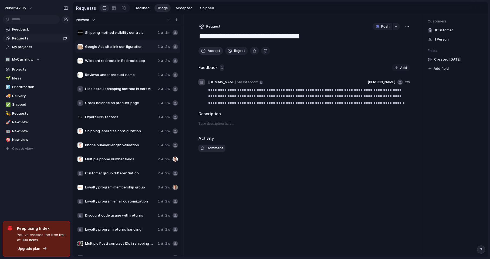
click at [211, 51] on span "Accept" at bounding box center [214, 50] width 13 height 5
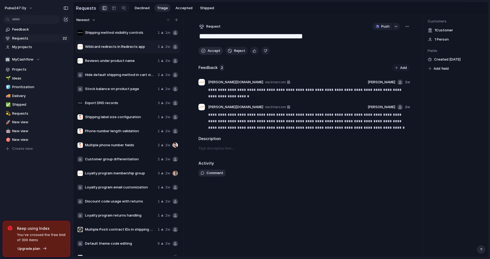
click at [211, 51] on span "Accept" at bounding box center [214, 50] width 13 height 5
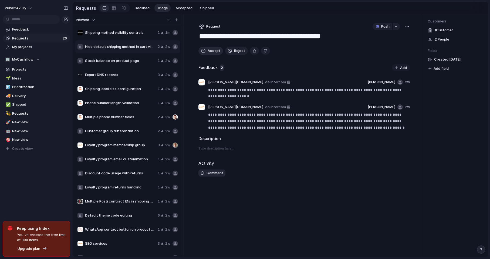
click at [211, 51] on span "Accept" at bounding box center [214, 50] width 13 height 5
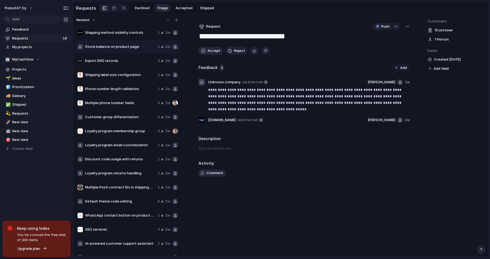
click at [211, 51] on span "Accept" at bounding box center [214, 50] width 13 height 5
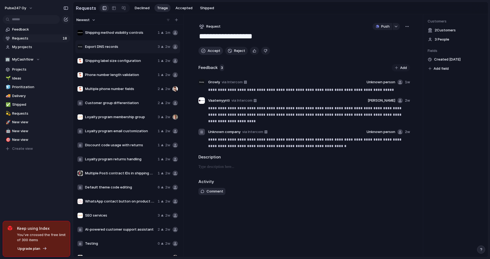
click at [211, 51] on span "Accept" at bounding box center [214, 50] width 13 height 5
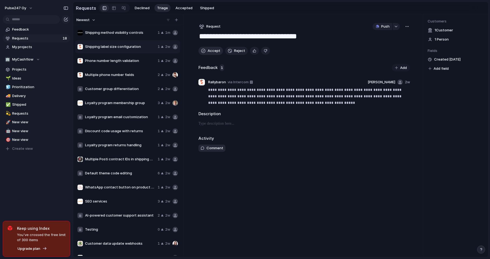
click at [211, 51] on span "Accept" at bounding box center [214, 50] width 13 height 5
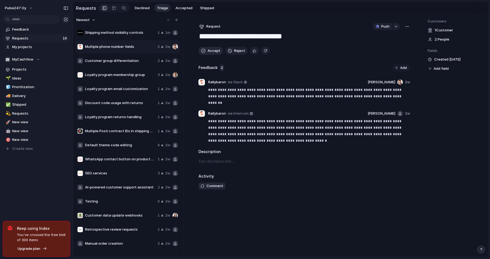
click at [211, 51] on span "Accept" at bounding box center [214, 50] width 13 height 5
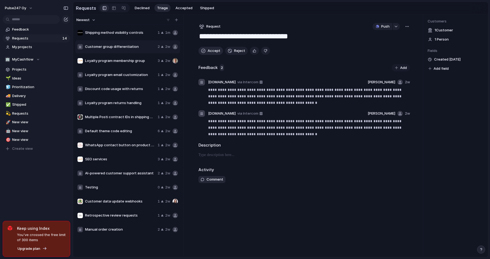
click at [211, 51] on span "Accept" at bounding box center [214, 50] width 13 height 5
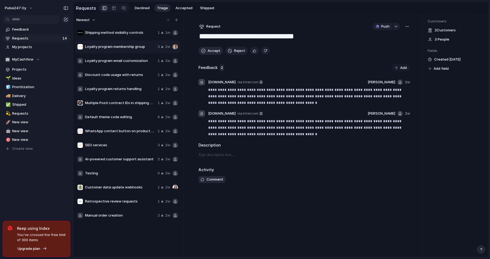
click at [211, 51] on span "Accept" at bounding box center [214, 50] width 13 height 5
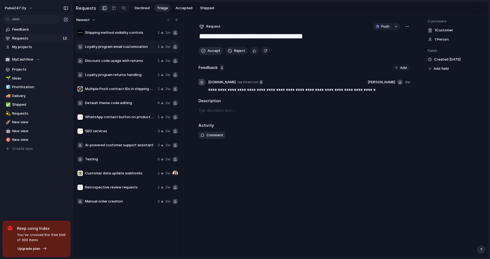
click at [211, 51] on span "Accept" at bounding box center [214, 50] width 13 height 5
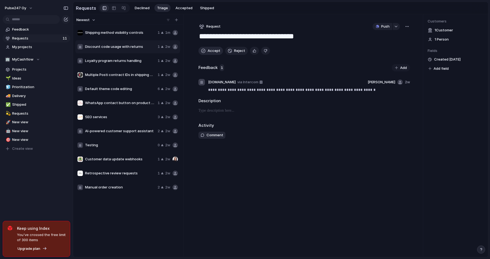
click at [211, 51] on span "Accept" at bounding box center [214, 50] width 13 height 5
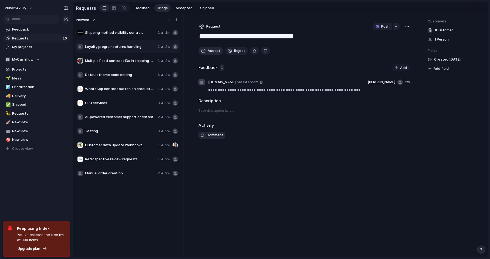
click at [211, 51] on span "Accept" at bounding box center [214, 50] width 13 height 5
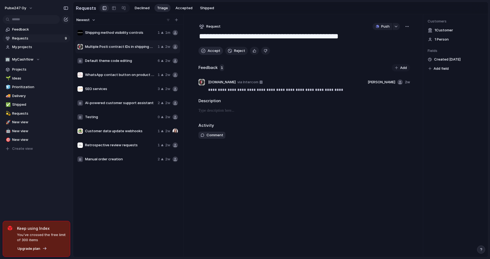
click at [211, 51] on span "Accept" at bounding box center [214, 50] width 13 height 5
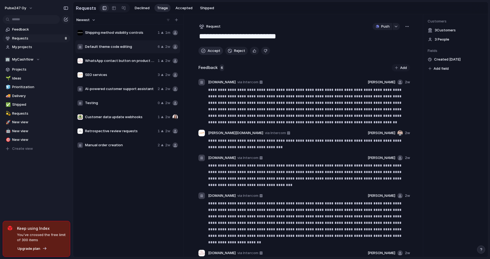
click at [211, 51] on span "Accept" at bounding box center [214, 50] width 13 height 5
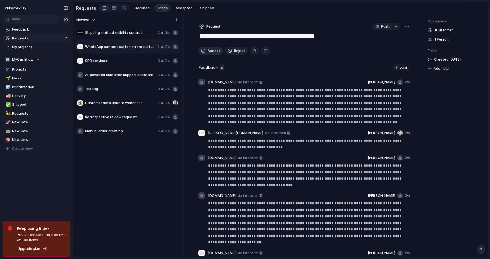
click at [211, 51] on span "Accept" at bounding box center [214, 50] width 13 height 5
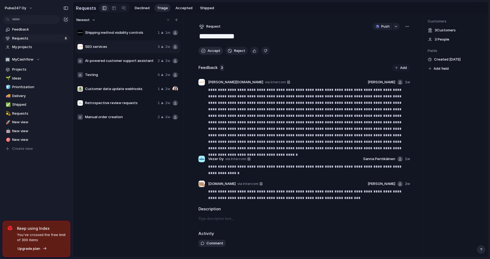
click at [211, 51] on span "Accept" at bounding box center [214, 50] width 13 height 5
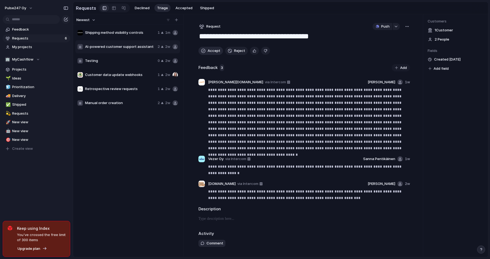
click at [211, 51] on span "Accept" at bounding box center [214, 50] width 13 height 5
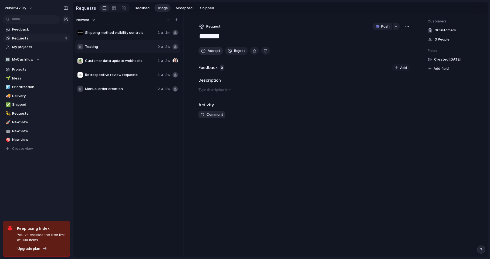
click at [211, 51] on span "Accept" at bounding box center [214, 50] width 13 height 5
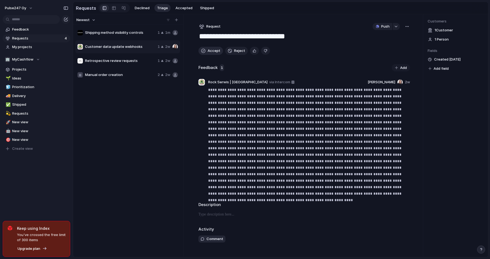
click at [211, 51] on span "Accept" at bounding box center [214, 50] width 13 height 5
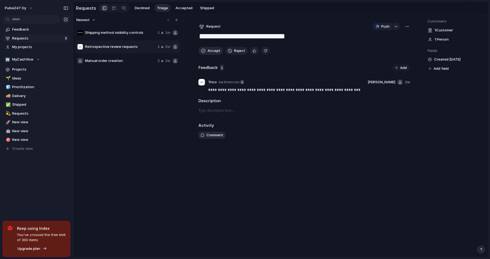
click at [211, 51] on span "Accept" at bounding box center [214, 50] width 13 height 5
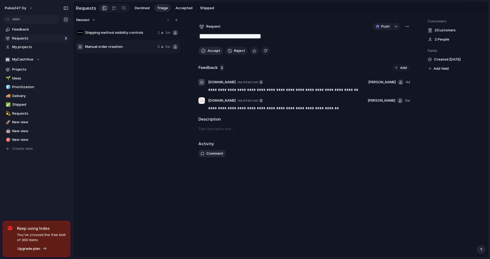
click at [211, 51] on span "Accept" at bounding box center [214, 50] width 13 height 5
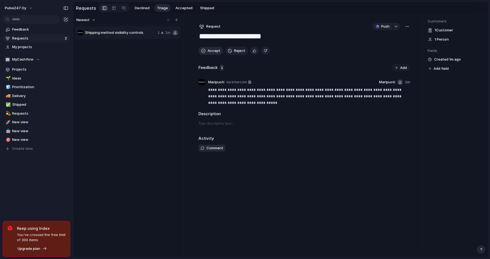
type textarea "**********"
click at [211, 51] on span "Accept" at bounding box center [214, 50] width 13 height 5
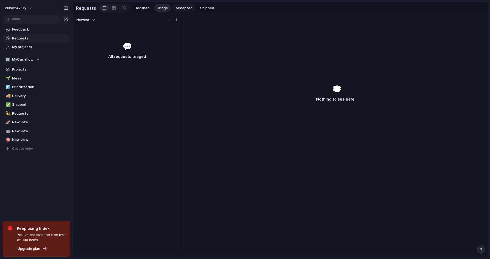
click at [184, 7] on span "Accepted" at bounding box center [184, 7] width 17 height 5
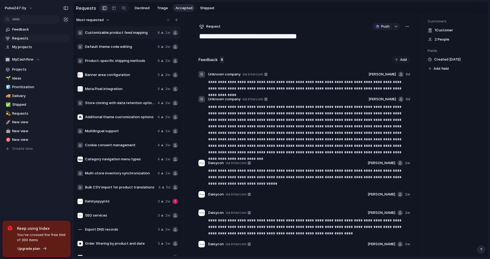
click at [104, 18] on button "Most requested" at bounding box center [93, 19] width 35 height 7
click at [240, 18] on div "Last changed Newest Oldest Most requested Least requested" at bounding box center [245, 129] width 490 height 259
click at [120, 44] on span "Default theme code editing" at bounding box center [120, 46] width 71 height 5
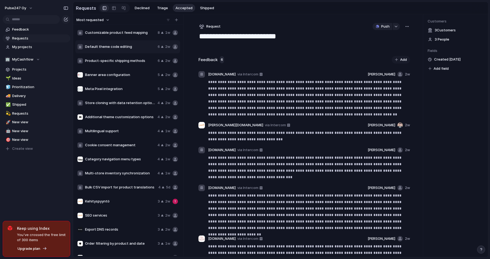
click at [100, 57] on div "Product-specific shipping methods 6 2w" at bounding box center [127, 60] width 105 height 13
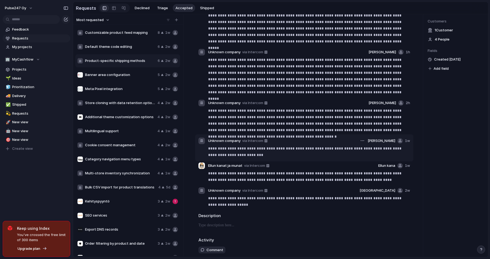
scroll to position [81, 0]
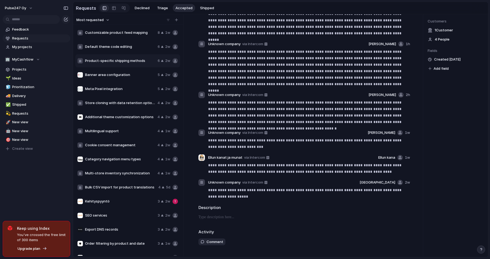
click at [131, 77] on span "Banner area configuration" at bounding box center [120, 74] width 71 height 5
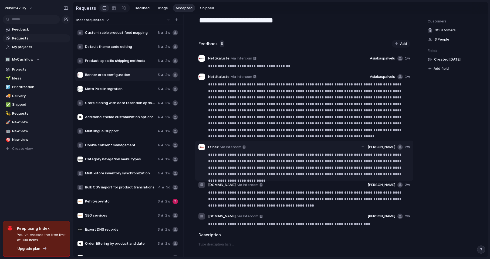
scroll to position [44, 0]
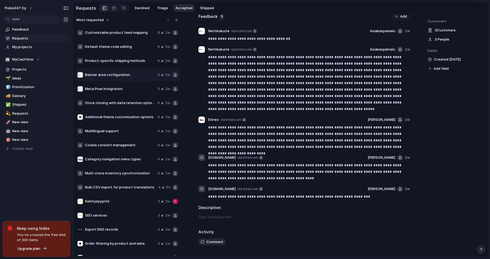
click at [98, 88] on span "Meta Pixel integration" at bounding box center [120, 88] width 71 height 5
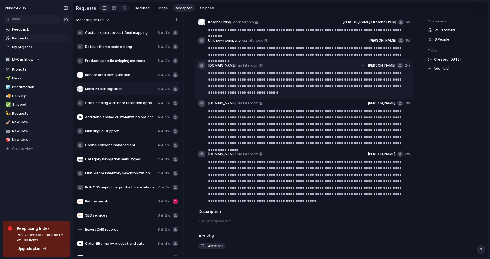
scroll to position [56, 0]
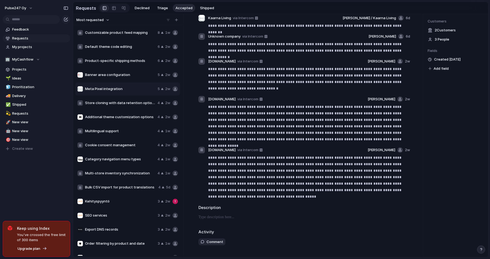
click at [119, 196] on div "Kehityspyyntö 3 2w" at bounding box center [127, 201] width 105 height 13
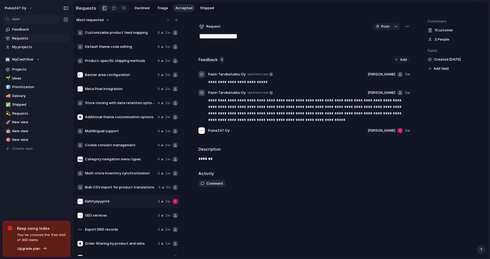
click at [406, 28] on div "button" at bounding box center [407, 26] width 4 height 4
click at [424, 55] on span "Declined" at bounding box center [421, 55] width 15 height 5
type textarea "**********"
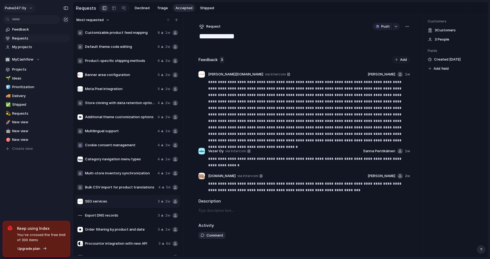
click at [18, 9] on span "Pulse247 Oy" at bounding box center [15, 7] width 21 height 5
click at [24, 18] on span "Settings" at bounding box center [19, 20] width 15 height 5
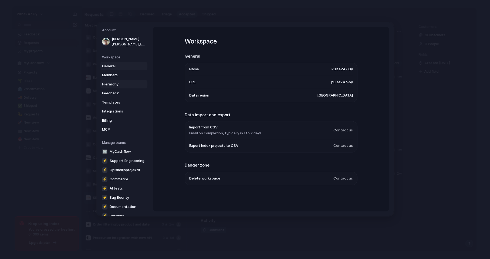
click at [115, 87] on link "Hierarchy" at bounding box center [124, 84] width 47 height 9
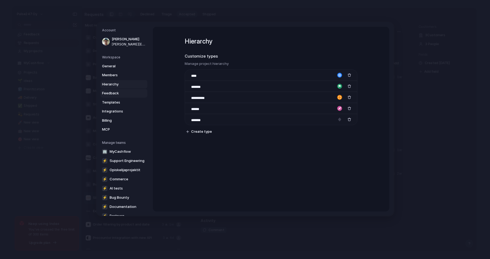
click at [113, 92] on span "Feedback" at bounding box center [119, 93] width 35 height 5
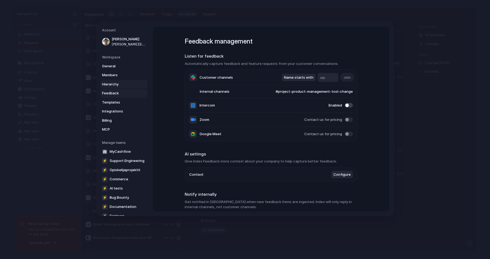
click at [112, 83] on span "Hierarchy" at bounding box center [119, 84] width 35 height 5
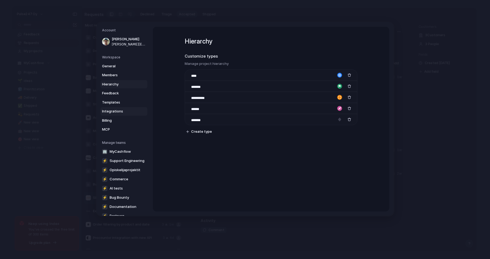
click at [112, 112] on span "Integrations" at bounding box center [119, 111] width 35 height 5
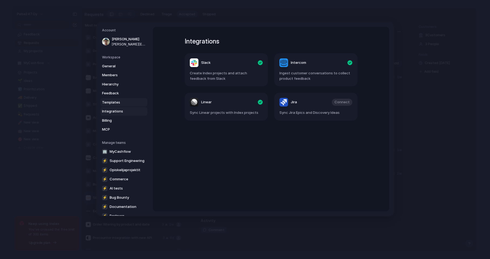
click at [116, 102] on span "Templates" at bounding box center [119, 102] width 35 height 5
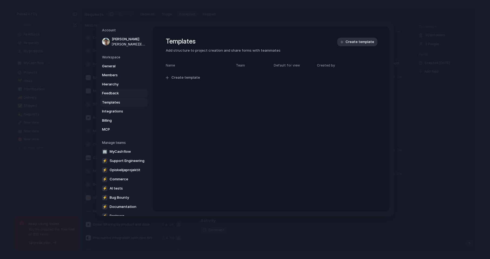
click at [116, 93] on span "Feedback" at bounding box center [119, 93] width 35 height 5
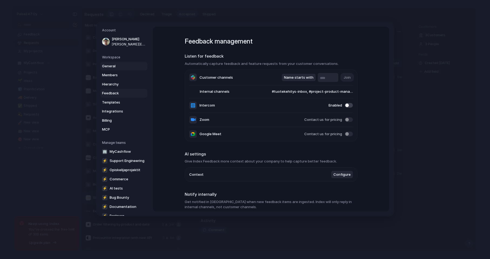
click at [109, 66] on span "General" at bounding box center [119, 66] width 35 height 5
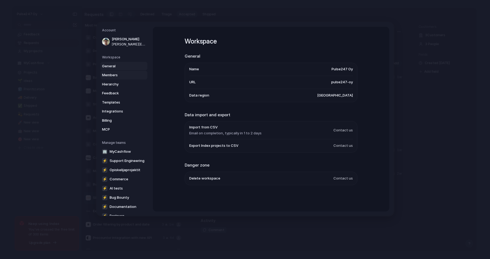
click at [109, 73] on span "Members" at bounding box center [119, 74] width 35 height 5
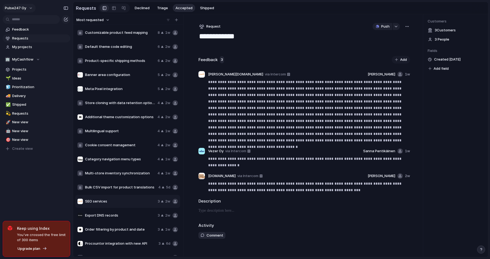
click at [24, 6] on span "Pulse247 Oy" at bounding box center [15, 7] width 21 height 5
click at [28, 46] on li "Sign out" at bounding box center [26, 46] width 45 height 9
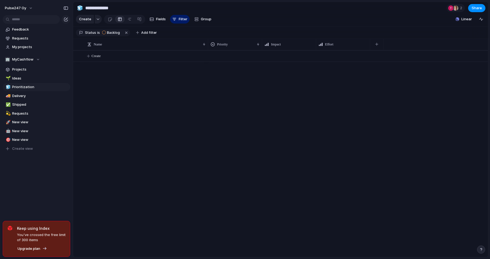
click at [238, 8] on section "**********" at bounding box center [280, 8] width 415 height 12
click at [25, 69] on span "Projects" at bounding box center [40, 69] width 56 height 5
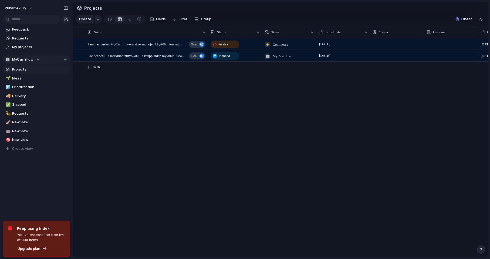
click at [34, 60] on div "🏢 MyCashflow" at bounding box center [22, 59] width 35 height 5
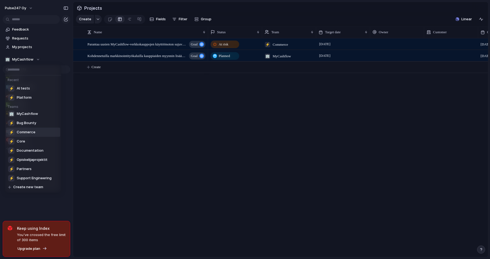
click at [31, 132] on span "Commerce" at bounding box center [26, 131] width 19 height 5
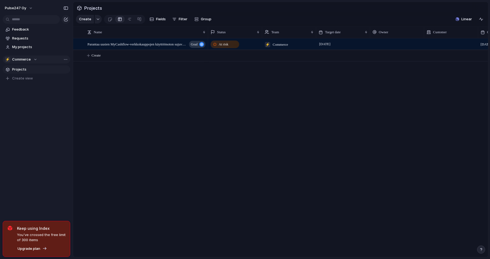
click at [25, 61] on span "Commerce" at bounding box center [21, 59] width 19 height 5
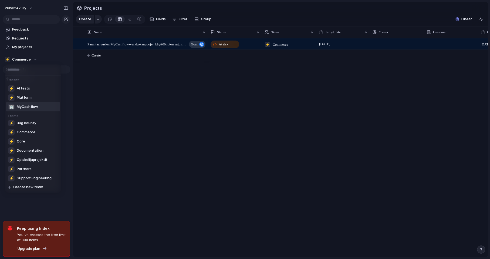
click at [33, 107] on span "MyCashflow" at bounding box center [27, 106] width 21 height 5
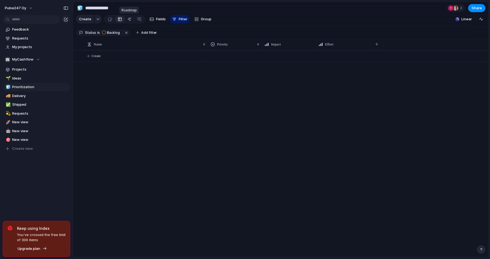
click at [126, 19] on link at bounding box center [130, 19] width 10 height 9
click at [410, 20] on span "Linear" at bounding box center [411, 18] width 11 height 5
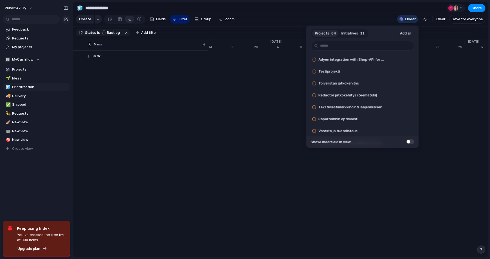
click at [444, 70] on div "Projects 64 Initiatives 11 Add all Adyen integration with Shop-API for Fiksuruo…" at bounding box center [245, 129] width 490 height 259
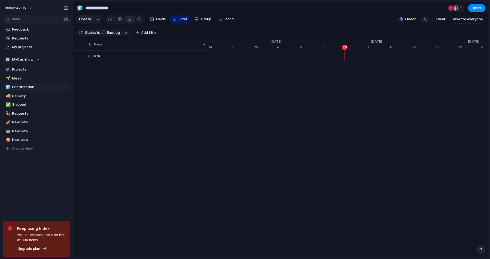
click at [424, 20] on div "button" at bounding box center [425, 19] width 4 height 4
click at [367, 4] on section "**********" at bounding box center [280, 8] width 415 height 12
click at [109, 19] on div at bounding box center [110, 19] width 5 height 9
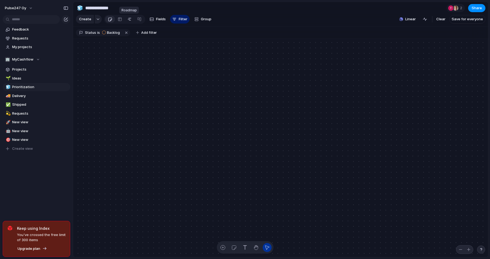
click at [130, 19] on div at bounding box center [130, 19] width 4 height 9
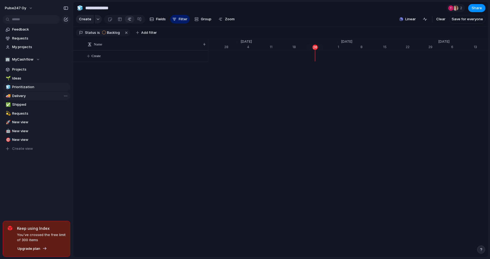
click at [15, 93] on span "Delivery" at bounding box center [40, 95] width 56 height 5
click at [129, 32] on button "button" at bounding box center [132, 32] width 7 height 7
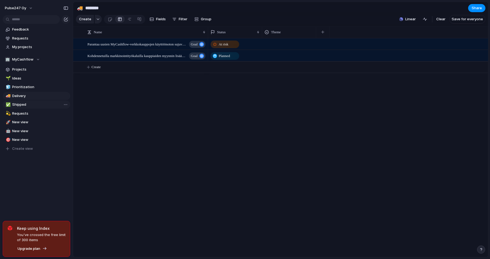
click at [22, 105] on span "Shipped" at bounding box center [40, 104] width 56 height 5
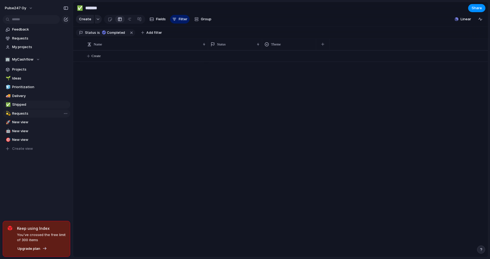
click at [21, 114] on span "Requests" at bounding box center [40, 113] width 56 height 5
type input "********"
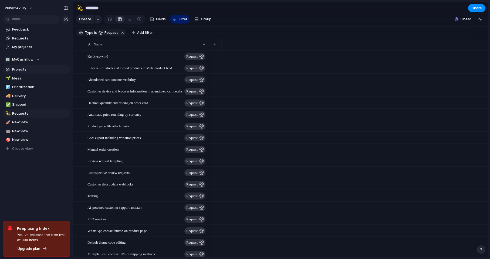
click at [21, 69] on span "Projects" at bounding box center [40, 69] width 56 height 5
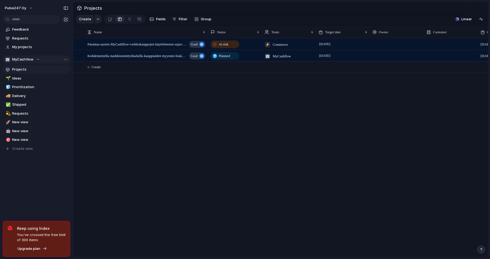
click at [41, 58] on button "🏢 MyCashflow" at bounding box center [37, 59] width 68 height 8
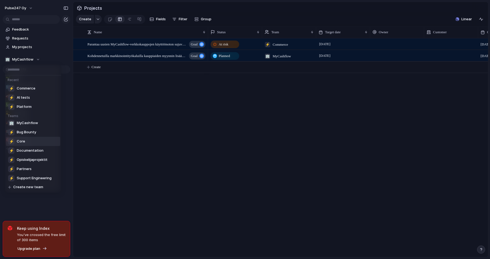
click at [32, 140] on li "⚡ Core" at bounding box center [33, 141] width 54 height 9
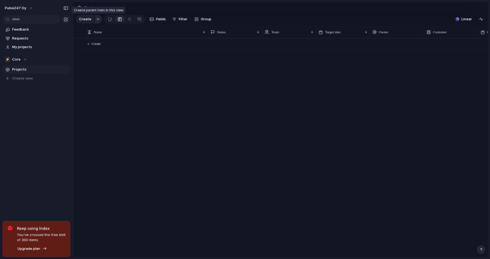
click at [96, 19] on div "button" at bounding box center [98, 19] width 4 height 2
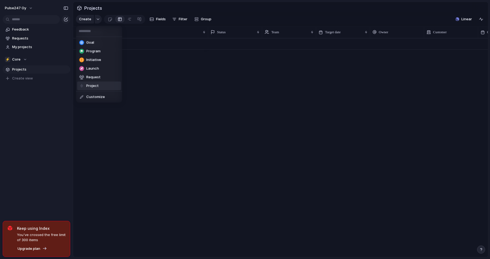
click at [113, 87] on li "Project" at bounding box center [99, 86] width 44 height 9
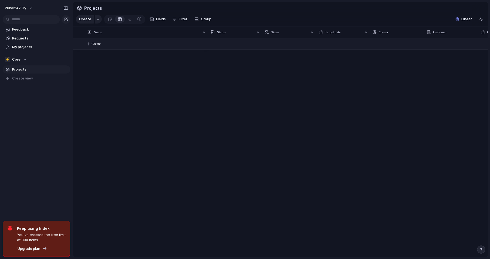
click at [88, 46] on button "Create" at bounding box center [288, 43] width 418 height 11
click at [24, 58] on div "⚡ Core" at bounding box center [16, 59] width 22 height 5
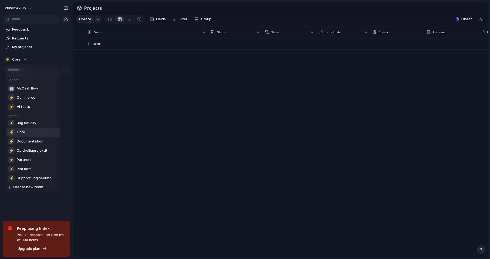
click at [149, 168] on div "Recent 🏢 MyCashflow ⚡ Commerce ⚡ AI tests Teams ⚡ Bug Bounty ⚡ Core ⚡ Documenta…" at bounding box center [245, 129] width 490 height 259
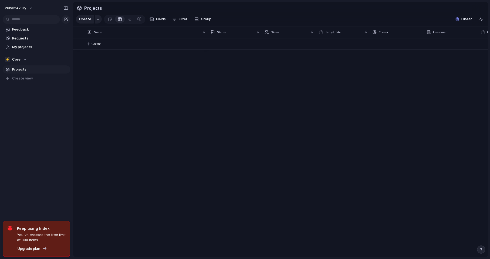
click at [153, 126] on div "Create" at bounding box center [280, 147] width 415 height 219
click at [465, 20] on span "Linear" at bounding box center [467, 18] width 11 height 5
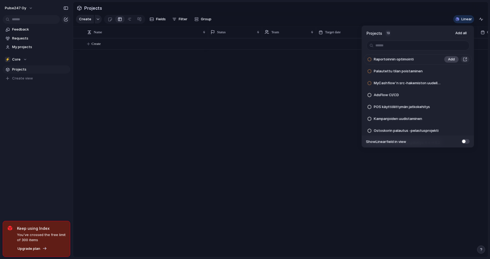
click at [455, 58] on button "Add" at bounding box center [452, 59] width 14 height 6
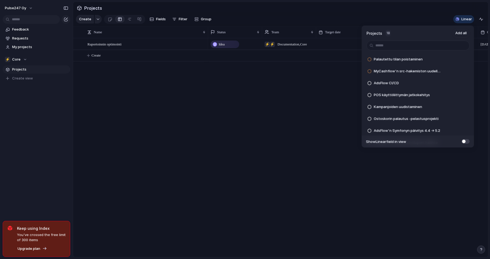
click at [278, 86] on div "Projects 18 Add all Palautettu tilan poistaminen Add MyCashflow'n src-hakemisto…" at bounding box center [245, 129] width 490 height 259
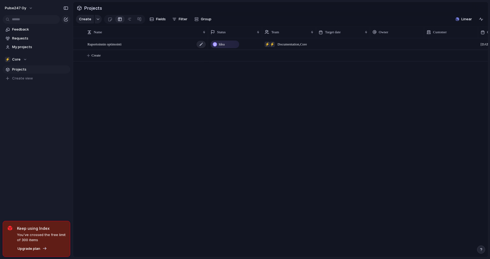
click at [146, 44] on div "Raportoinnin optimointi" at bounding box center [147, 44] width 119 height 11
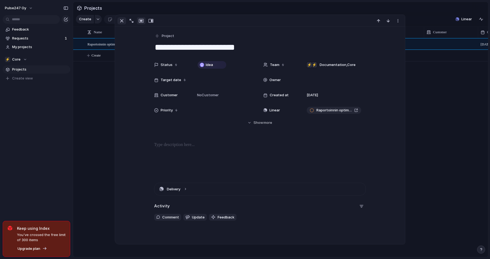
click at [121, 21] on div "button" at bounding box center [122, 21] width 6 height 6
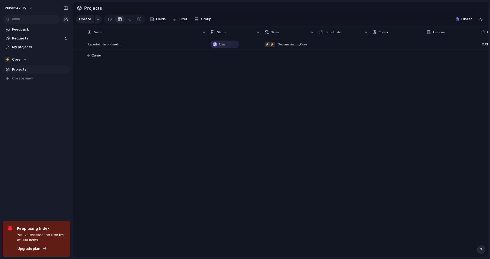
click at [137, 179] on div "Raportoinnin optimointi Idea ⚡ ⚡ Documentation , Core 26 August Create" at bounding box center [280, 147] width 415 height 219
click at [460, 19] on button "Linear" at bounding box center [464, 19] width 21 height 8
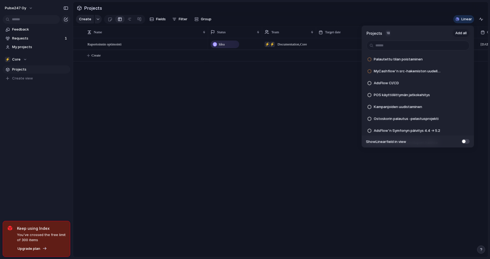
click at [463, 35] on span "Add all" at bounding box center [461, 33] width 11 height 5
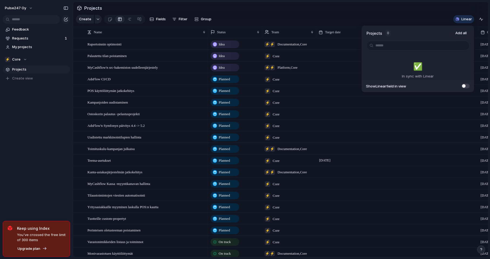
click at [326, 4] on div "Projects 0 Add all ✅️ In sync with Linear Show Linear field in view" at bounding box center [245, 129] width 490 height 259
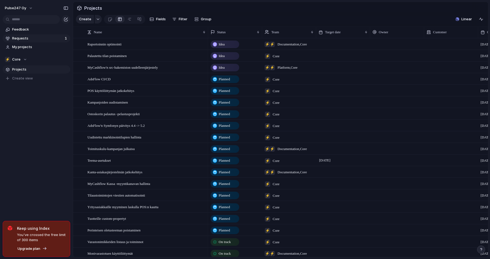
click at [32, 38] on span "Requests" at bounding box center [37, 38] width 51 height 5
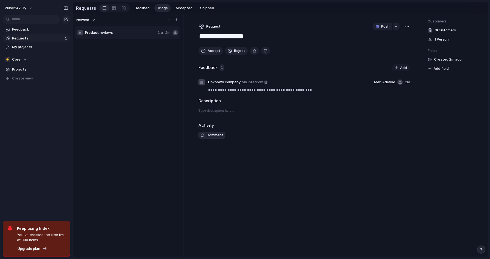
click at [230, 40] on textarea "**********" at bounding box center [305, 37] width 212 height 10
click at [405, 26] on button "button" at bounding box center [408, 26] width 6 height 7
click at [280, 33] on div "Copy link Merge Move to Delete" at bounding box center [245, 129] width 490 height 259
click at [214, 50] on span "Accept" at bounding box center [214, 50] width 13 height 5
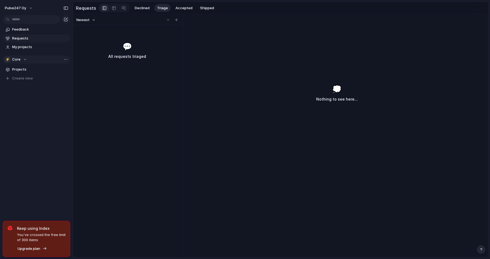
click at [25, 59] on div "⚡ Core" at bounding box center [16, 59] width 22 height 5
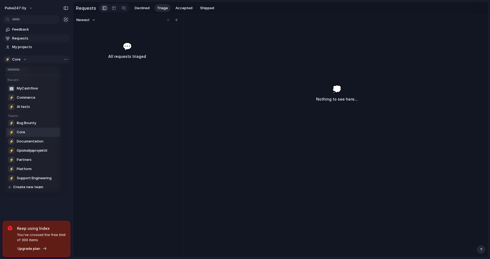
click at [25, 59] on div "Recent 🏢 MyCashflow ⚡ Commerce ⚡ AI tests Teams ⚡ Bug Bounty ⚡ Core ⚡ Documenta…" at bounding box center [245, 129] width 490 height 259
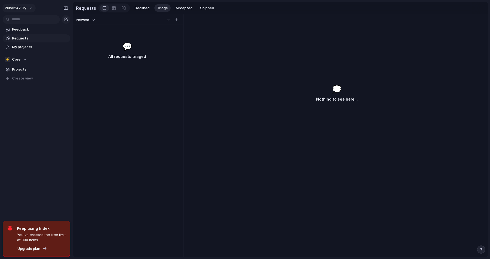
click at [20, 7] on span "Pulse247 Oy" at bounding box center [15, 7] width 21 height 5
click at [22, 20] on span "Settings" at bounding box center [19, 20] width 15 height 5
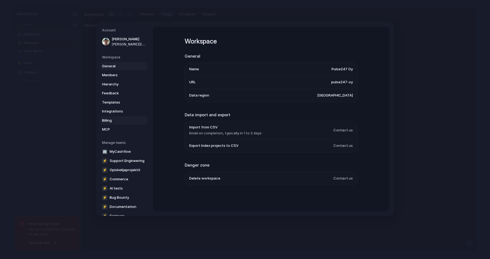
click at [114, 119] on span "Billing" at bounding box center [119, 120] width 35 height 5
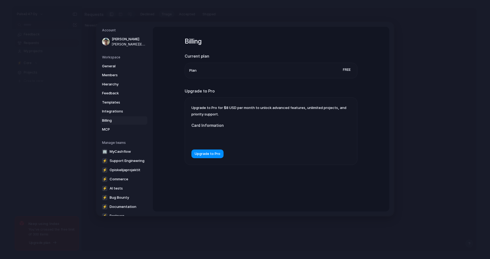
click at [256, 70] on li "Plan Free" at bounding box center [271, 70] width 164 height 15
drag, startPoint x: 216, startPoint y: 107, endPoint x: 239, endPoint y: 115, distance: 24.4
click at [239, 115] on div "Upgrade to Pro for $8 USD per month to unlock advanced features, unlimited proj…" at bounding box center [271, 131] width 172 height 67
click at [205, 154] on span "Upgrade to Pro" at bounding box center [208, 153] width 26 height 5
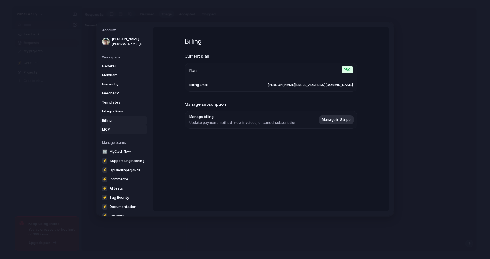
click at [119, 126] on link "MCP" at bounding box center [124, 129] width 47 height 9
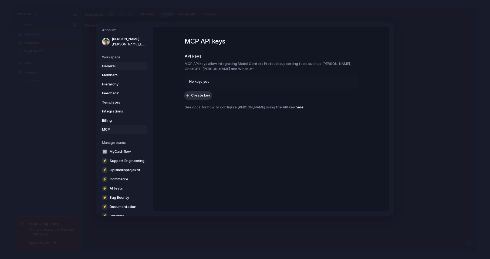
click at [110, 64] on span "General" at bounding box center [119, 66] width 35 height 5
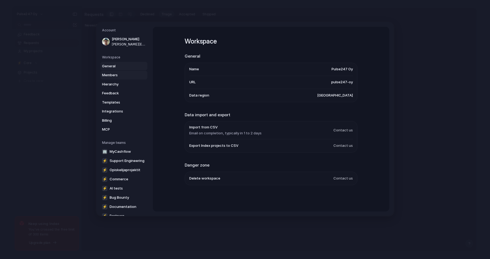
click at [111, 75] on span "Members" at bounding box center [119, 74] width 35 height 5
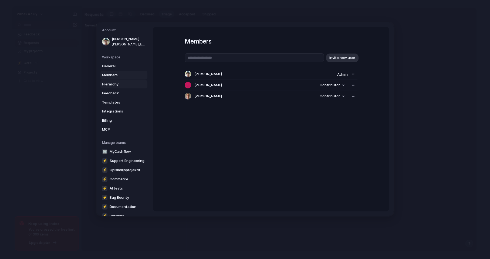
click at [113, 82] on span "Hierarchy" at bounding box center [119, 84] width 35 height 5
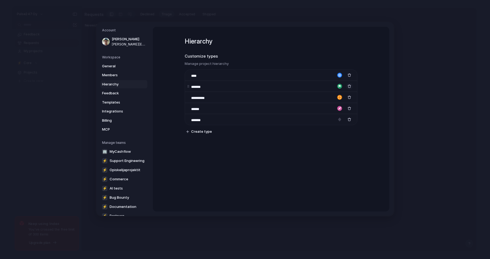
click at [350, 85] on div "button" at bounding box center [350, 86] width 4 height 4
click at [201, 162] on div "**********" at bounding box center [271, 119] width 237 height 185
click at [116, 92] on span "Feedback" at bounding box center [119, 93] width 35 height 5
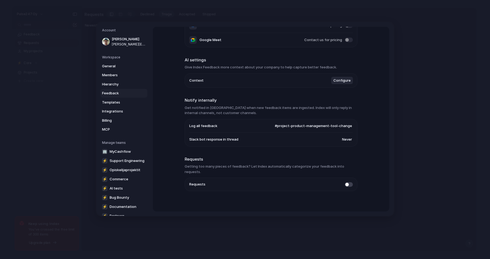
scroll to position [94, 0]
click at [340, 81] on span "Configure" at bounding box center [342, 80] width 17 height 5
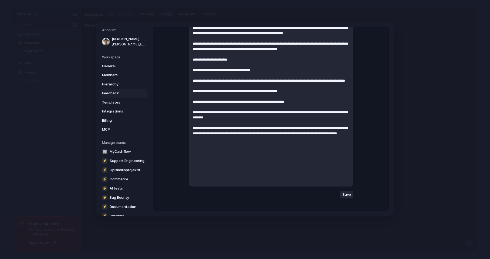
scroll to position [417, 0]
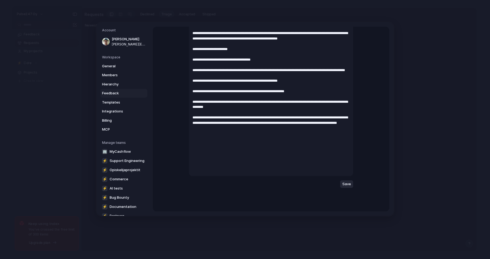
click at [351, 183] on span "Save" at bounding box center [347, 183] width 9 height 5
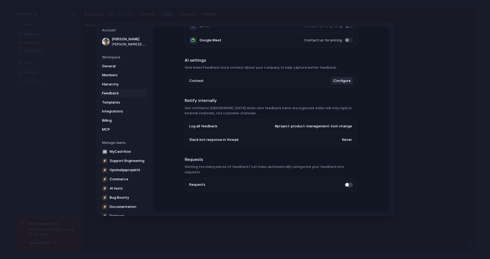
scroll to position [94, 0]
click at [121, 102] on span "Templates" at bounding box center [119, 102] width 35 height 5
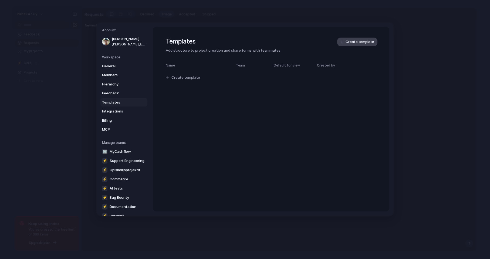
click at [360, 41] on span "Create template" at bounding box center [360, 41] width 29 height 5
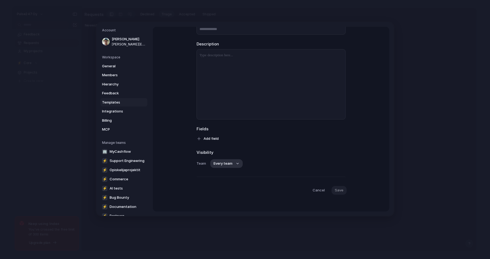
scroll to position [46, 0]
click at [318, 187] on span "Cancel" at bounding box center [319, 187] width 12 height 5
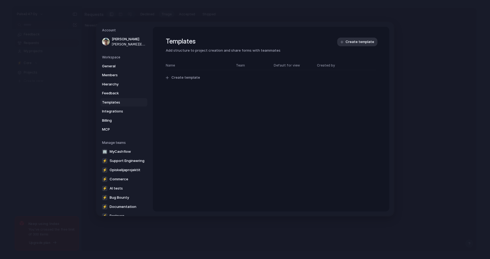
scroll to position [0, 0]
click at [119, 109] on span "Integrations" at bounding box center [119, 111] width 35 height 5
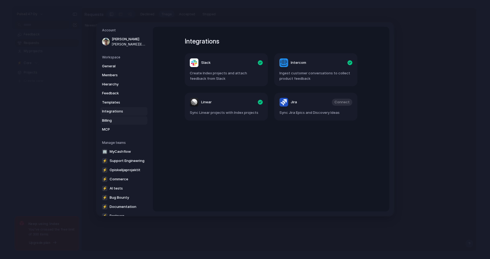
click at [118, 117] on link "Billing" at bounding box center [124, 120] width 47 height 9
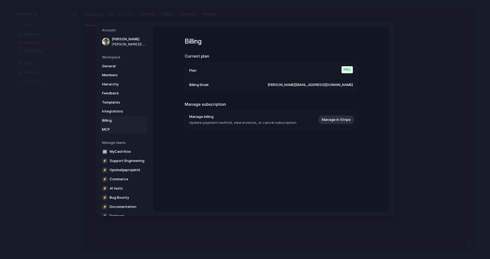
click at [112, 129] on span "MCP" at bounding box center [119, 129] width 35 height 5
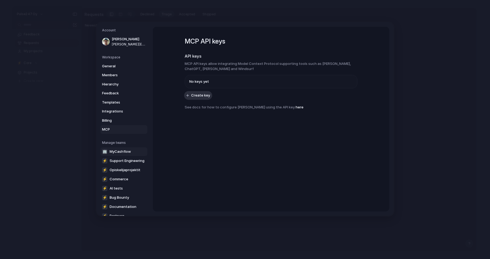
scroll to position [37, 0]
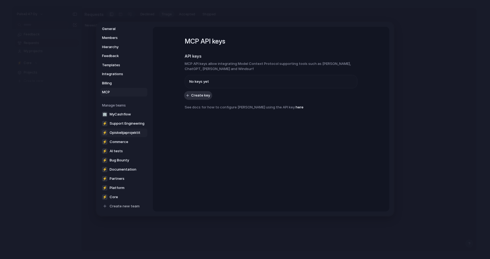
click at [125, 133] on span "Opiskelijaprojektit" at bounding box center [125, 132] width 31 height 5
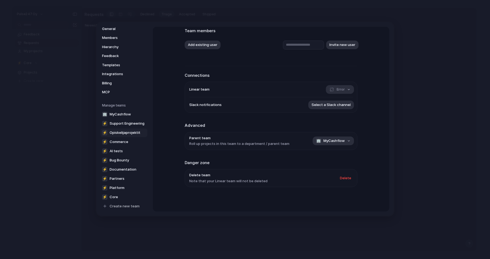
scroll to position [36, 0]
click at [345, 182] on button "Delete" at bounding box center [346, 178] width 18 height 9
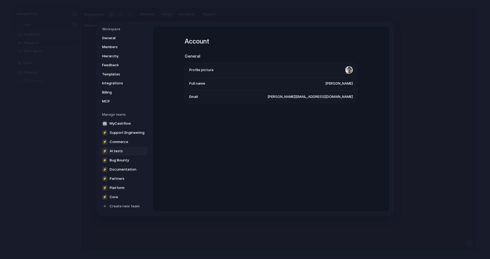
click at [125, 150] on link "⚡ AI tests" at bounding box center [124, 151] width 47 height 9
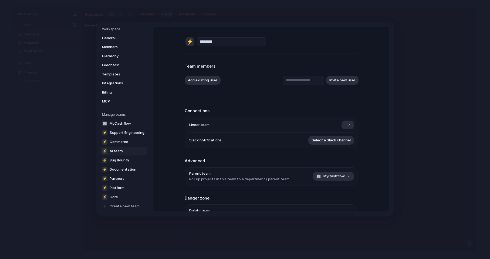
scroll to position [36, 0]
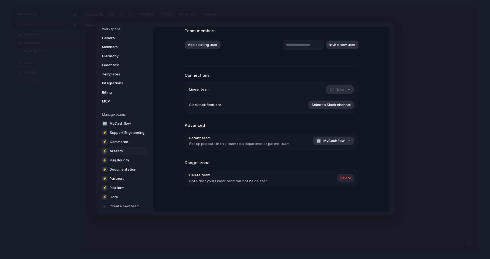
click at [350, 178] on span "Delete" at bounding box center [345, 177] width 11 height 5
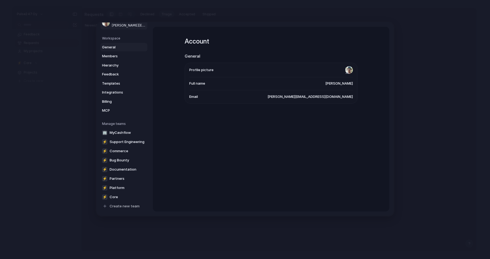
click at [114, 47] on span "General" at bounding box center [119, 47] width 35 height 5
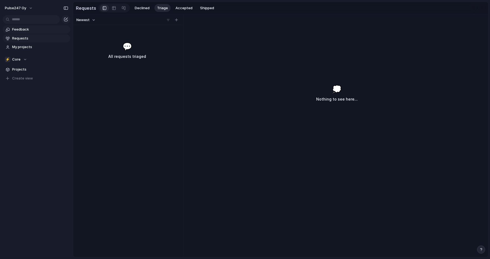
click at [28, 32] on link "Feedback" at bounding box center [37, 29] width 68 height 8
click at [112, 9] on div at bounding box center [114, 8] width 4 height 9
click at [105, 8] on div at bounding box center [105, 8] width 4 height 8
click at [158, 6] on span "Processed" at bounding box center [161, 7] width 18 height 5
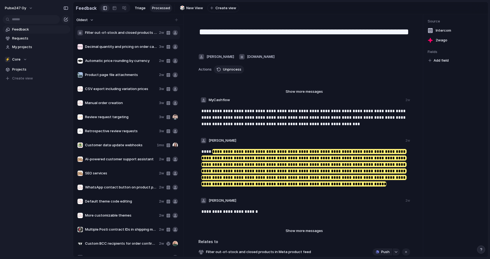
click at [89, 20] on button "Oldest" at bounding box center [85, 19] width 19 height 7
click at [89, 20] on div "Newest Oldest" at bounding box center [245, 129] width 490 height 259
click at [22, 40] on span "Requests" at bounding box center [40, 38] width 56 height 5
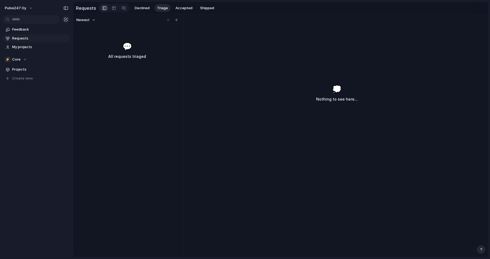
click at [89, 18] on button "Newest" at bounding box center [86, 19] width 21 height 7
click at [130, 40] on div "Last changed Newest Oldest Most requested Least requested" at bounding box center [245, 129] width 490 height 259
click at [182, 8] on span "Accepted" at bounding box center [184, 7] width 17 height 5
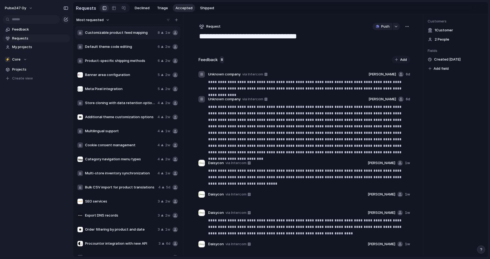
click at [408, 25] on div "button" at bounding box center [407, 26] width 4 height 4
click at [293, 71] on div "Copy link Merge Move to Delete" at bounding box center [245, 129] width 490 height 259
click at [112, 7] on div at bounding box center [114, 8] width 4 height 9
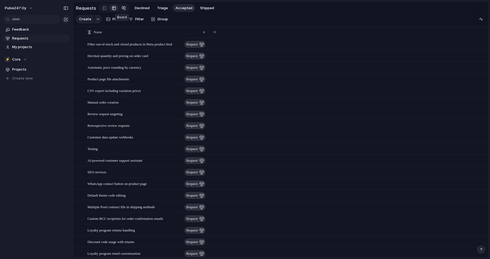
click at [123, 8] on div at bounding box center [124, 8] width 4 height 9
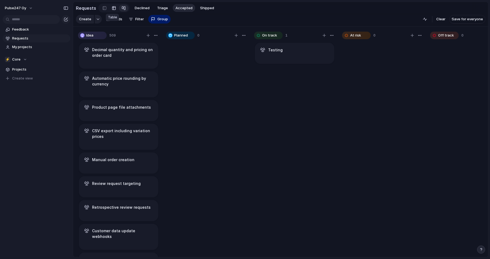
click at [113, 9] on div at bounding box center [114, 8] width 4 height 9
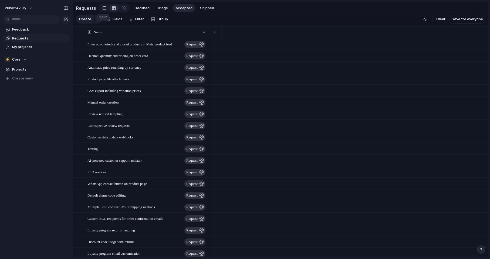
click at [103, 8] on div at bounding box center [105, 8] width 4 height 8
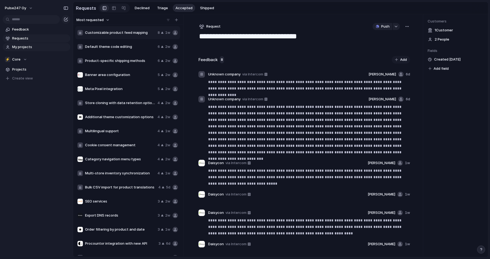
click at [25, 45] on span "My projects" at bounding box center [40, 46] width 56 height 5
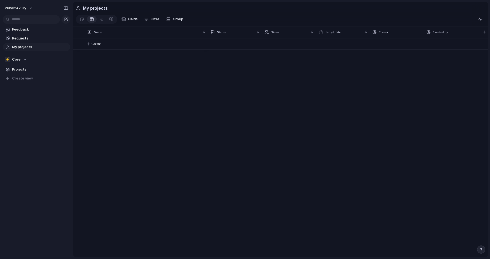
click at [220, 73] on div at bounding box center [348, 147] width 280 height 219
click at [25, 60] on div "⚡ Core" at bounding box center [16, 59] width 22 height 5
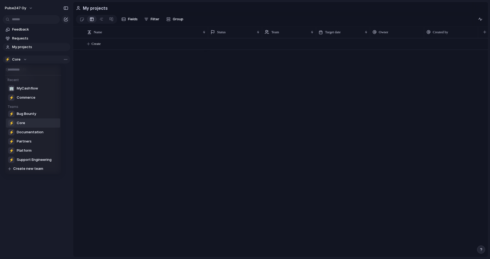
click at [25, 60] on div "Recent 🏢 MyCashflow ⚡ Commerce Teams ⚡ Bug Bounty ⚡ Core ⚡ Documentation ⚡ Part…" at bounding box center [245, 129] width 490 height 259
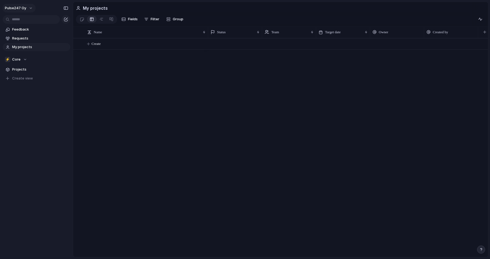
click at [27, 8] on button "Pulse247 Oy" at bounding box center [18, 8] width 33 height 9
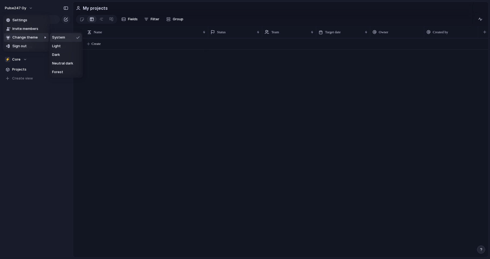
click at [54, 172] on div "Settings Invite members Change theme Sign out" at bounding box center [245, 129] width 490 height 259
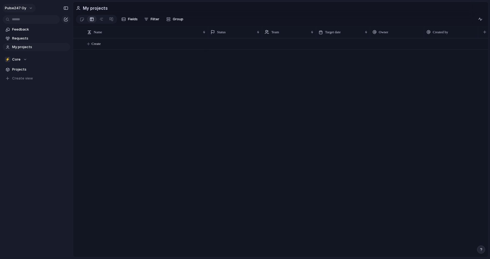
click at [23, 4] on button "Pulse247 Oy" at bounding box center [18, 8] width 33 height 9
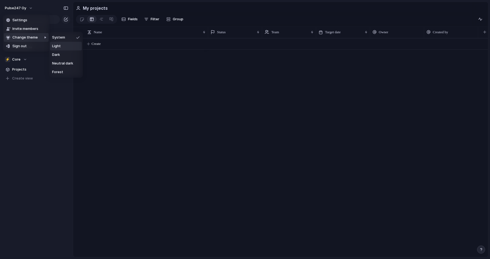
click at [65, 46] on li "Light" at bounding box center [66, 46] width 32 height 9
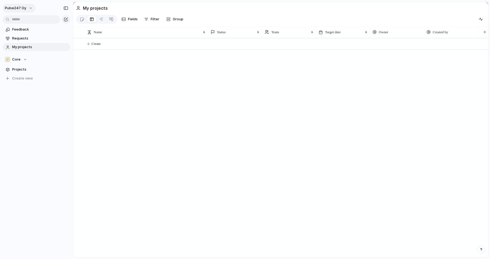
click at [30, 9] on button "Pulse247 Oy" at bounding box center [18, 8] width 33 height 9
click at [67, 62] on span "Neutral dark" at bounding box center [62, 63] width 21 height 5
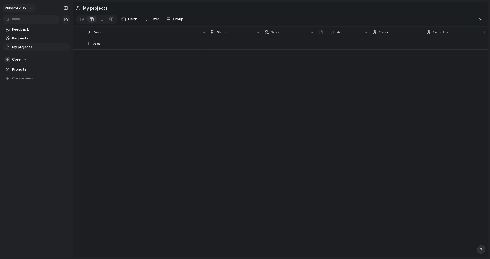
click at [26, 7] on button "Pulse247 Oy" at bounding box center [18, 8] width 33 height 9
click at [58, 70] on span "Forest" at bounding box center [57, 71] width 11 height 5
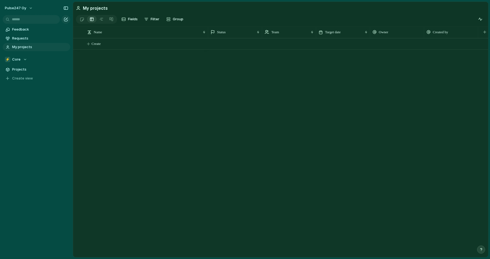
click at [139, 76] on div "Create" at bounding box center [280, 147] width 415 height 219
click at [17, 62] on span "Core" at bounding box center [16, 59] width 8 height 5
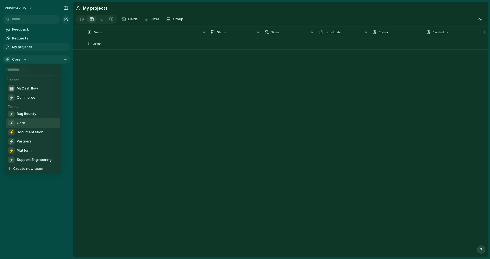
click at [17, 62] on div "Recent 🏢 MyCashflow ⚡ Commerce Teams ⚡ Bug Bounty ⚡ Core ⚡ Documentation ⚡ Part…" at bounding box center [245, 129] width 490 height 259
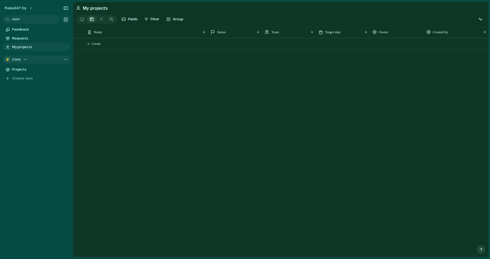
click at [27, 58] on button "⚡ Core" at bounding box center [37, 59] width 68 height 8
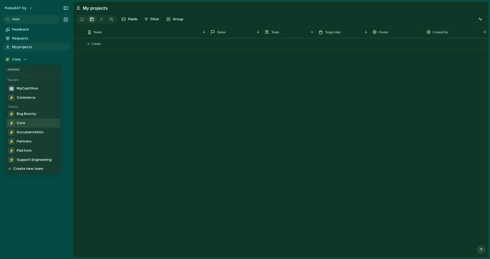
click at [26, 58] on div "Recent 🏢 MyCashflow ⚡ Commerce Teams ⚡ Bug Bounty ⚡ Core ⚡ Documentation ⚡ Part…" at bounding box center [245, 129] width 490 height 259
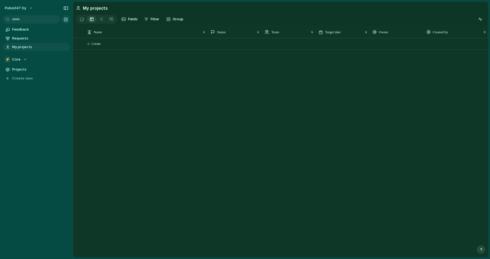
click at [26, 58] on div "⚡ Core" at bounding box center [16, 59] width 22 height 5
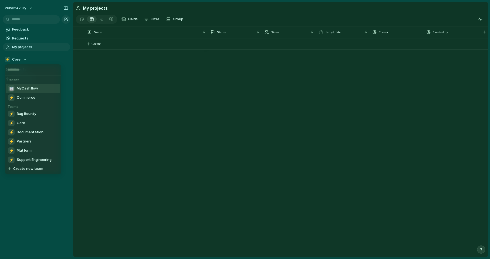
click at [31, 89] on span "MyCashflow" at bounding box center [27, 88] width 21 height 5
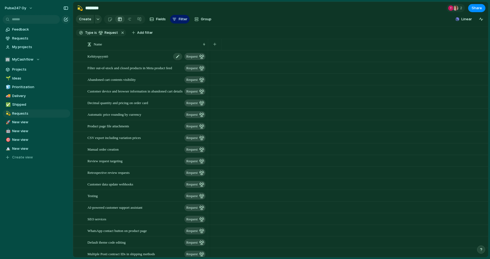
click at [129, 56] on div "Kehityspyyntö request" at bounding box center [147, 56] width 119 height 11
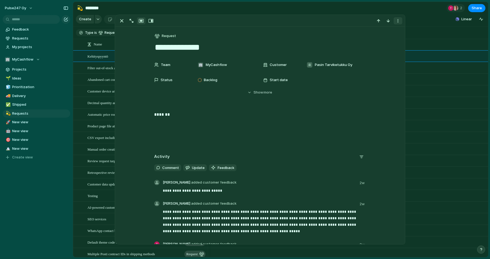
click at [399, 22] on div "button" at bounding box center [398, 21] width 4 height 4
click at [277, 228] on div "Mark as duplicate Delete" at bounding box center [245, 129] width 490 height 259
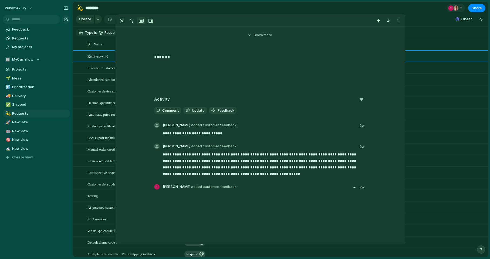
click at [356, 186] on button "button" at bounding box center [355, 187] width 6 height 6
click at [338, 217] on span "Delete" at bounding box center [340, 215] width 11 height 5
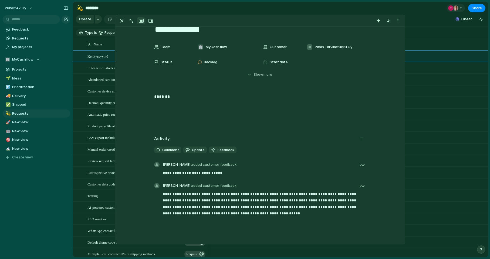
scroll to position [0, 0]
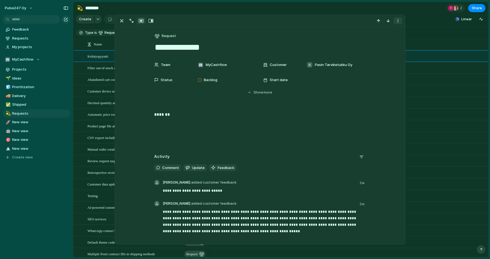
click at [399, 21] on div "button" at bounding box center [398, 21] width 4 height 4
click at [380, 34] on span "Mark as duplicate" at bounding box center [385, 32] width 30 height 5
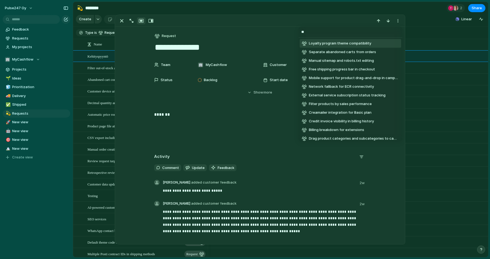
type input "***"
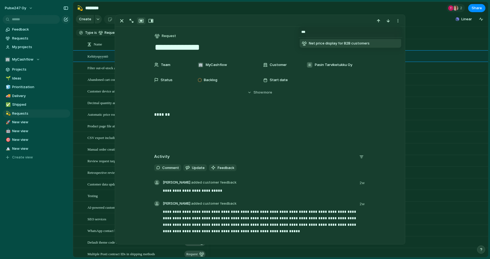
click at [323, 44] on span "Net price display for B2B customers" at bounding box center [339, 43] width 61 height 5
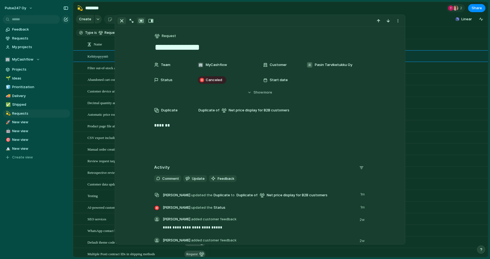
click at [122, 22] on div "button" at bounding box center [122, 21] width 6 height 6
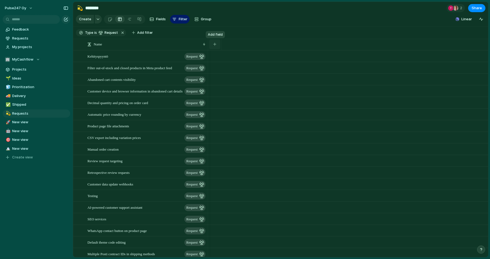
click at [216, 45] on div "button" at bounding box center [214, 44] width 3 height 3
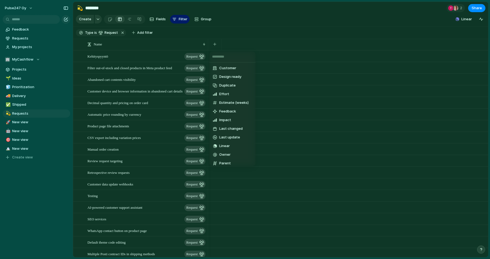
scroll to position [19, 0]
click at [232, 109] on span "Feedback" at bounding box center [227, 109] width 17 height 5
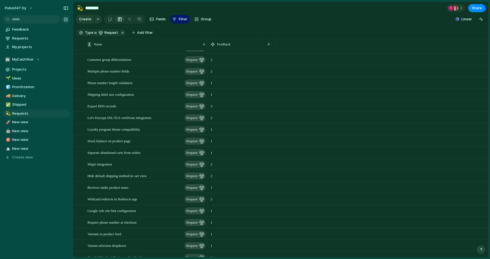
scroll to position [0, 0]
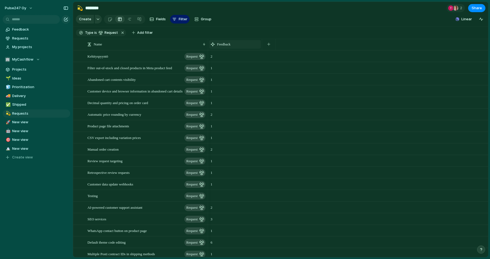
click at [241, 43] on div "Feedback" at bounding box center [235, 44] width 49 height 5
click at [236, 81] on span "Sort descending" at bounding box center [234, 82] width 28 height 5
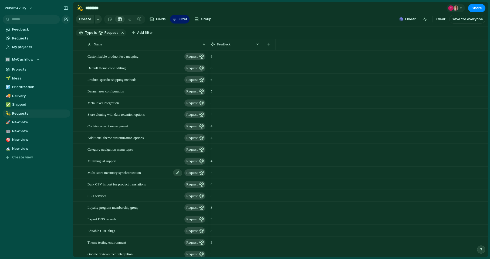
click at [133, 172] on span "Multi-store inventory synchronization" at bounding box center [115, 172] width 54 height 6
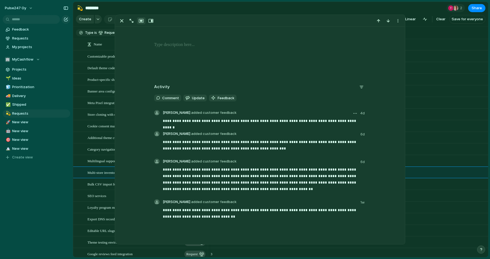
scroll to position [75, 0]
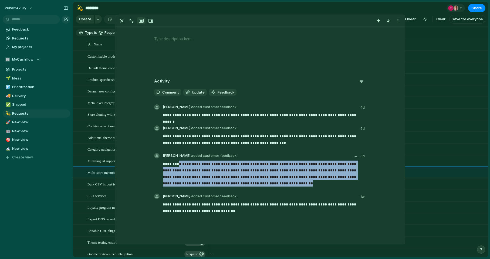
drag, startPoint x: 178, startPoint y: 164, endPoint x: 223, endPoint y: 182, distance: 48.2
click at [223, 182] on p "**********" at bounding box center [264, 174] width 203 height 26
click at [213, 170] on p "**********" at bounding box center [264, 174] width 203 height 26
drag, startPoint x: 172, startPoint y: 167, endPoint x: 234, endPoint y: 183, distance: 64.6
click at [234, 183] on p "**********" at bounding box center [264, 174] width 203 height 26
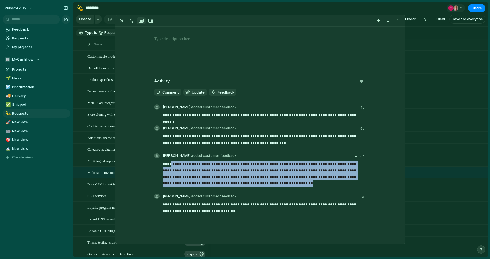
click at [234, 183] on p "**********" at bounding box center [264, 174] width 203 height 26
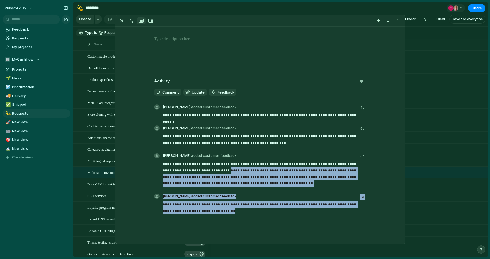
drag, startPoint x: 200, startPoint y: 171, endPoint x: 250, endPoint y: 212, distance: 65.4
click at [250, 212] on div "**********" at bounding box center [260, 162] width 212 height 117
click at [250, 212] on p "**********" at bounding box center [264, 207] width 203 height 13
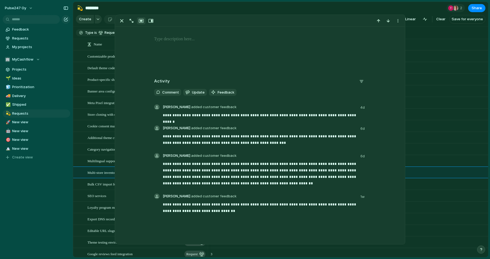
click at [424, 135] on div "4" at bounding box center [348, 138] width 280 height 12
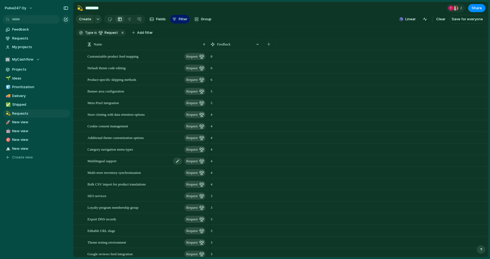
click at [116, 163] on span "Multilingual support" at bounding box center [102, 161] width 29 height 6
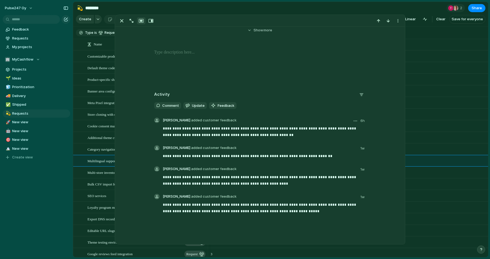
scroll to position [79, 0]
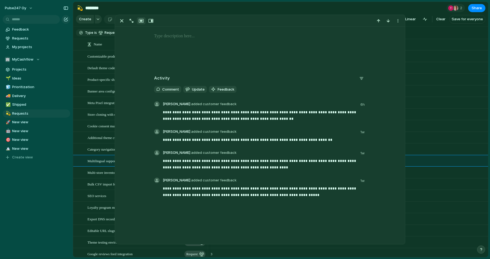
click at [483, 94] on div "5" at bounding box center [348, 91] width 280 height 12
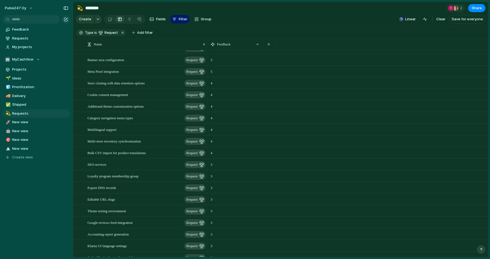
scroll to position [89, 0]
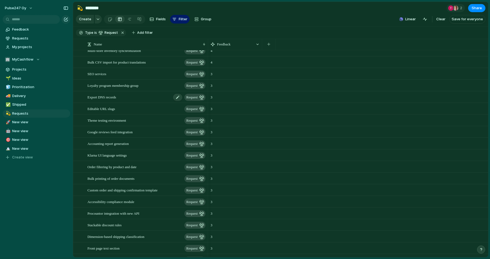
click at [116, 98] on span "Export DNS records" at bounding box center [102, 97] width 29 height 6
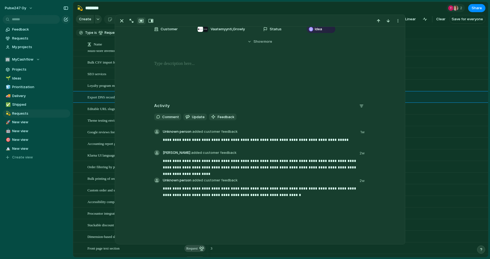
click at [426, 123] on div "3" at bounding box center [348, 120] width 280 height 12
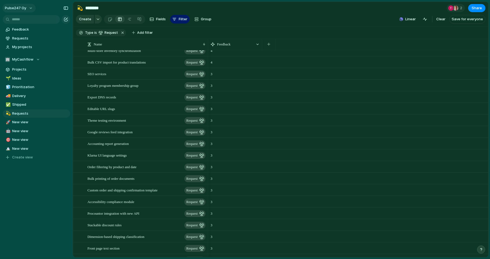
click at [26, 9] on button "Pulse247 Oy" at bounding box center [18, 8] width 33 height 9
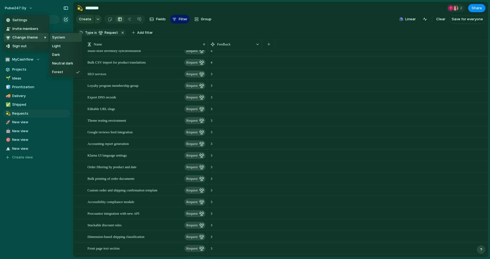
click at [67, 39] on li "System" at bounding box center [66, 37] width 32 height 9
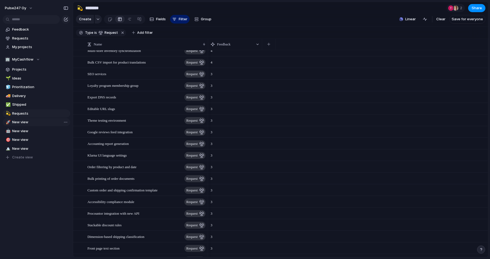
click at [31, 124] on span "New view" at bounding box center [40, 121] width 56 height 5
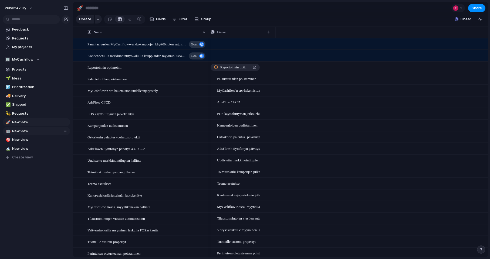
click at [28, 129] on span "New view" at bounding box center [40, 130] width 56 height 5
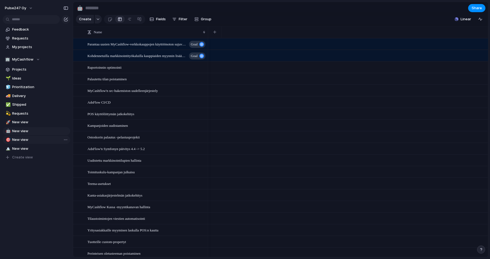
click at [25, 138] on span "New view" at bounding box center [40, 139] width 56 height 5
click at [22, 146] on span "New view" at bounding box center [40, 148] width 56 height 5
click at [20, 159] on span "Create view" at bounding box center [22, 157] width 21 height 5
type input "*********"
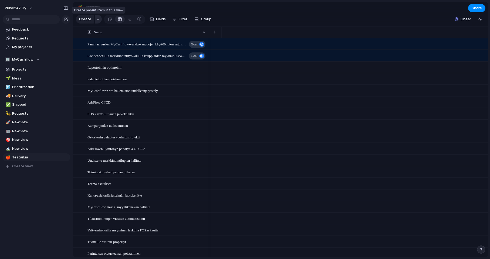
click at [98, 18] on div "button" at bounding box center [98, 19] width 4 height 2
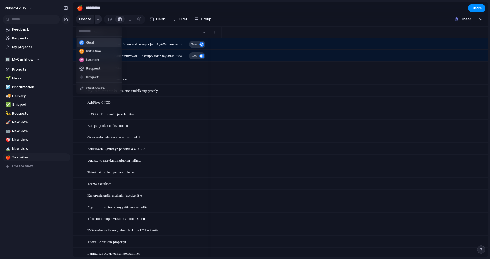
click at [98, 18] on div "Goal Initiative Launch Request Project Customize" at bounding box center [245, 129] width 490 height 259
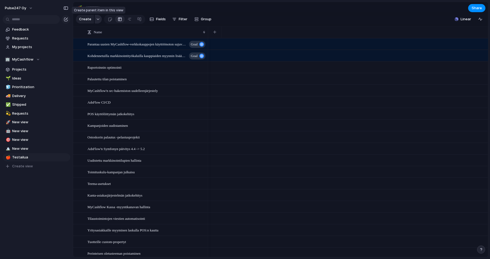
click at [99, 19] on button "button" at bounding box center [98, 19] width 7 height 9
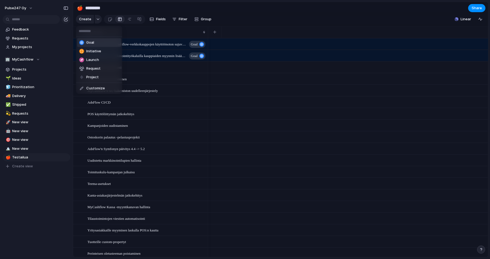
click at [90, 45] on li "Goal" at bounding box center [99, 42] width 44 height 9
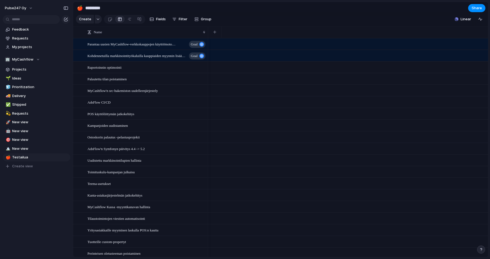
scroll to position [37, 0]
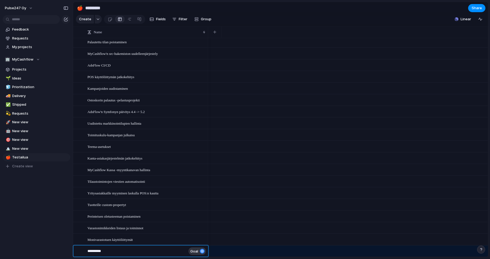
type textarea "**********"
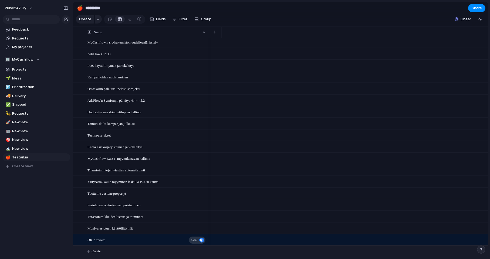
click at [120, 238] on div "OKR tavoite Goal" at bounding box center [147, 239] width 119 height 11
click at [216, 241] on div at bounding box center [348, 240] width 280 height 12
click at [201, 238] on div "button" at bounding box center [201, 240] width 5 height 5
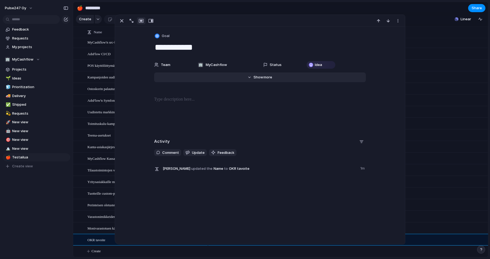
click at [259, 81] on button "Hide Show more" at bounding box center [260, 77] width 212 height 10
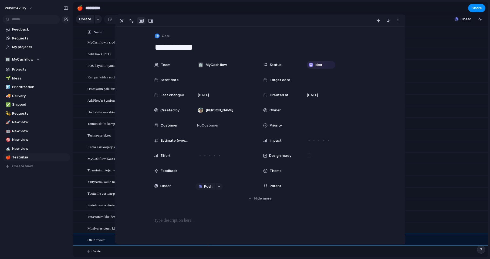
click at [169, 171] on span "Feedback" at bounding box center [169, 170] width 17 height 5
click at [212, 172] on div at bounding box center [225, 170] width 64 height 11
click at [206, 171] on div at bounding box center [225, 170] width 64 height 11
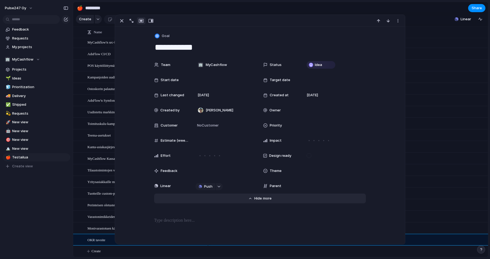
click at [262, 197] on span "Show" at bounding box center [260, 198] width 10 height 5
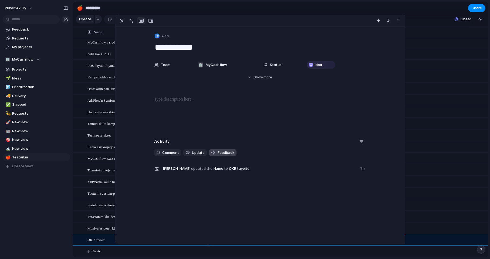
click at [230, 149] on button "Feedback" at bounding box center [223, 152] width 28 height 7
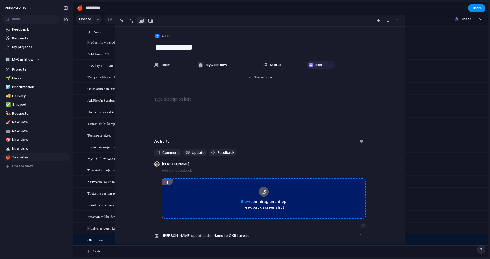
click at [263, 192] on div at bounding box center [264, 192] width 10 height 10
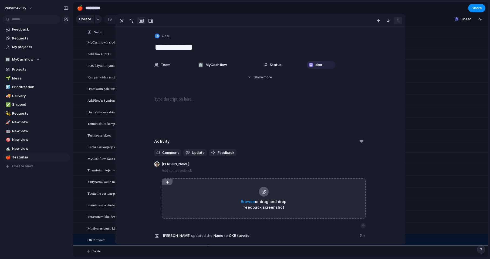
click at [399, 19] on div "button" at bounding box center [398, 21] width 4 height 4
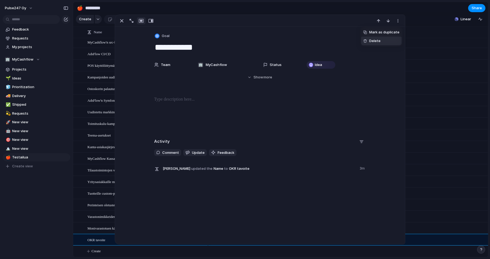
click at [380, 87] on div "Mark as duplicate Delete" at bounding box center [245, 129] width 490 height 259
click at [425, 72] on div at bounding box center [348, 77] width 280 height 12
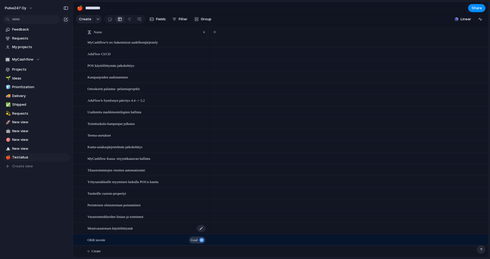
click at [107, 226] on span "Monivarastotuen käyttöliittymät" at bounding box center [110, 228] width 45 height 6
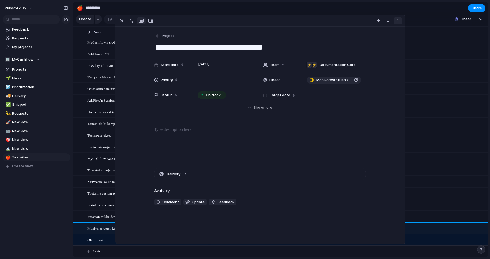
click at [399, 21] on div "button" at bounding box center [398, 21] width 4 height 4
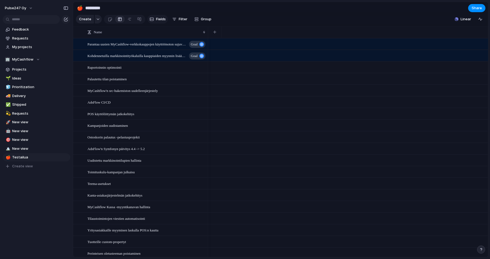
click at [158, 18] on span "Fields" at bounding box center [161, 18] width 10 height 5
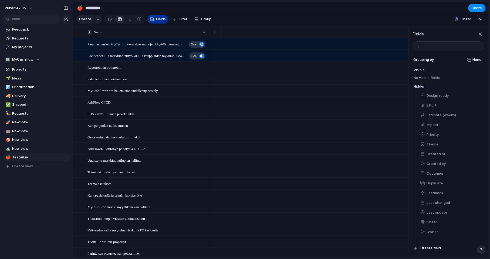
click at [159, 18] on span "Fields" at bounding box center [161, 18] width 10 height 5
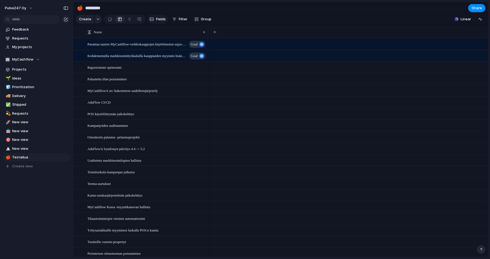
click at [159, 18] on span "Fields" at bounding box center [161, 18] width 10 height 5
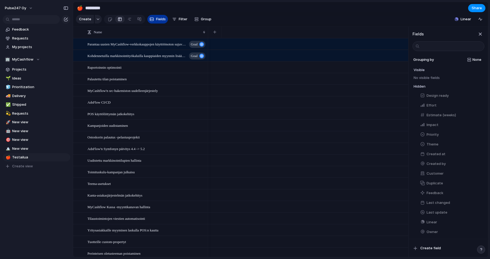
click at [159, 18] on span "Fields" at bounding box center [161, 18] width 10 height 5
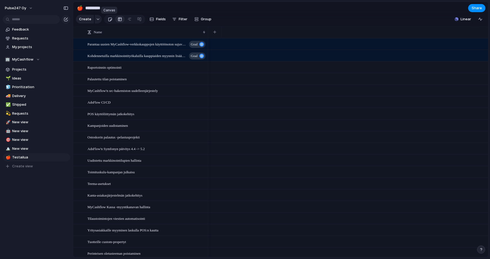
click at [109, 21] on div at bounding box center [110, 19] width 5 height 9
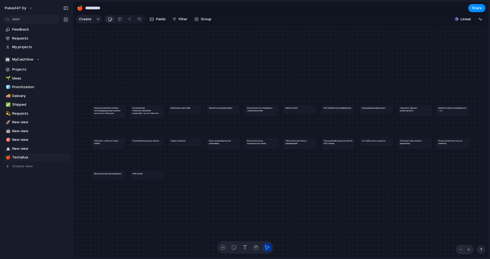
click at [104, 173] on h1 "Monivarastotuen käyttöliittymät" at bounding box center [107, 173] width 27 height 3
drag, startPoint x: 104, startPoint y: 173, endPoint x: 139, endPoint y: 198, distance: 43.0
click at [139, 198] on h1 "Monivarastotuen käyttöliittymät" at bounding box center [142, 199] width 27 height 3
click at [153, 217] on span "Delete" at bounding box center [153, 214] width 11 height 5
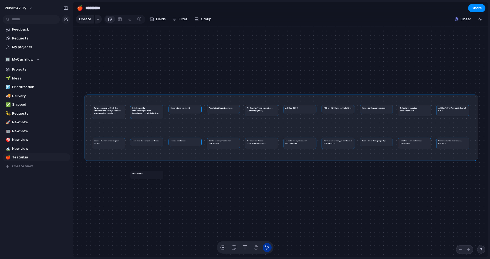
drag, startPoint x: 86, startPoint y: 96, endPoint x: 477, endPoint y: 159, distance: 396.4
click at [477, 159] on div "Parantaa uusien MyCashflow-verkkokauppojen käyttöönoton sujuvuutta ja ulkoasuje…" at bounding box center [280, 142] width 415 height 231
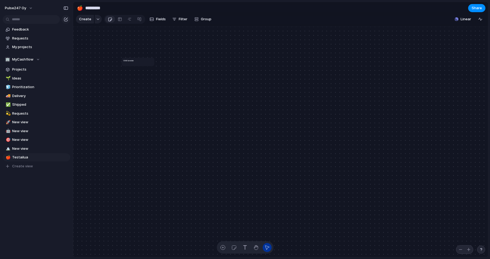
drag, startPoint x: 148, startPoint y: 175, endPoint x: 143, endPoint y: 94, distance: 80.7
click at [141, 66] on article "OKR tavoite" at bounding box center [138, 62] width 33 height 9
click at [141, 84] on div "OKR tavoite" at bounding box center [139, 82] width 29 height 3
click at [180, 102] on li "Create" at bounding box center [182, 102] width 31 height 9
type textarea "**********"
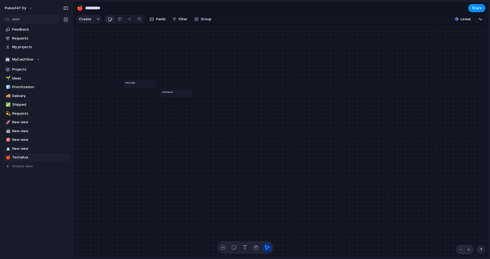
click at [173, 92] on div "Jotain muuta" at bounding box center [176, 92] width 29 height 3
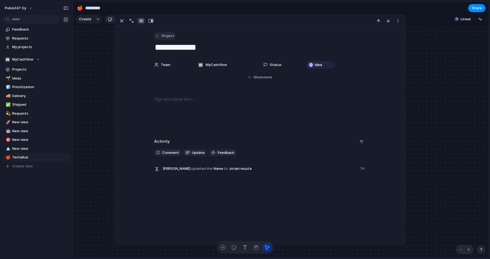
click at [168, 37] on span "Project" at bounding box center [168, 35] width 12 height 5
click at [172, 69] on span "Initiative" at bounding box center [172, 67] width 15 height 5
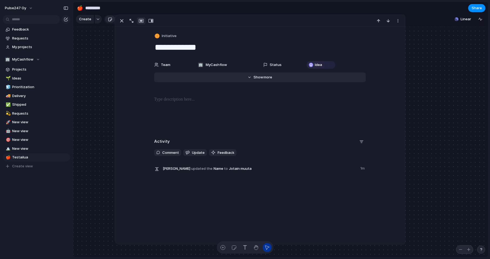
click at [260, 78] on span "Show" at bounding box center [259, 77] width 10 height 5
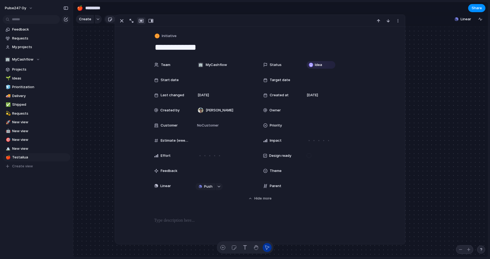
click at [281, 187] on span "Parent" at bounding box center [276, 185] width 12 height 5
click at [325, 184] on div at bounding box center [334, 186] width 59 height 6
type input "***"
click at [321, 208] on li "OKR tavoite" at bounding box center [357, 205] width 102 height 9
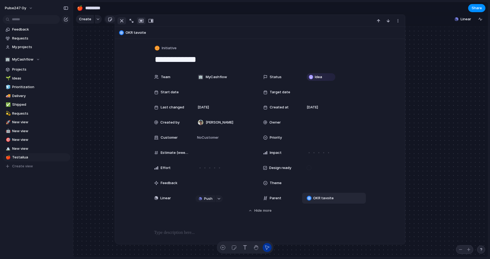
click at [123, 21] on div "button" at bounding box center [122, 21] width 6 height 6
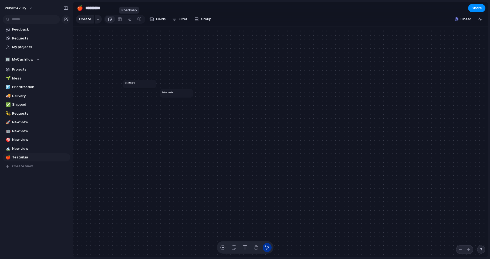
click at [128, 20] on div at bounding box center [130, 19] width 4 height 9
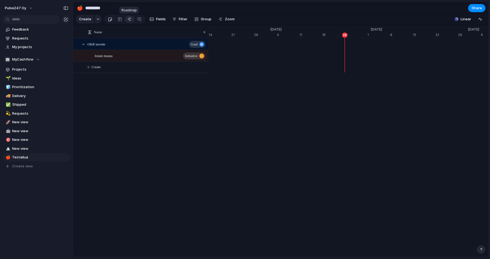
scroll to position [0, 3496]
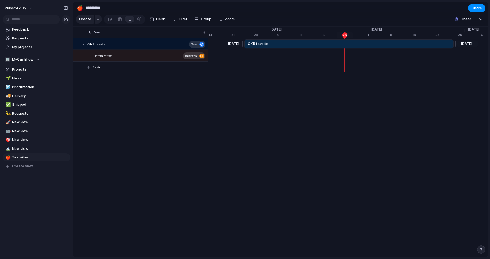
drag, startPoint x: 324, startPoint y: 44, endPoint x: 456, endPoint y: 43, distance: 131.9
click at [456, 43] on div at bounding box center [455, 43] width 6 height 9
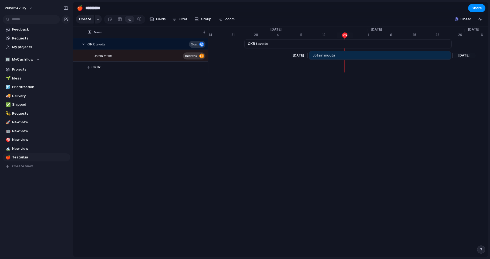
drag, startPoint x: 388, startPoint y: 53, endPoint x: 452, endPoint y: 53, distance: 64.3
click at [452, 53] on div at bounding box center [452, 55] width 6 height 9
click at [123, 65] on button "Create" at bounding box center [148, 67] width 138 height 11
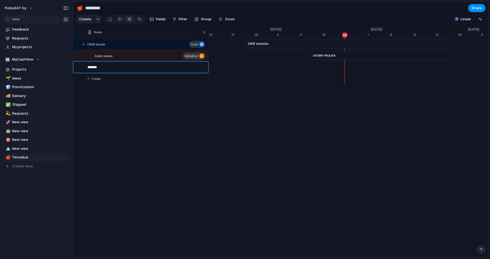
type textarea "********"
click at [105, 67] on div "Projekti" at bounding box center [147, 67] width 119 height 11
drag, startPoint x: 99, startPoint y: 66, endPoint x: 123, endPoint y: 64, distance: 24.7
click at [373, 69] on div "Projekti" at bounding box center [317, 67] width 7209 height 12
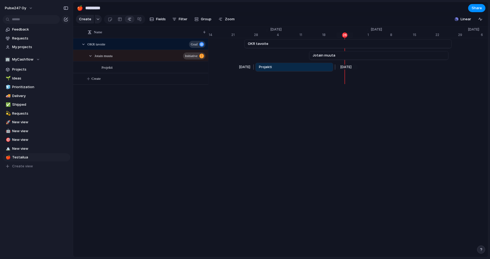
drag, startPoint x: 419, startPoint y: 66, endPoint x: 299, endPoint y: 63, distance: 119.8
click at [299, 63] on link "Projekti" at bounding box center [294, 67] width 71 height 8
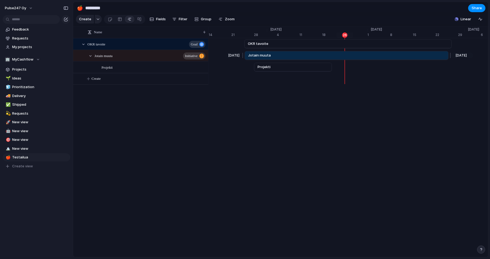
drag, startPoint x: 311, startPoint y: 56, endPoint x: 246, endPoint y: 58, distance: 64.9
click at [246, 58] on div at bounding box center [244, 55] width 6 height 9
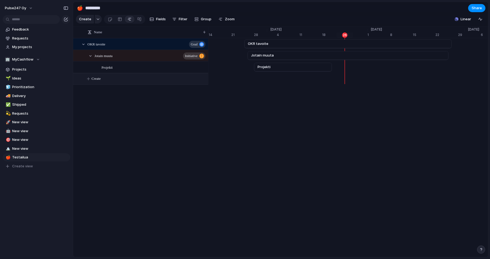
click at [101, 80] on span "Create" at bounding box center [96, 78] width 9 height 5
type textarea "**********"
click at [363, 73] on div "Toinen projekti" at bounding box center [317, 79] width 7209 height 12
drag, startPoint x: 389, startPoint y: 81, endPoint x: 368, endPoint y: 67, distance: 25.3
click at [368, 67] on div "Jul 25 OKR tavoite Sep 27 Jul 26 Jotain muuta Sep 26 Jul 28 Projekti Aug 21 Aug…" at bounding box center [348, 67] width 280 height 58
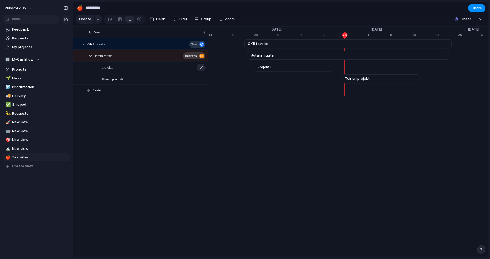
click at [143, 71] on div "Projekti" at bounding box center [154, 67] width 105 height 11
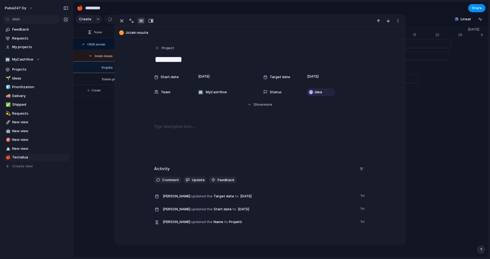
click at [120, 33] on div "button" at bounding box center [121, 32] width 5 height 5
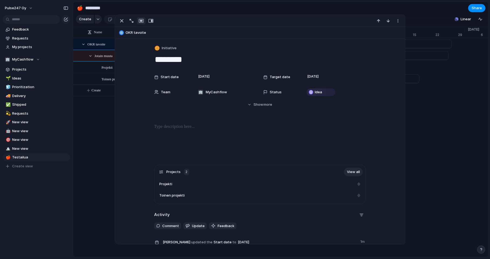
click at [120, 33] on div "button" at bounding box center [121, 32] width 5 height 5
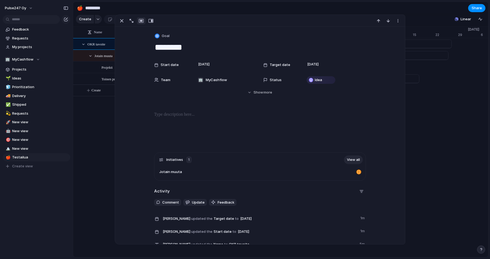
click at [99, 132] on div "Name OKR tavoite Goal Jotain muuta initiative Projekti Toinen projekti Create 2…" at bounding box center [280, 142] width 415 height 231
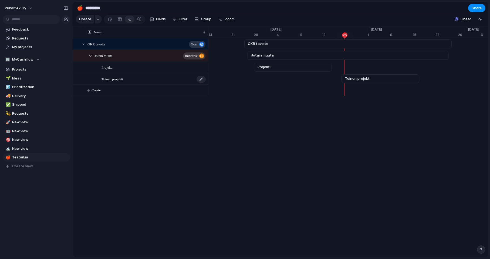
click at [118, 78] on span "Toinen projekti" at bounding box center [113, 79] width 22 height 6
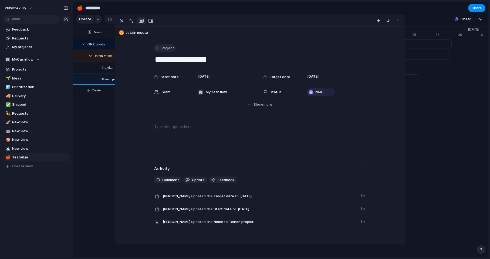
click at [164, 49] on span "Project" at bounding box center [168, 47] width 12 height 5
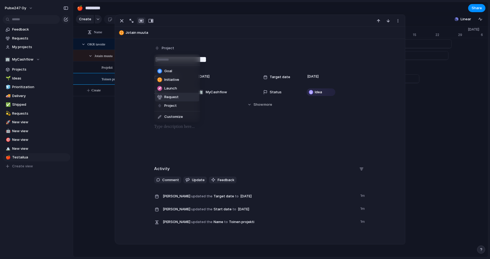
click at [172, 98] on span "Request" at bounding box center [172, 96] width 14 height 5
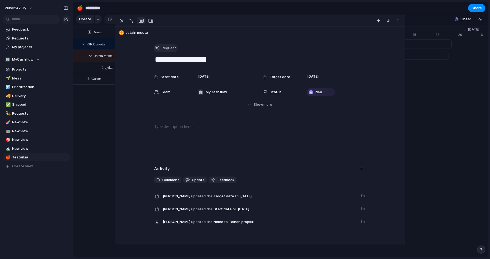
click at [165, 47] on span "Request" at bounding box center [169, 47] width 14 height 5
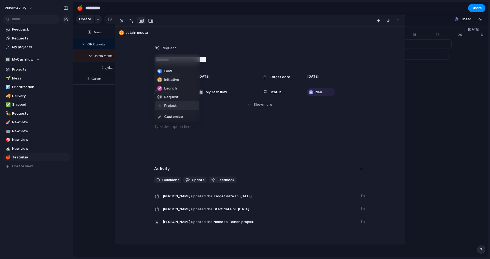
click at [172, 107] on span "Project" at bounding box center [171, 105] width 12 height 5
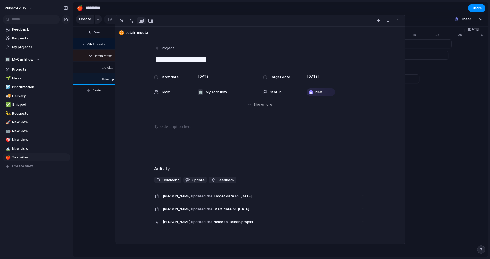
click at [413, 73] on div "Jul 28 Projekti Aug 21" at bounding box center [317, 67] width 7209 height 12
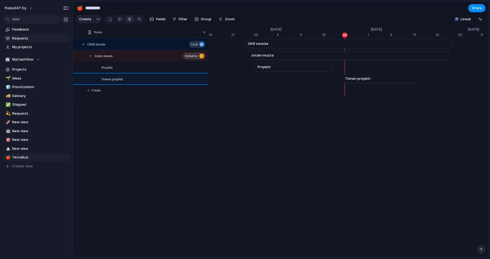
click at [30, 37] on span "Requests" at bounding box center [40, 38] width 56 height 5
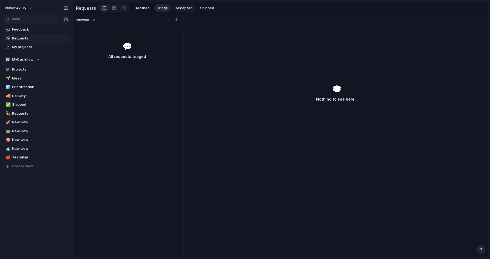
click at [182, 7] on span "Accepted" at bounding box center [184, 7] width 17 height 5
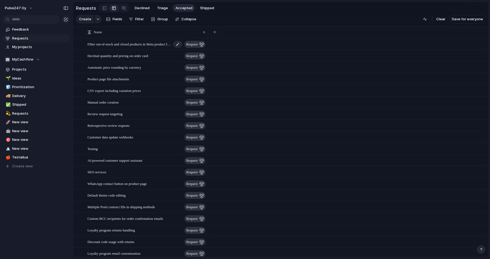
click at [193, 46] on span "request" at bounding box center [191, 45] width 11 height 8
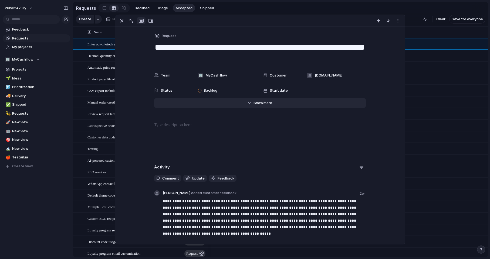
click at [286, 106] on button "Hide Show more" at bounding box center [260, 103] width 212 height 10
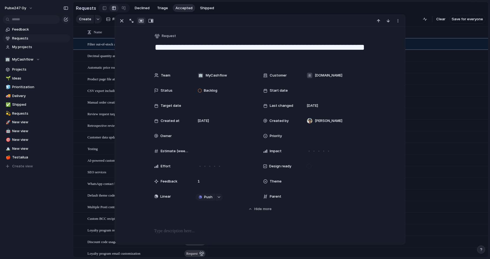
click at [280, 196] on span "Parent" at bounding box center [276, 196] width 12 height 5
click at [321, 198] on div at bounding box center [334, 196] width 59 height 6
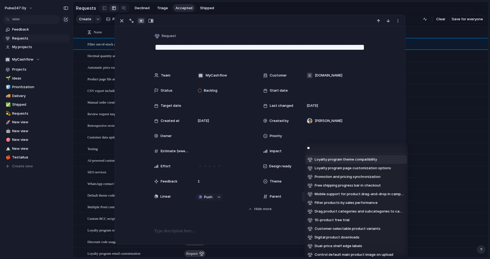
type input "*"
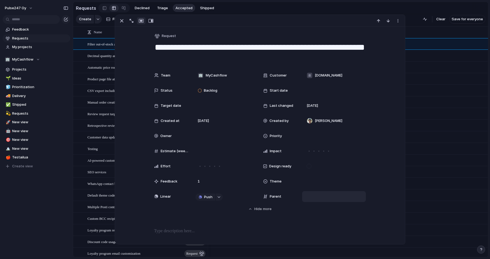
click at [315, 192] on div at bounding box center [334, 196] width 64 height 11
click at [315, 195] on div at bounding box center [334, 196] width 59 height 6
click at [318, 182] on div at bounding box center [334, 181] width 59 height 6
click at [436, 120] on div at bounding box center [348, 125] width 280 height 12
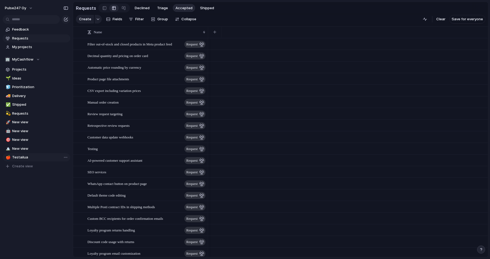
click at [21, 155] on span "Testailua" at bounding box center [40, 157] width 56 height 5
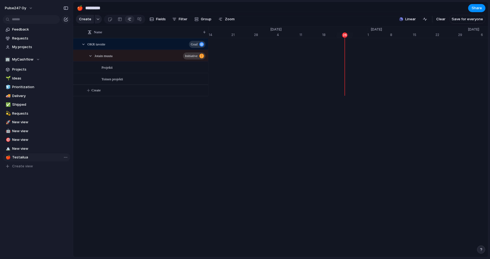
scroll to position [0, 3496]
click at [108, 19] on div at bounding box center [110, 19] width 5 height 9
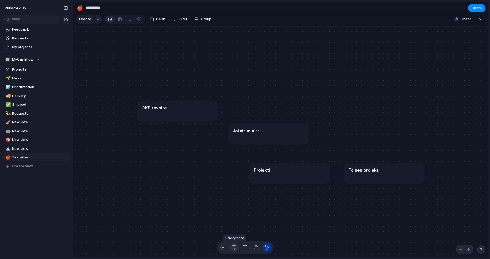
click at [235, 250] on button "button" at bounding box center [234, 247] width 9 height 9
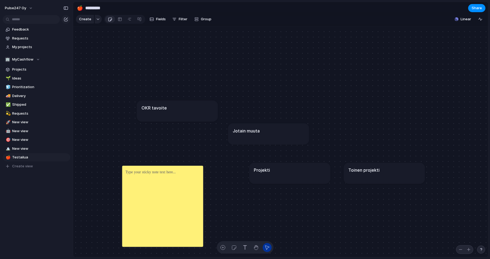
click at [164, 178] on div at bounding box center [162, 205] width 81 height 81
click at [164, 170] on p at bounding box center [151, 172] width 51 height 6
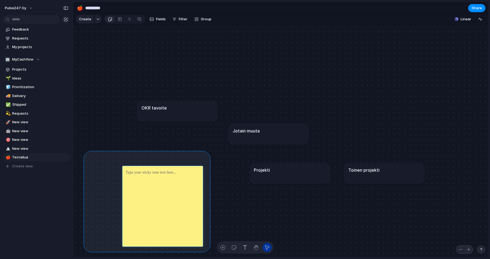
drag, startPoint x: 87, startPoint y: 154, endPoint x: 207, endPoint y: 247, distance: 151.9
click at [207, 247] on div "OKR tavoite Jotain muuta Projekti Toinen projekti" at bounding box center [280, 142] width 415 height 231
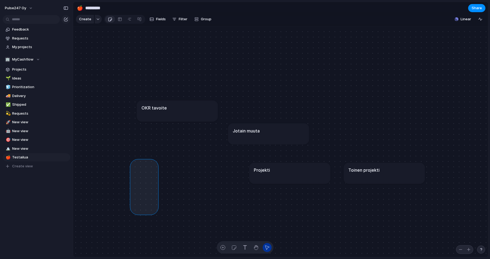
drag, startPoint x: 133, startPoint y: 162, endPoint x: 177, endPoint y: 218, distance: 70.9
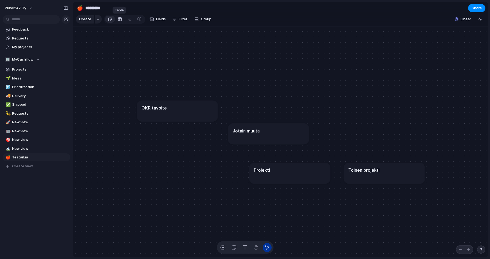
click at [119, 19] on div at bounding box center [120, 19] width 4 height 9
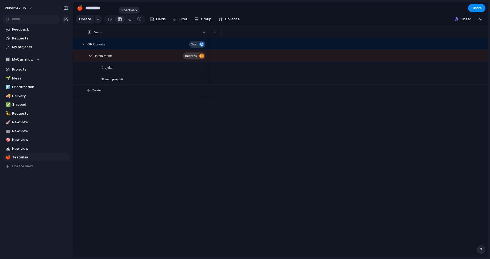
click at [125, 20] on link at bounding box center [130, 19] width 10 height 9
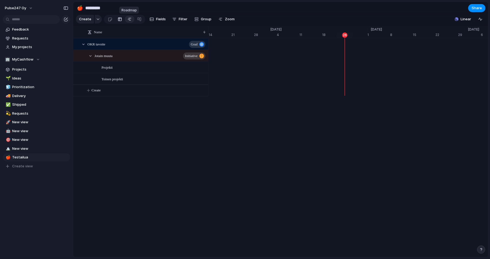
scroll to position [0, 3496]
click at [121, 21] on div at bounding box center [120, 19] width 4 height 9
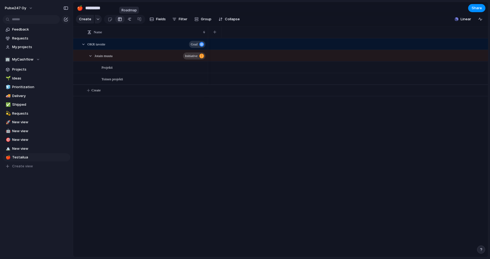
click at [125, 21] on link at bounding box center [130, 19] width 10 height 9
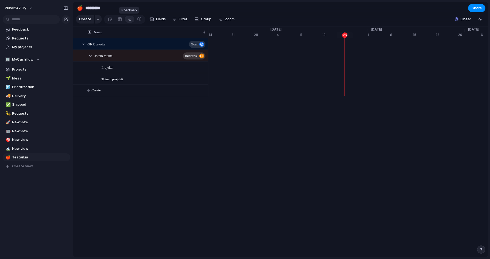
scroll to position [0, 3496]
click at [135, 20] on link at bounding box center [140, 19] width 10 height 9
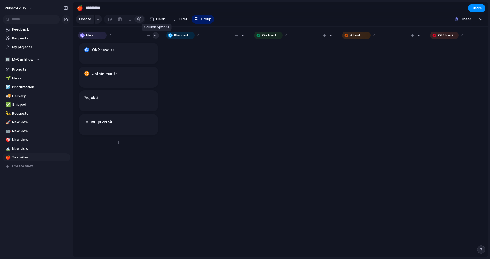
click at [156, 35] on div "button" at bounding box center [156, 35] width 4 height 4
click at [157, 36] on div "Change color" at bounding box center [245, 129] width 490 height 259
click at [157, 36] on div "button" at bounding box center [156, 35] width 4 height 4
click at [143, 44] on span "Change color" at bounding box center [141, 46] width 23 height 5
click at [144, 54] on div at bounding box center [142, 57] width 7 height 7
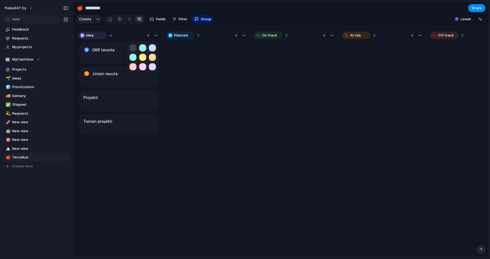
click at [143, 56] on button "button" at bounding box center [142, 57] width 7 height 7
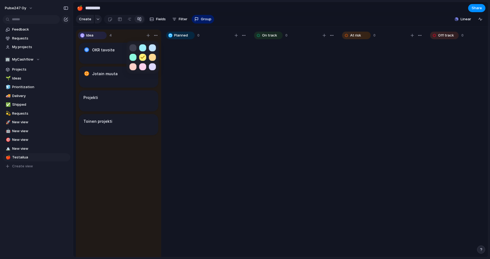
click at [211, 68] on div at bounding box center [245, 129] width 490 height 259
click at [156, 34] on div "button" at bounding box center [156, 35] width 4 height 4
click at [146, 45] on span "Change color" at bounding box center [141, 46] width 23 height 5
click at [132, 47] on button "button" at bounding box center [133, 47] width 7 height 7
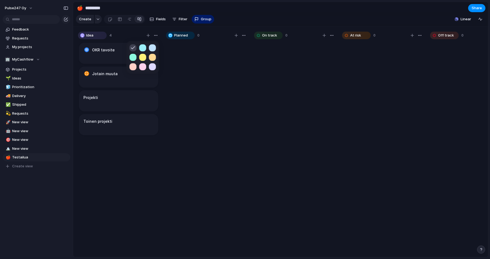
click at [192, 67] on div at bounding box center [245, 129] width 490 height 259
click at [121, 19] on div at bounding box center [120, 19] width 4 height 9
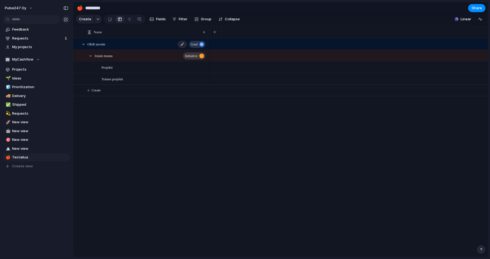
click at [198, 44] on button "Goal" at bounding box center [197, 44] width 16 height 7
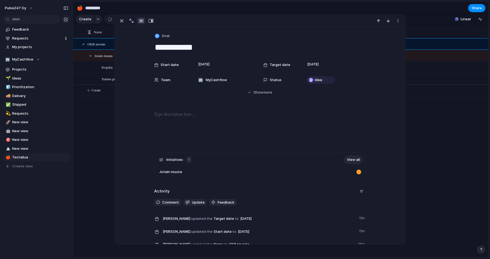
click at [358, 159] on link "View all" at bounding box center [353, 159] width 19 height 9
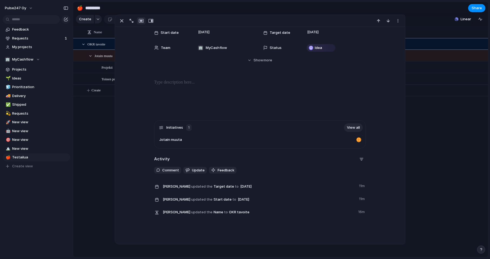
scroll to position [32, 0]
click at [201, 170] on span "Update" at bounding box center [198, 170] width 13 height 5
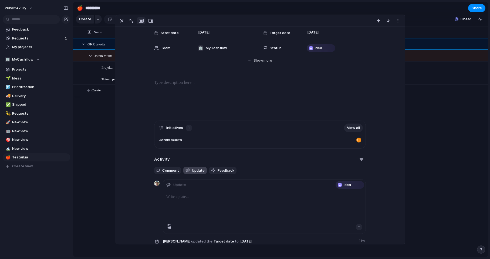
click at [201, 170] on span "Update" at bounding box center [198, 170] width 13 height 5
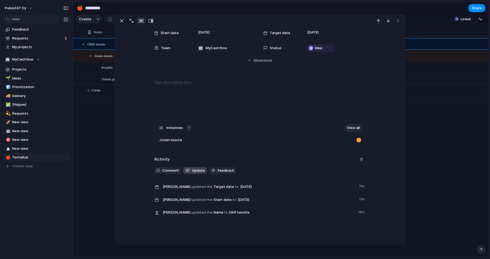
click at [201, 170] on span "Update" at bounding box center [198, 170] width 13 height 5
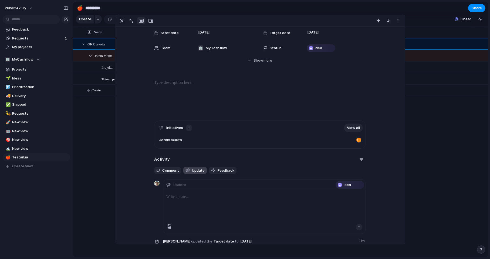
click at [201, 170] on span "Update" at bounding box center [198, 170] width 13 height 5
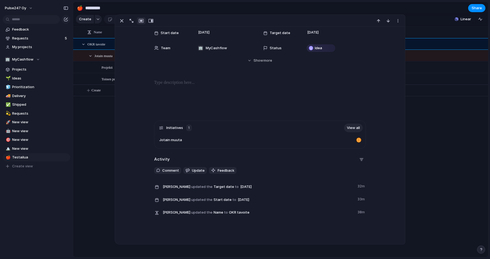
click at [426, 69] on div at bounding box center [348, 67] width 280 height 12
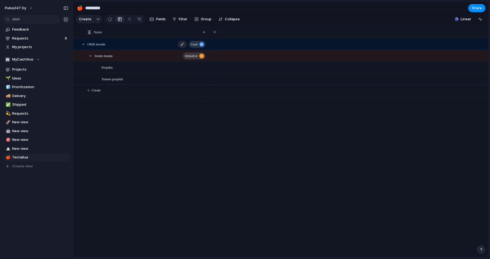
click at [114, 43] on div "OKR tavoite Goal" at bounding box center [147, 44] width 119 height 11
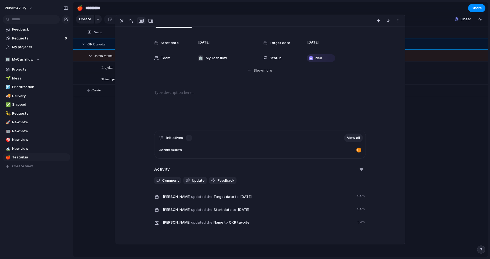
scroll to position [49, 0]
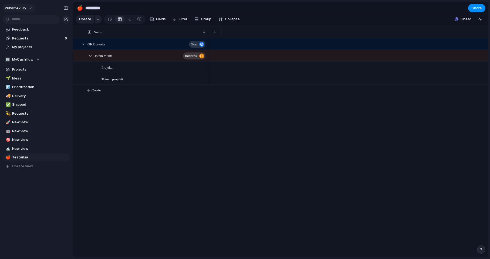
click at [24, 9] on span "Pulse247 Oy" at bounding box center [15, 7] width 21 height 5
click at [23, 20] on span "Settings" at bounding box center [19, 20] width 15 height 5
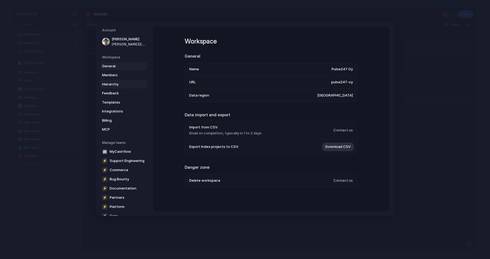
click at [116, 81] on link "Hierarchy" at bounding box center [124, 84] width 47 height 9
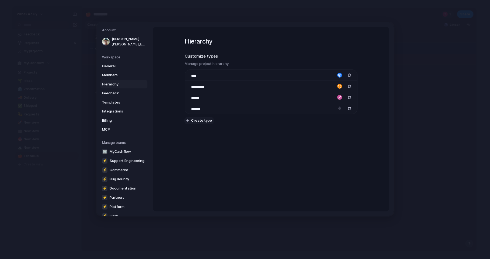
click at [203, 122] on span "Create type" at bounding box center [201, 120] width 21 height 5
click at [340, 119] on div "button" at bounding box center [340, 119] width 5 height 5
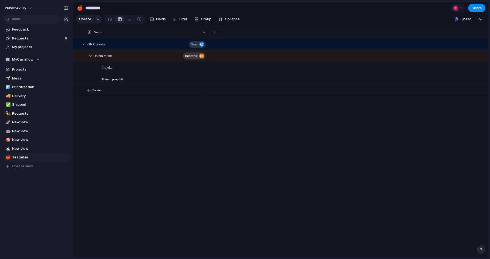
click at [275, 155] on div at bounding box center [348, 147] width 280 height 219
click at [161, 209] on div "OKR tavoite Goal Jotain muuta initiative Projekti Toinen projekti Create" at bounding box center [280, 147] width 415 height 219
click at [134, 44] on div "OKR tavoite Goal" at bounding box center [147, 44] width 119 height 11
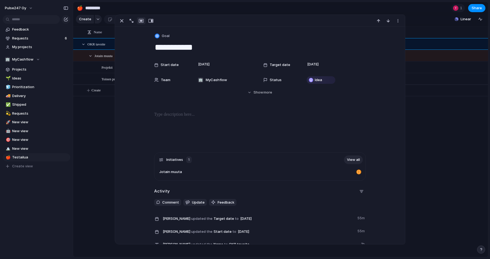
scroll to position [49, 0]
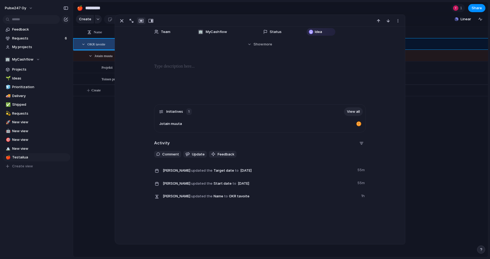
click at [319, 209] on div "**********" at bounding box center [260, 135] width 290 height 217
click at [442, 71] on div at bounding box center [348, 67] width 280 height 12
